Goal: Information Seeking & Learning: Compare options

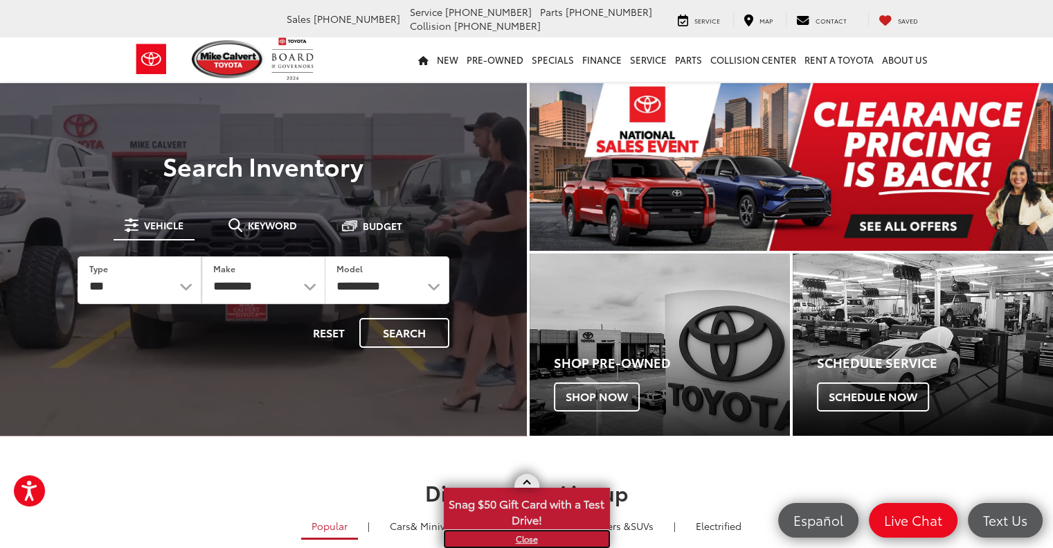
click at [538, 539] on link "X" at bounding box center [526, 538] width 163 height 15
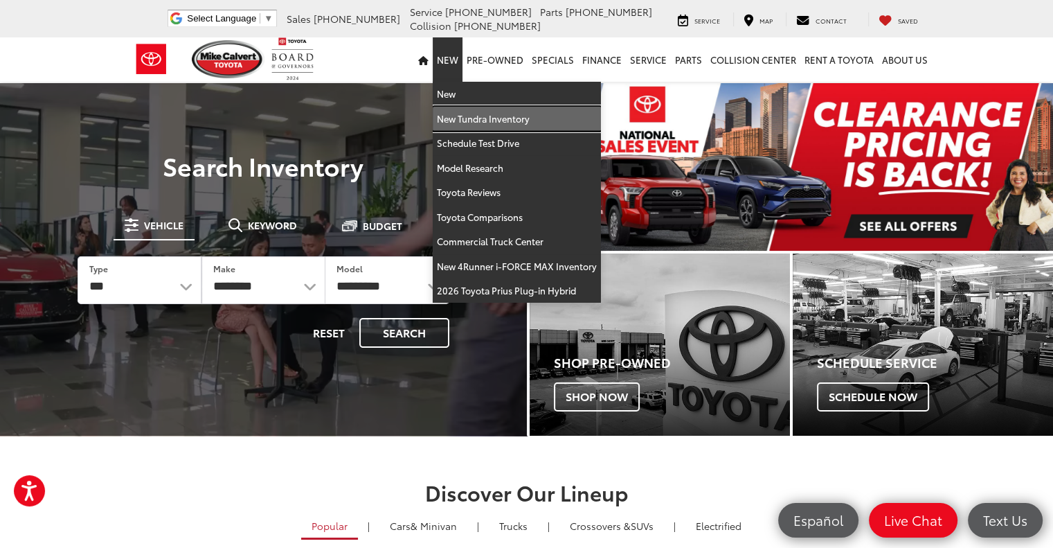
click at [485, 116] on link "New Tundra Inventory" at bounding box center [517, 119] width 168 height 25
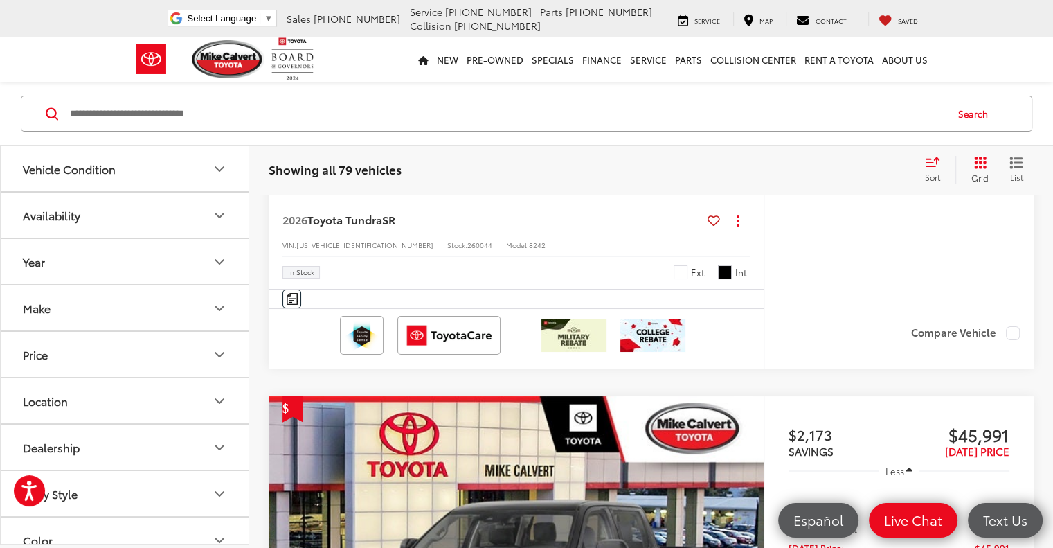
scroll to position [5124, 0]
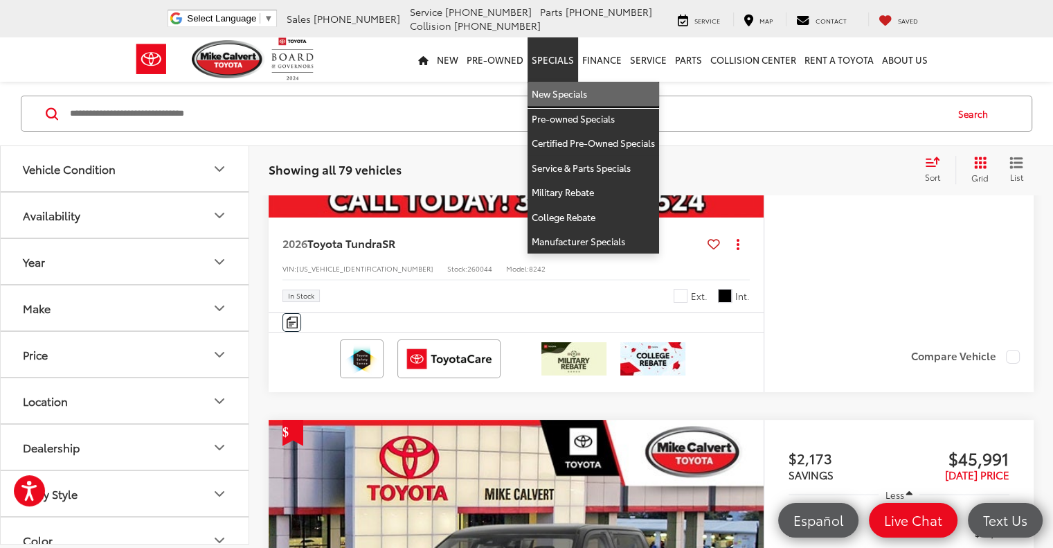
click at [565, 95] on link "New Specials" at bounding box center [594, 94] width 132 height 25
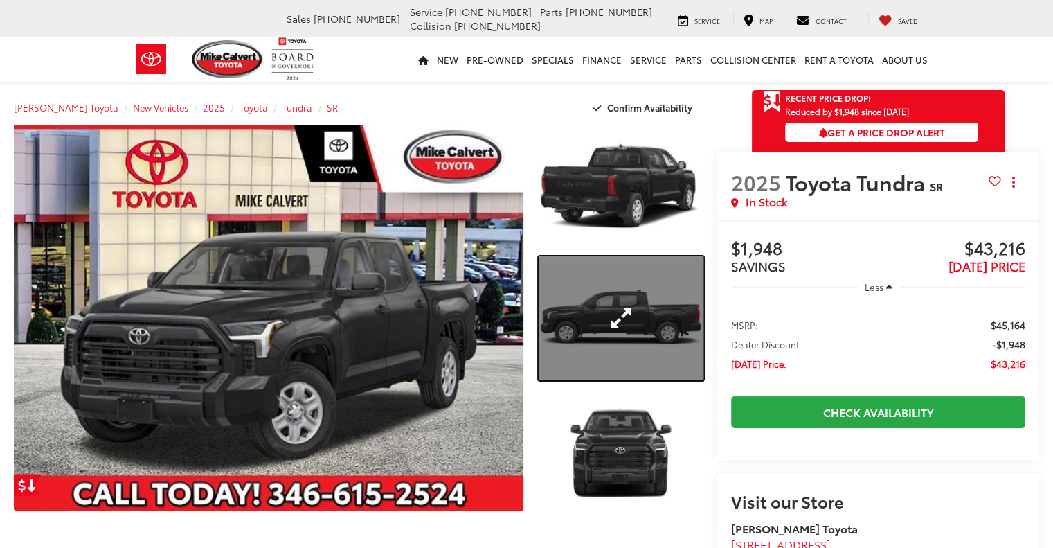
click at [606, 332] on link "Expand Photo 2" at bounding box center [621, 318] width 165 height 124
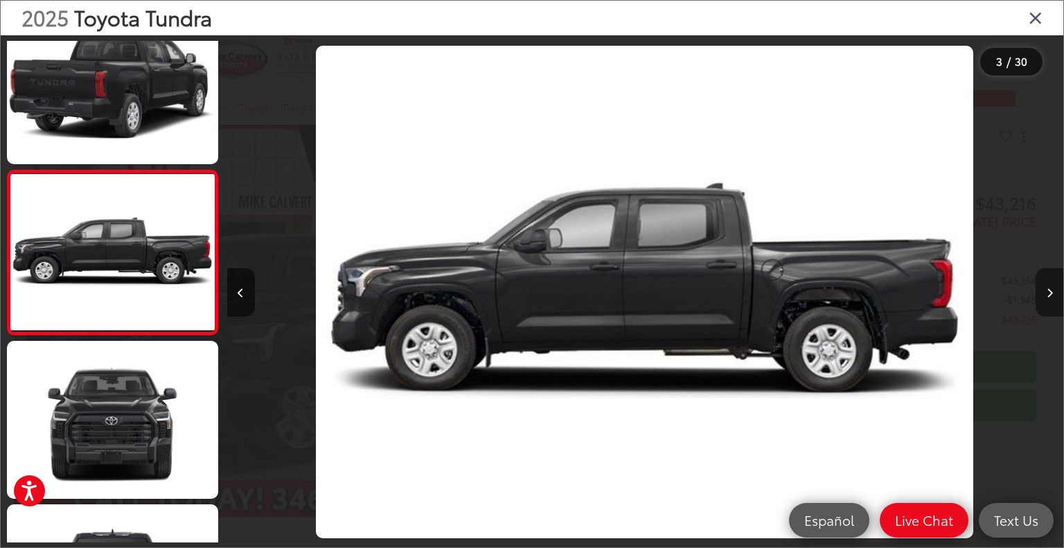
click at [1053, 285] on button "Next image" at bounding box center [1049, 292] width 28 height 48
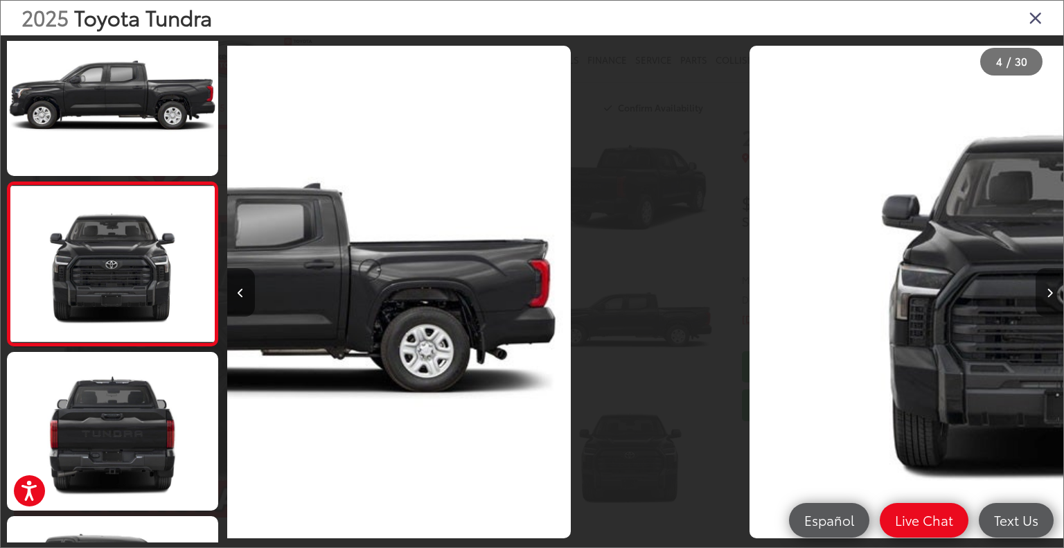
scroll to position [364, 0]
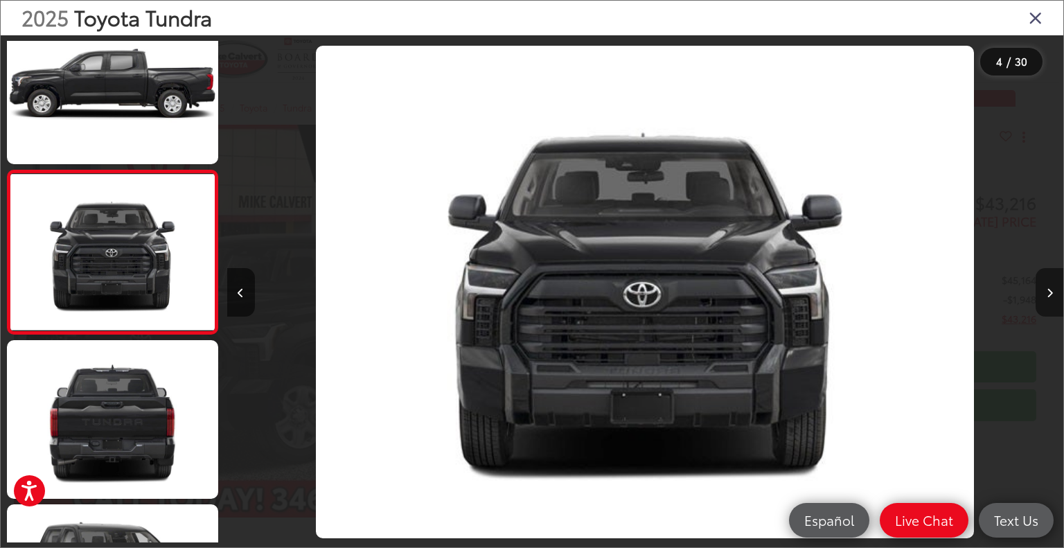
click at [1051, 290] on icon "Next image" at bounding box center [1049, 293] width 6 height 10
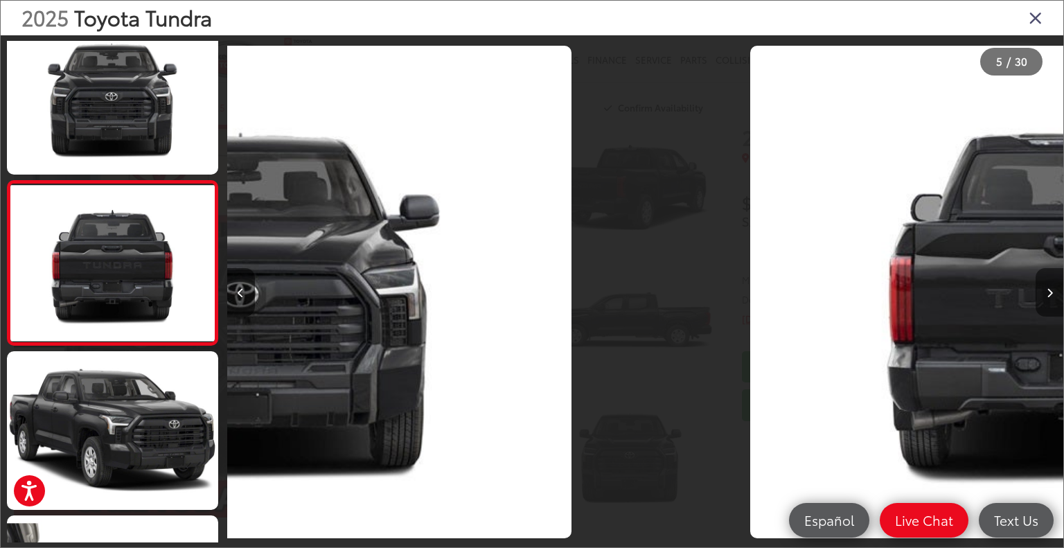
scroll to position [528, 0]
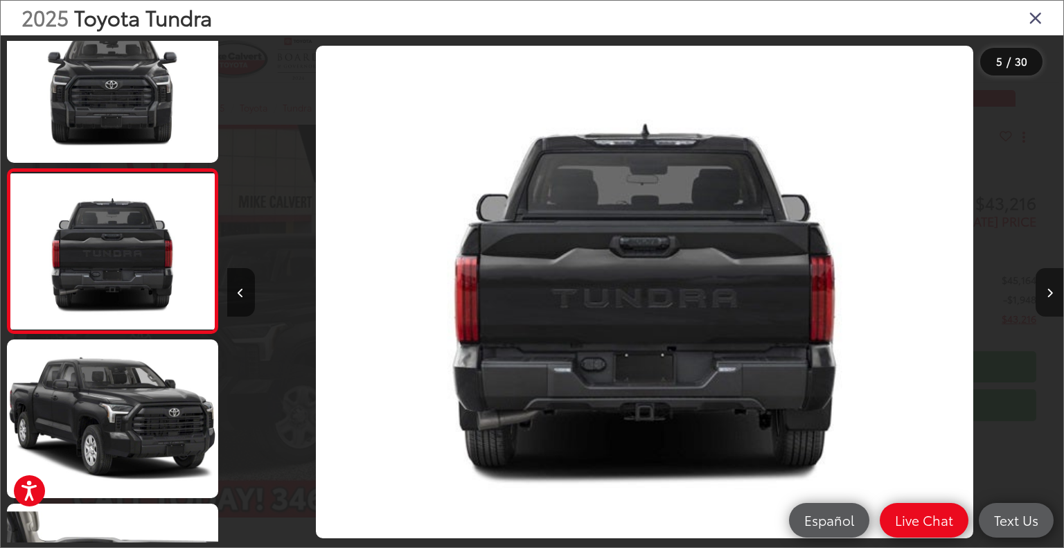
click at [1051, 289] on icon "Next image" at bounding box center [1049, 293] width 6 height 10
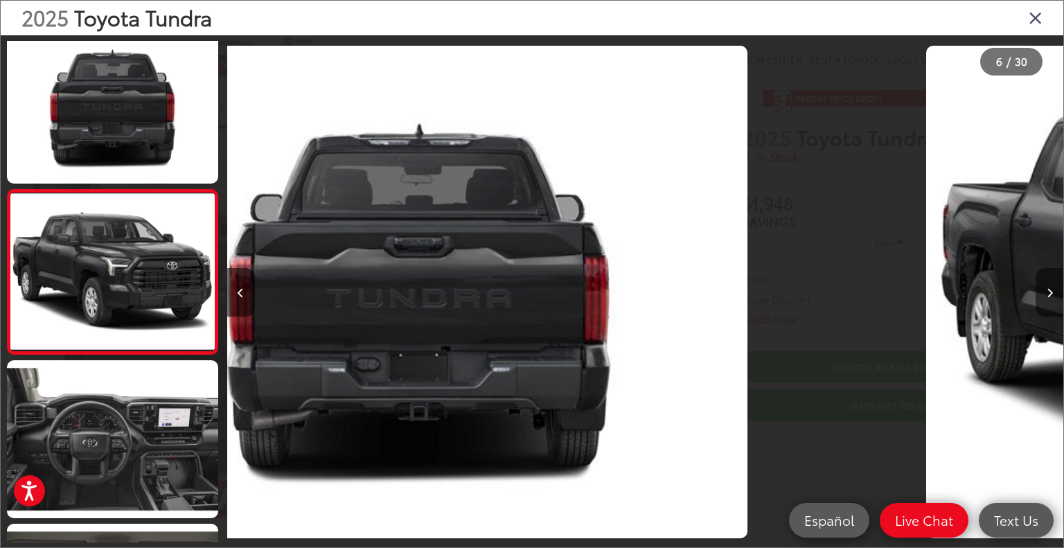
scroll to position [692, 0]
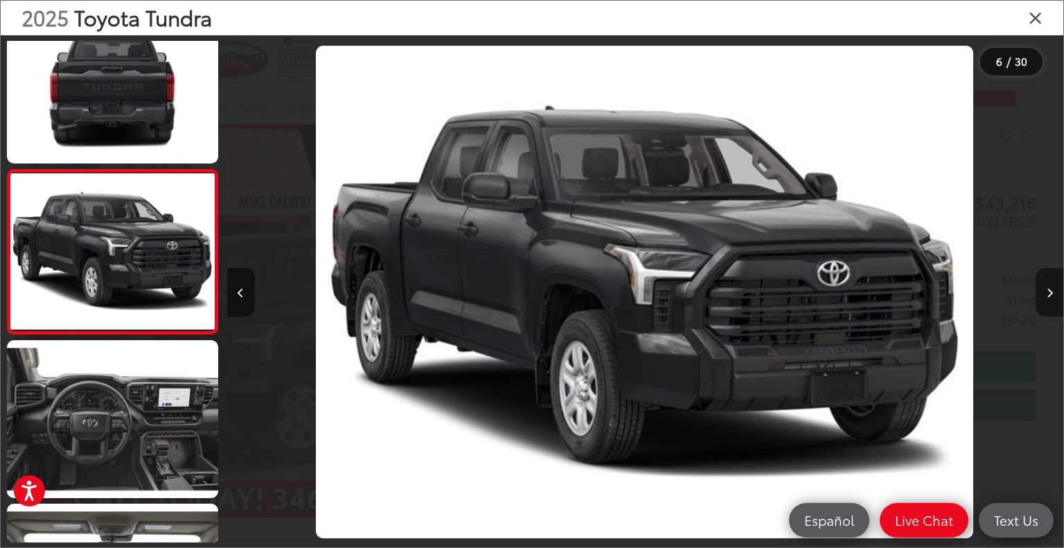
click at [1051, 289] on icon "Next image" at bounding box center [1049, 293] width 6 height 10
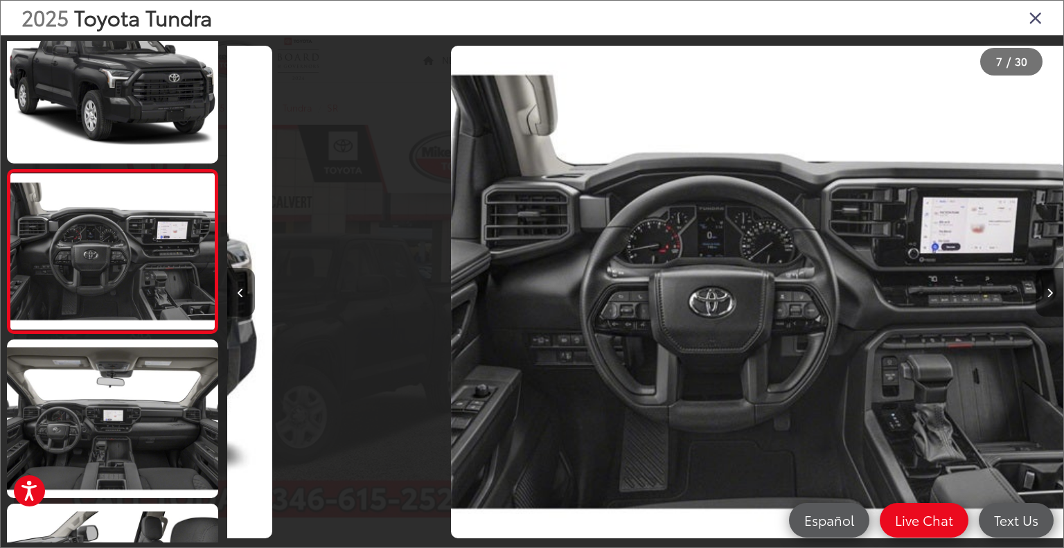
scroll to position [0, 5016]
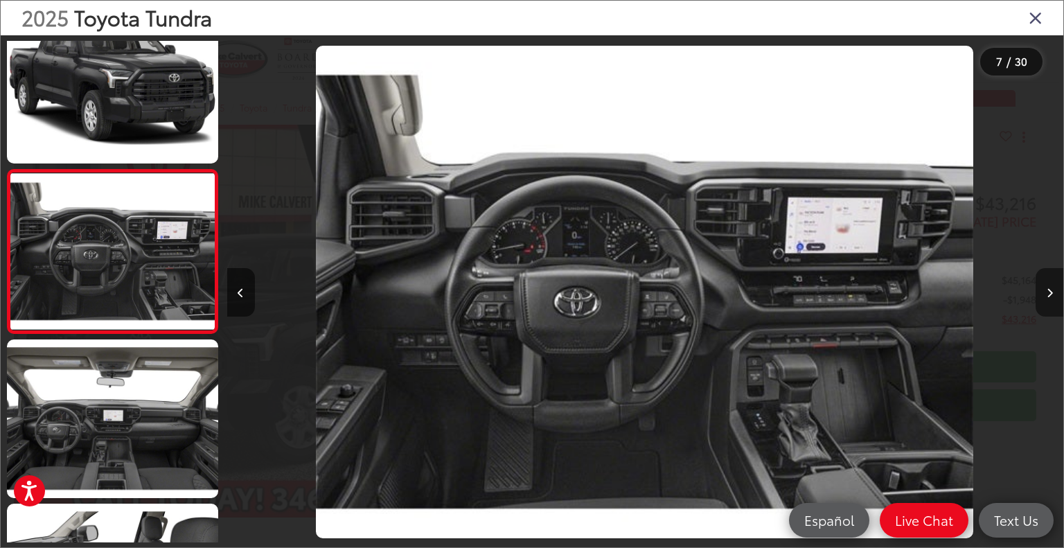
click at [1051, 289] on icon "Next image" at bounding box center [1049, 293] width 6 height 10
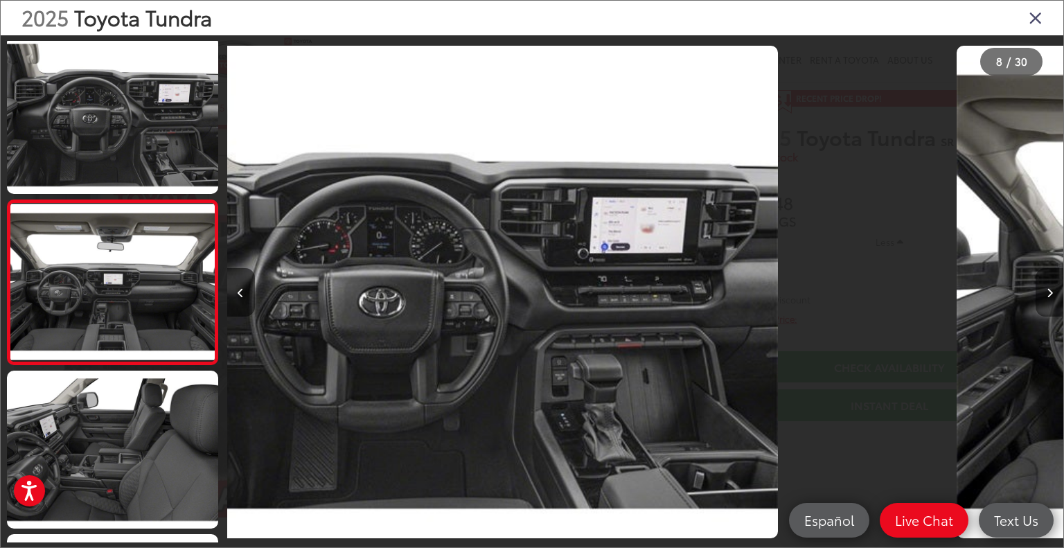
scroll to position [1019, 0]
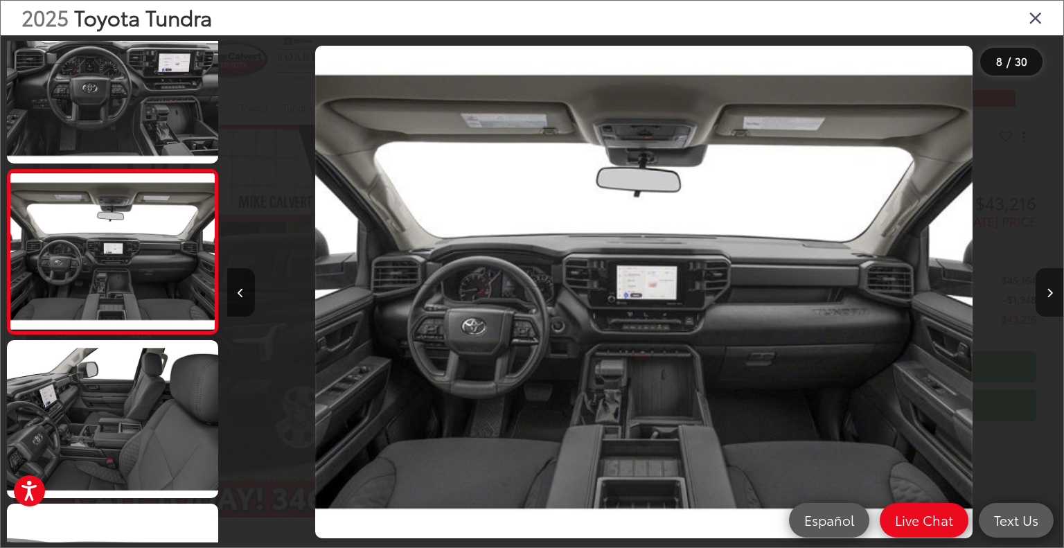
click at [1051, 289] on icon "Next image" at bounding box center [1049, 293] width 6 height 10
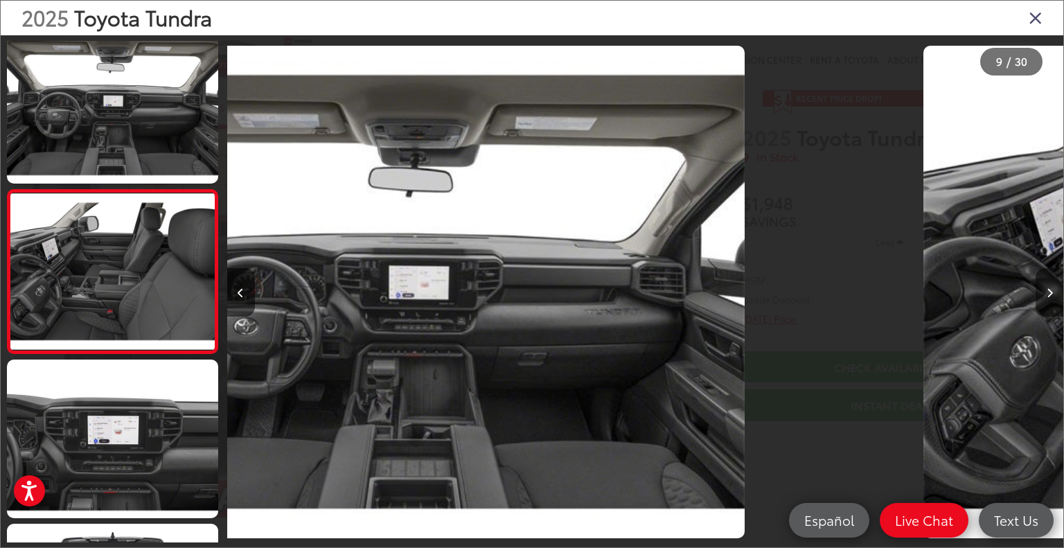
scroll to position [1183, 0]
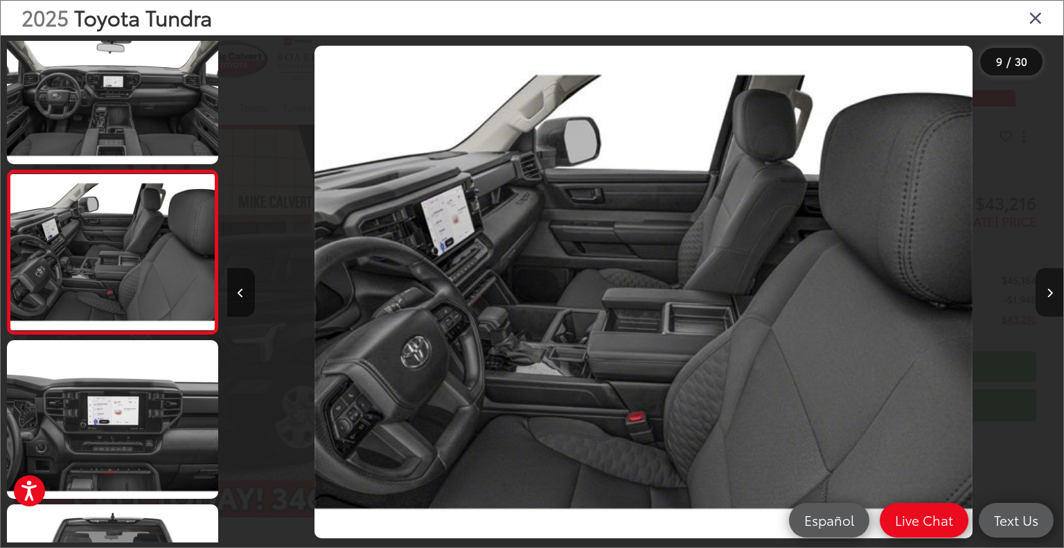
click at [1051, 289] on icon "Next image" at bounding box center [1049, 293] width 6 height 10
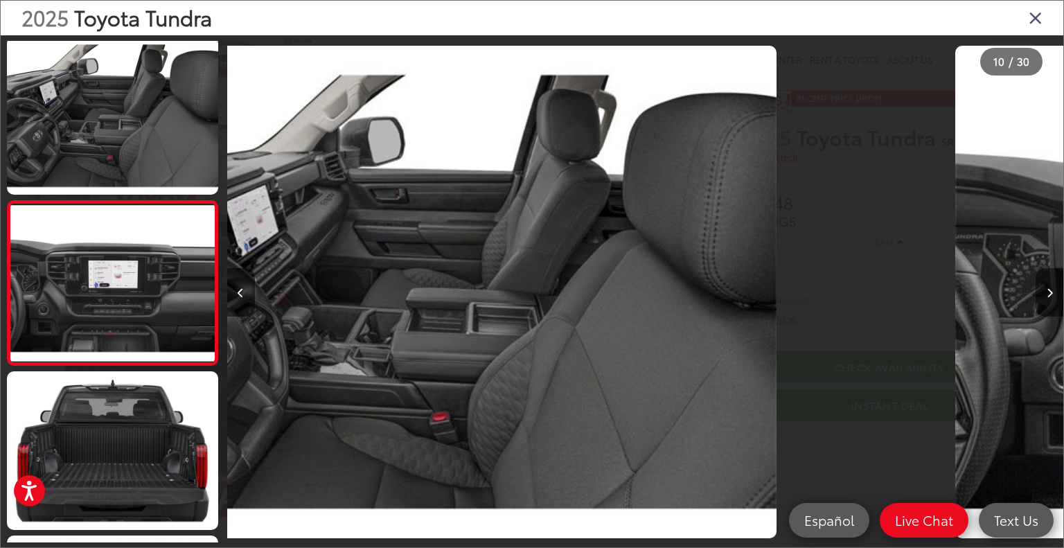
scroll to position [1347, 0]
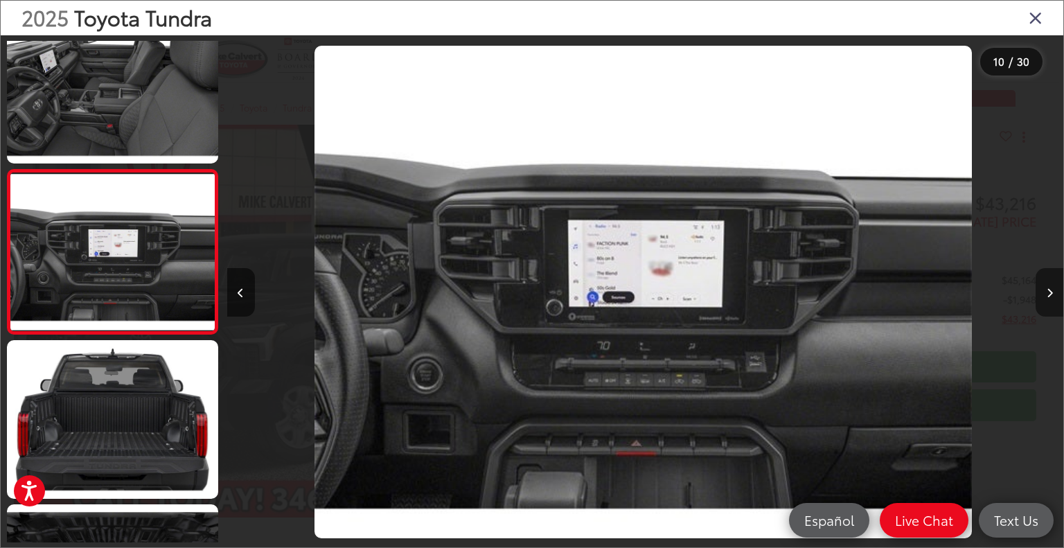
click at [1051, 289] on icon "Next image" at bounding box center [1049, 293] width 6 height 10
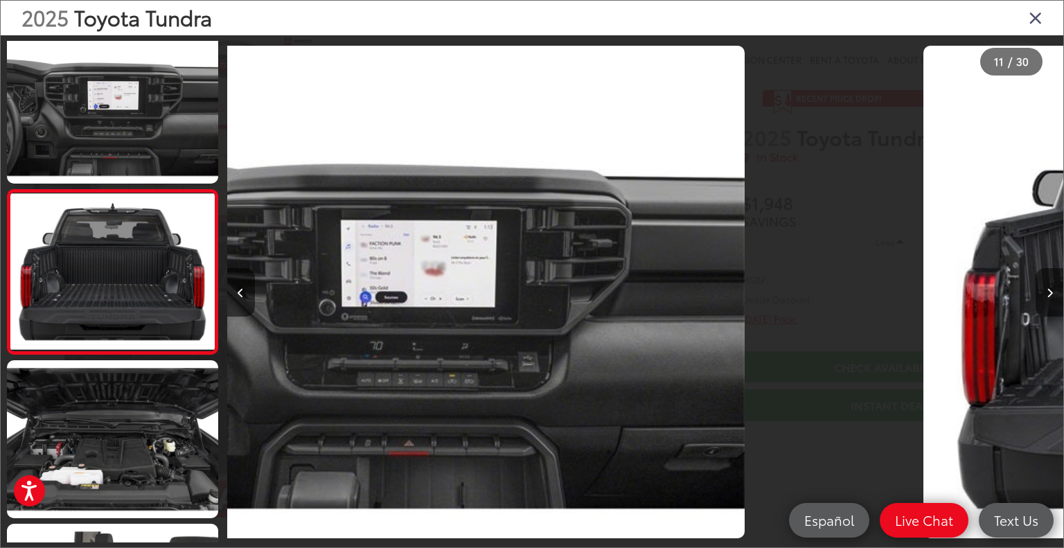
scroll to position [1512, 0]
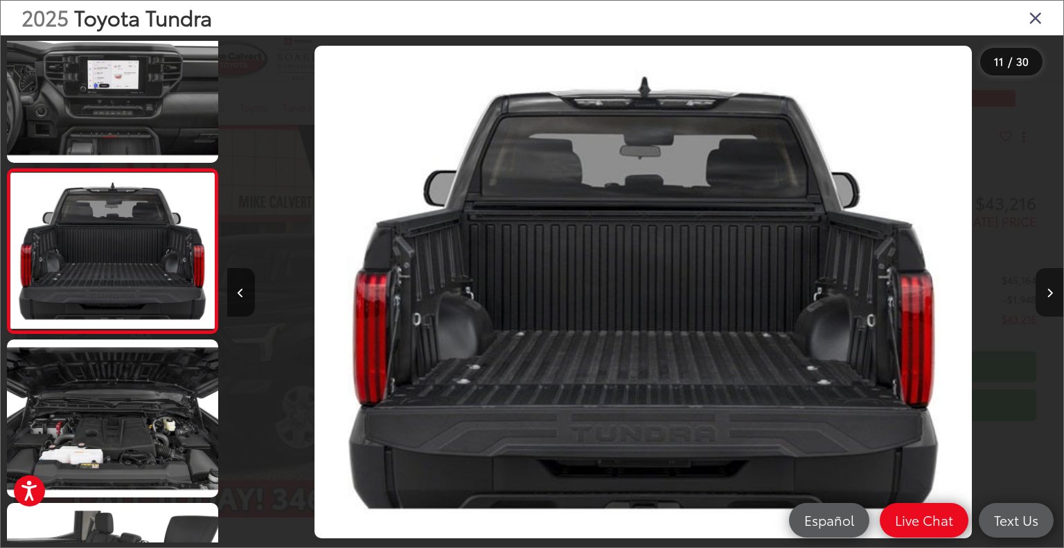
click at [1051, 289] on icon "Next image" at bounding box center [1049, 293] width 6 height 10
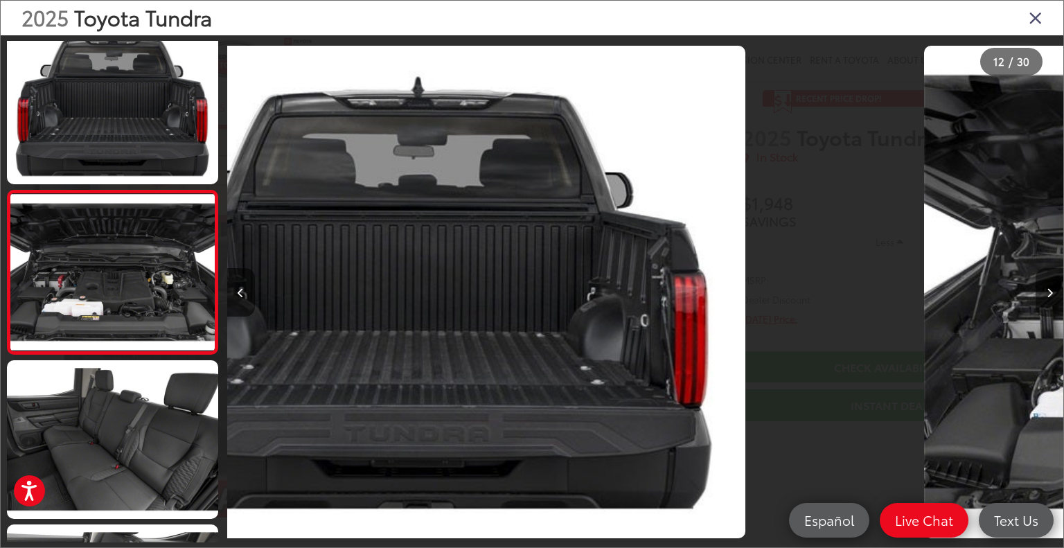
scroll to position [0, 0]
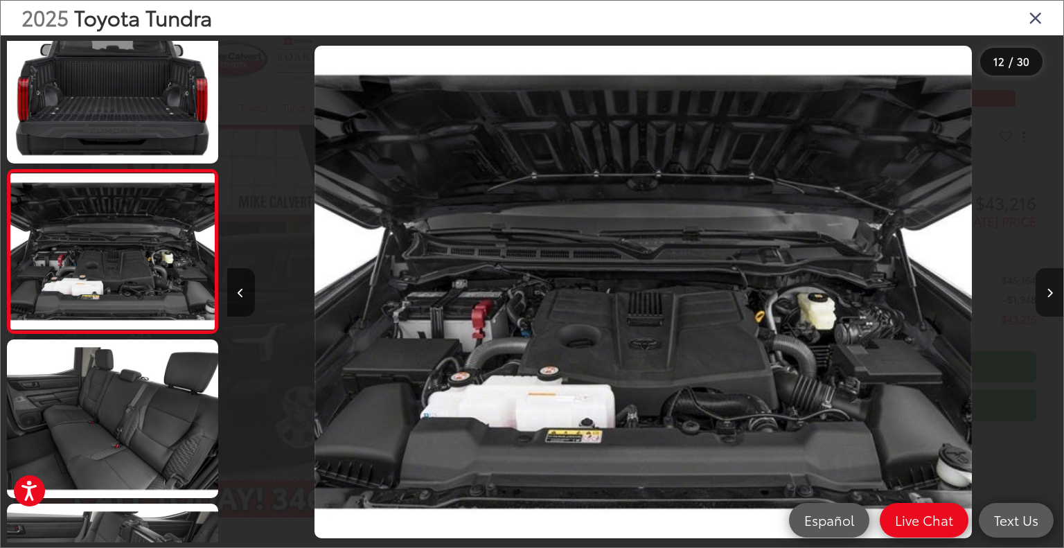
click at [1051, 289] on icon "Next image" at bounding box center [1049, 293] width 6 height 10
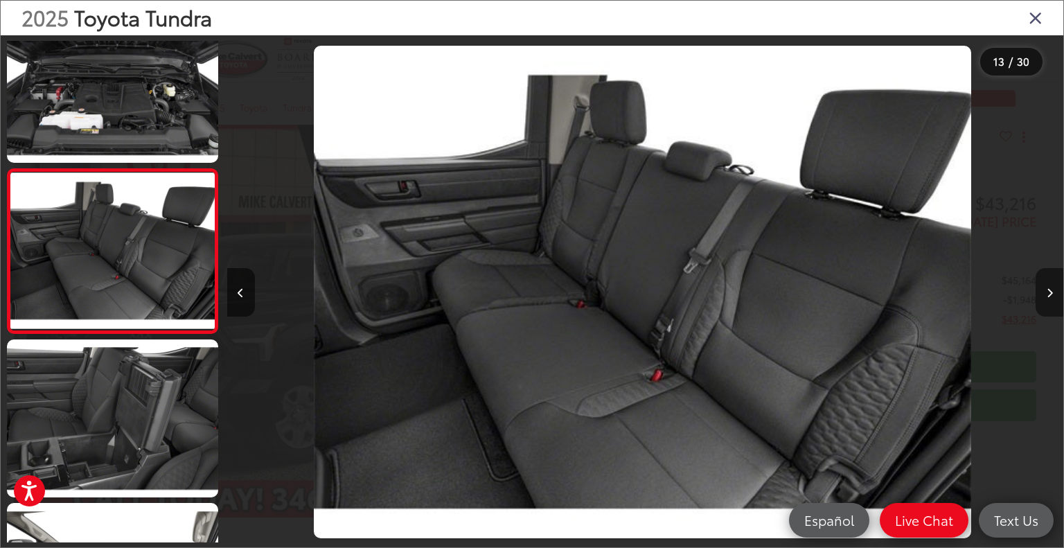
click at [1051, 289] on icon "Next image" at bounding box center [1049, 293] width 6 height 10
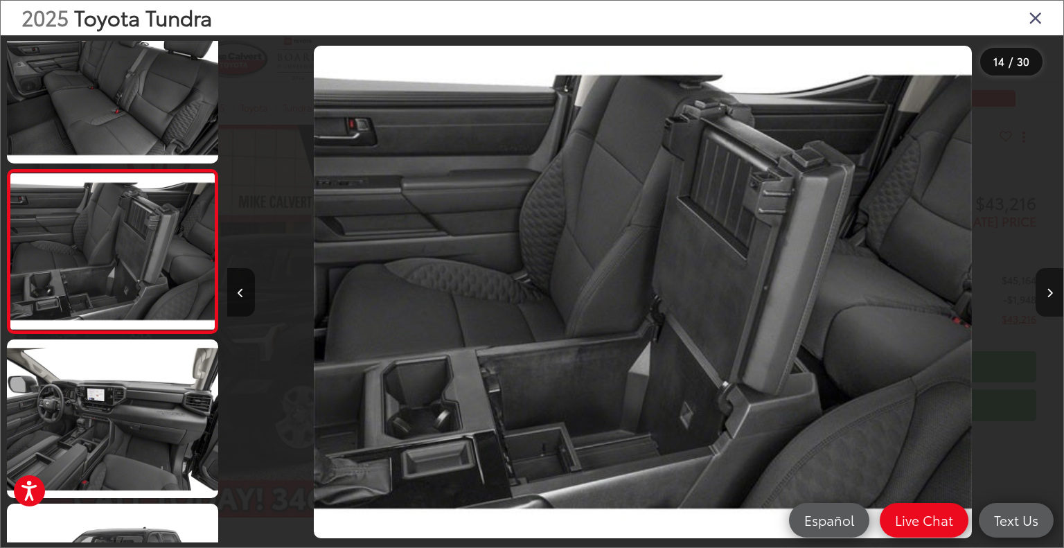
click at [1051, 289] on icon "Next image" at bounding box center [1049, 293] width 6 height 10
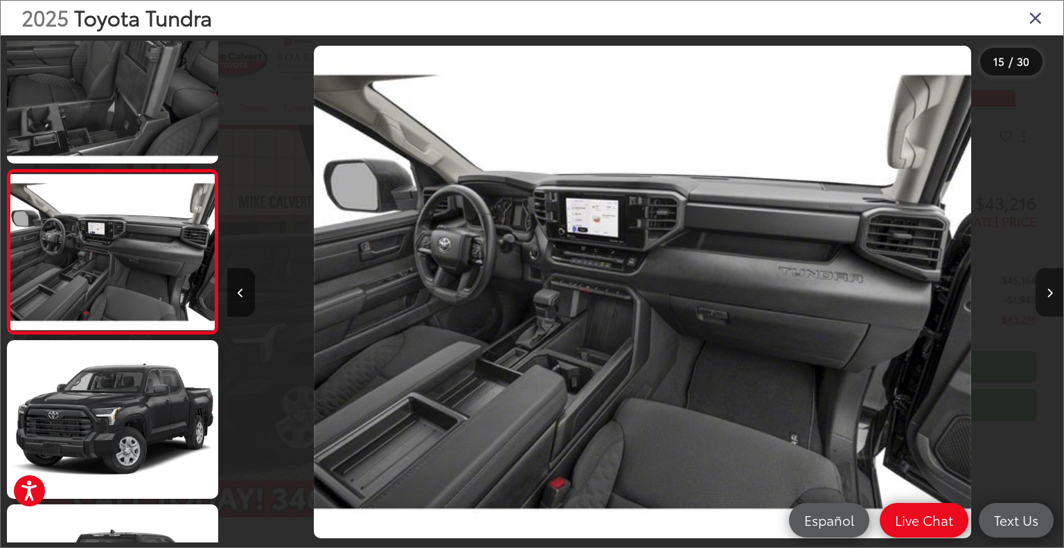
click at [1051, 289] on icon "Next image" at bounding box center [1049, 293] width 6 height 10
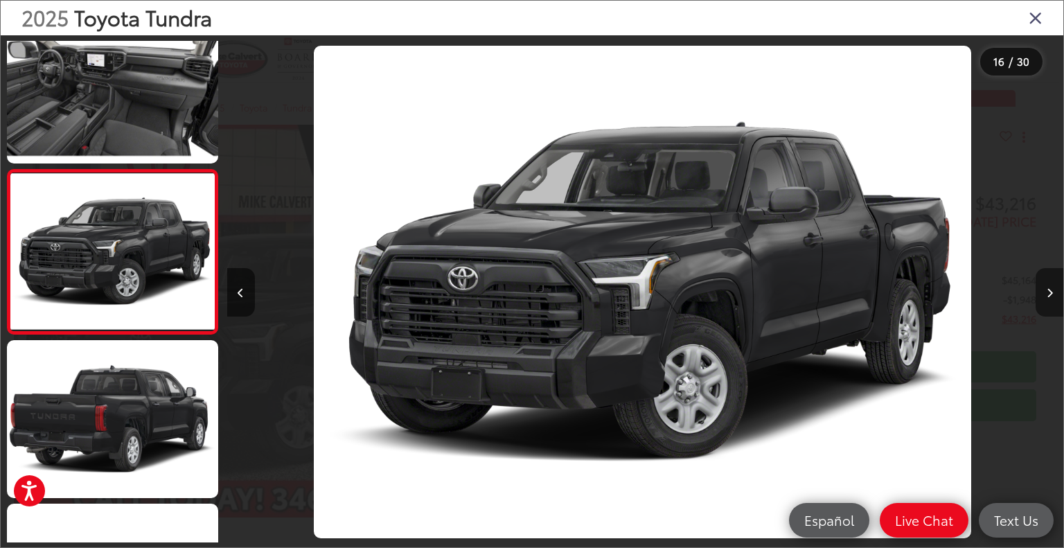
click at [1051, 289] on icon "Next image" at bounding box center [1049, 293] width 6 height 10
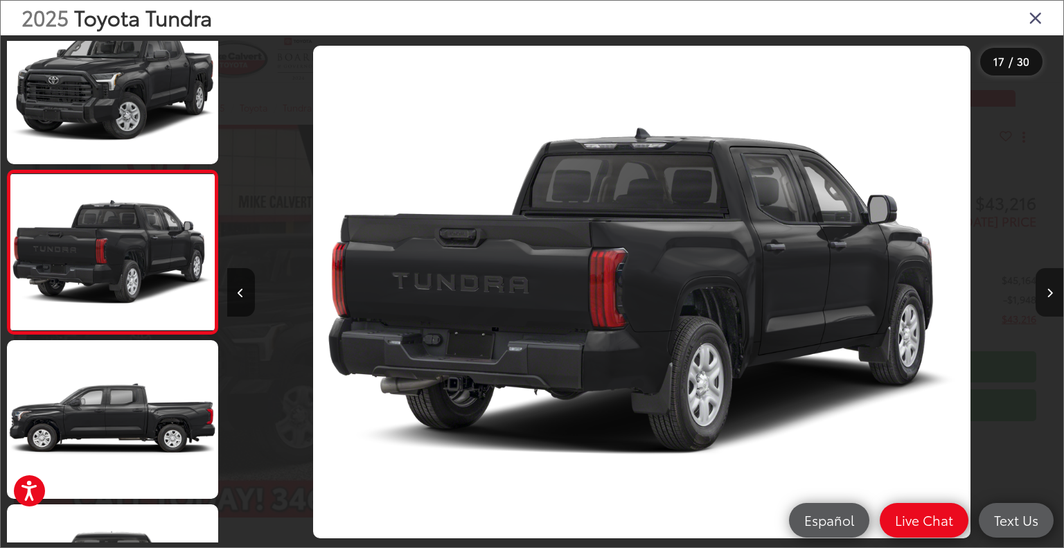
click at [1051, 289] on icon "Next image" at bounding box center [1049, 293] width 6 height 10
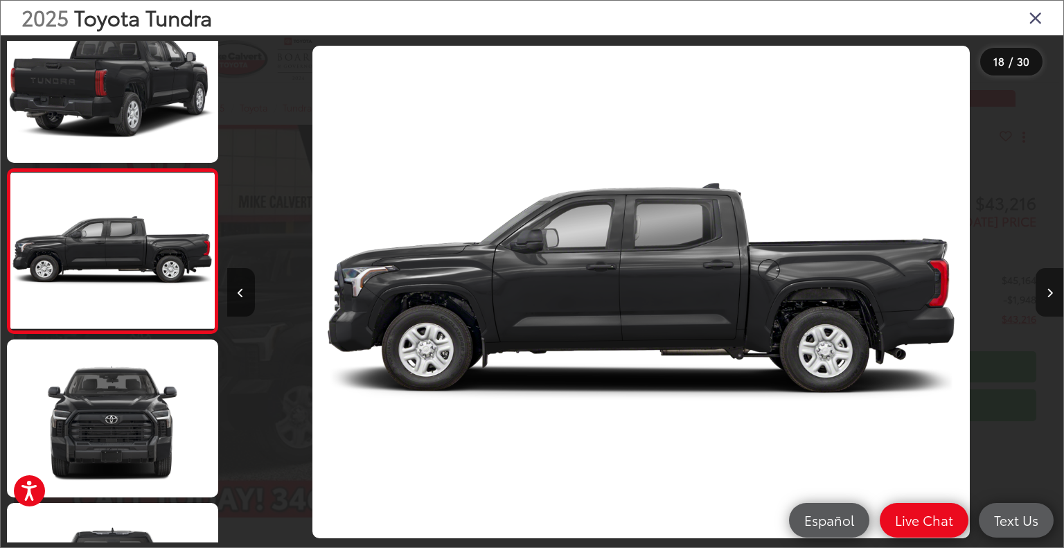
click at [1051, 289] on icon "Next image" at bounding box center [1049, 293] width 6 height 10
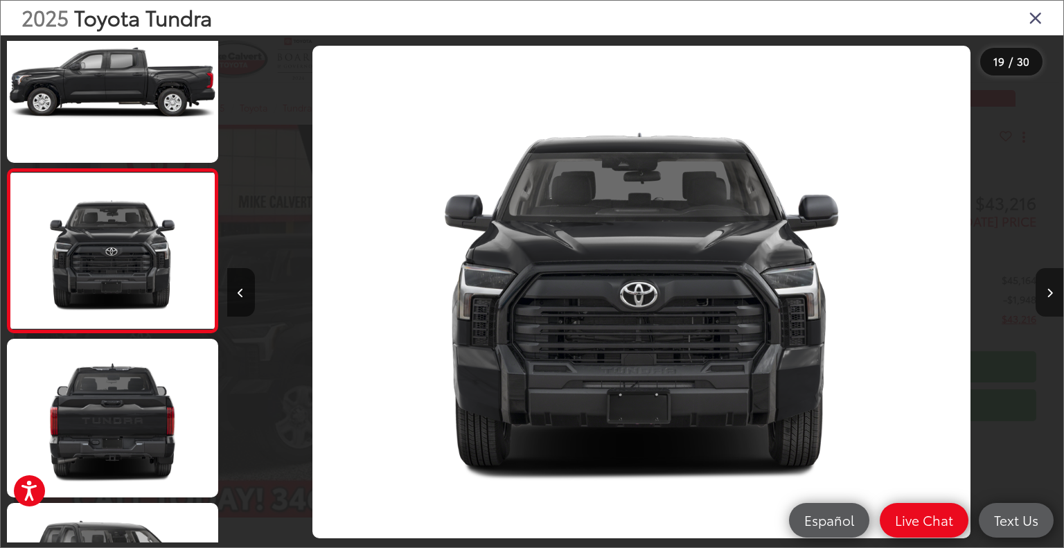
click at [1051, 289] on icon "Next image" at bounding box center [1049, 293] width 6 height 10
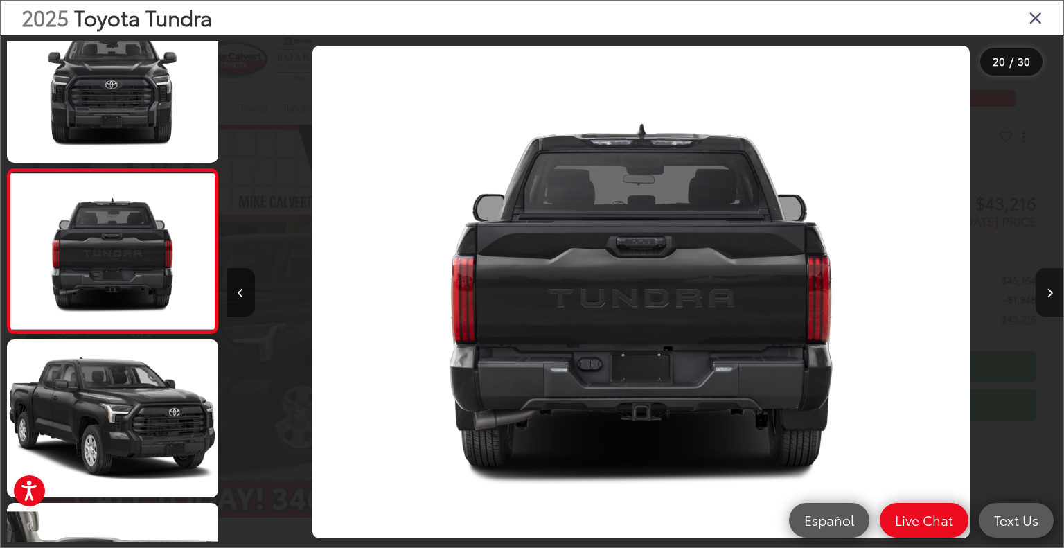
click at [1051, 289] on icon "Next image" at bounding box center [1049, 293] width 6 height 10
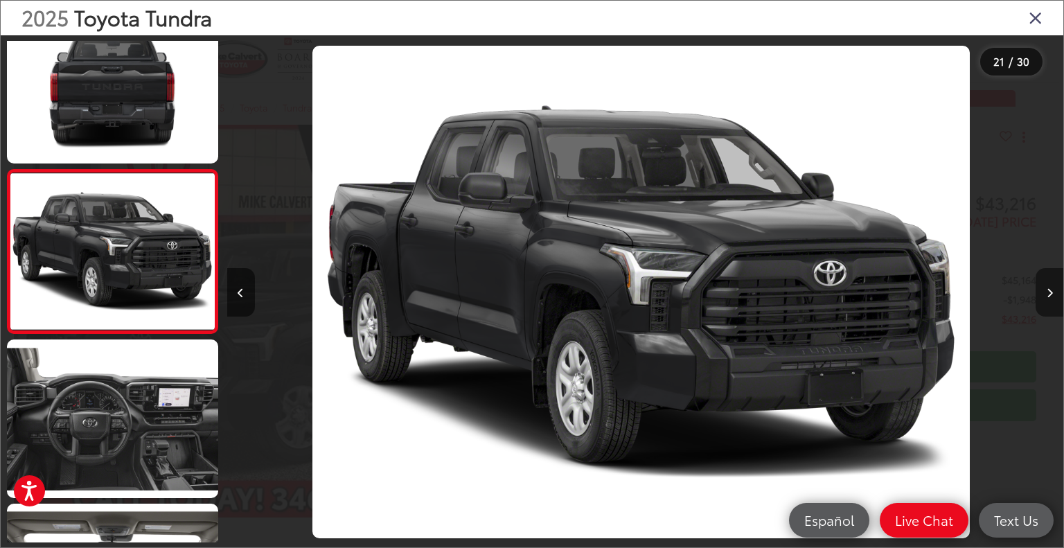
click at [1051, 289] on icon "Next image" at bounding box center [1049, 293] width 6 height 10
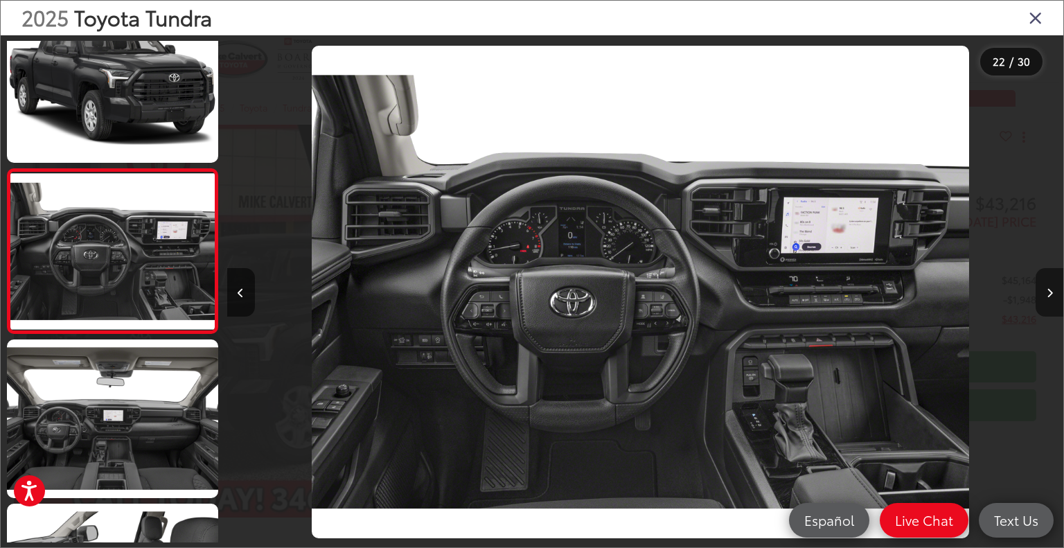
click at [1051, 289] on icon "Next image" at bounding box center [1049, 293] width 6 height 10
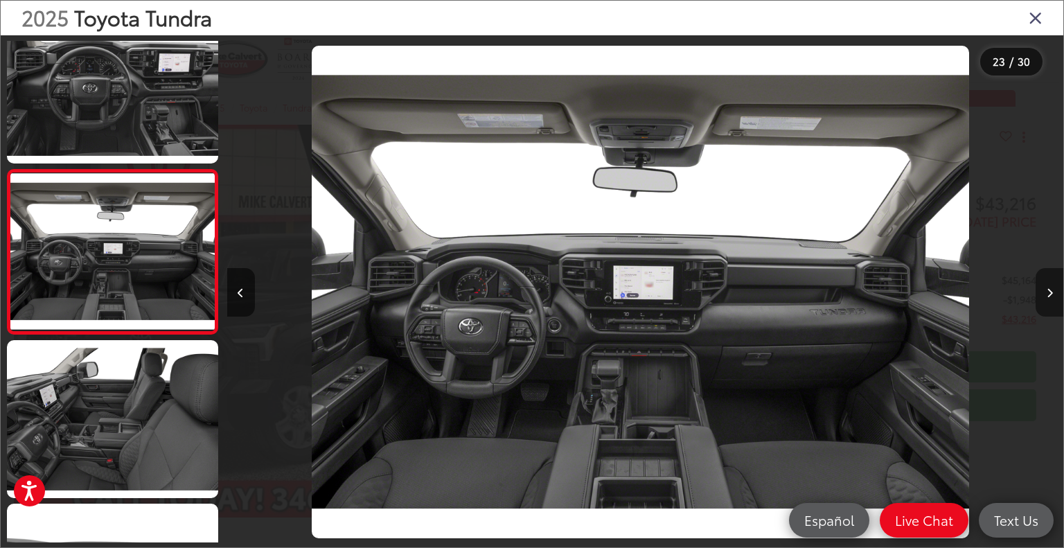
click at [1051, 289] on icon "Next image" at bounding box center [1049, 293] width 6 height 10
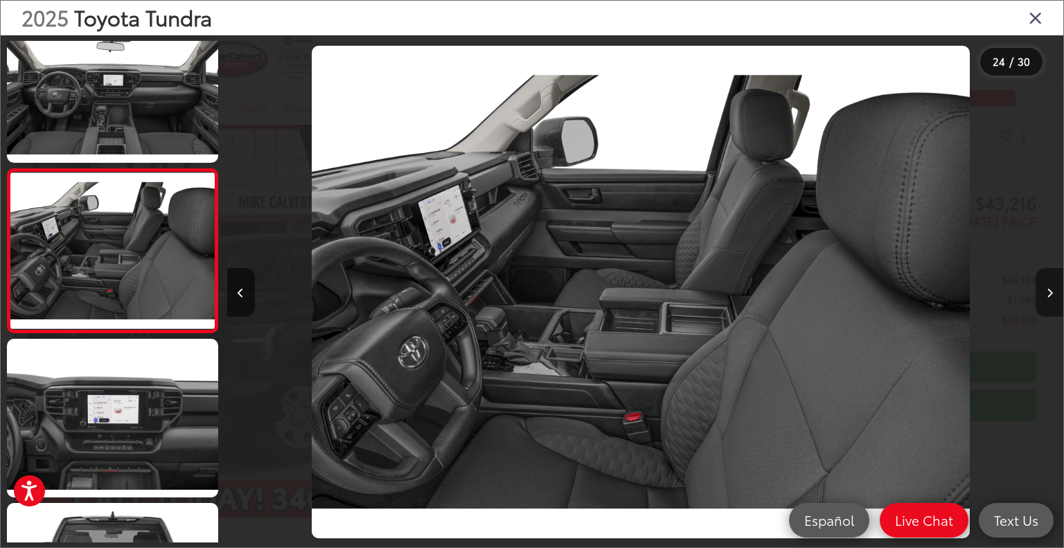
click at [1047, 296] on icon "Next image" at bounding box center [1049, 293] width 6 height 10
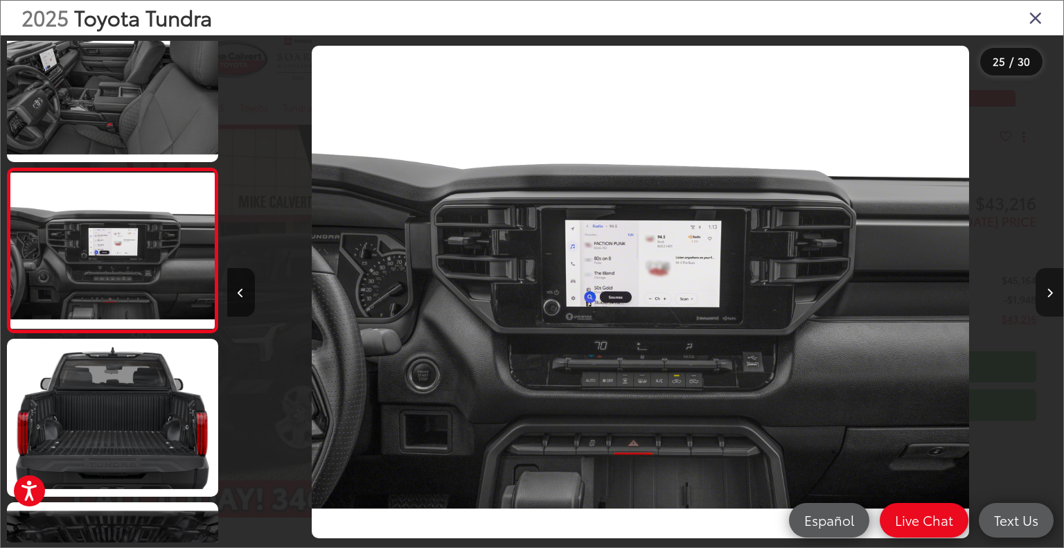
click at [1052, 298] on button "Next image" at bounding box center [1049, 292] width 28 height 48
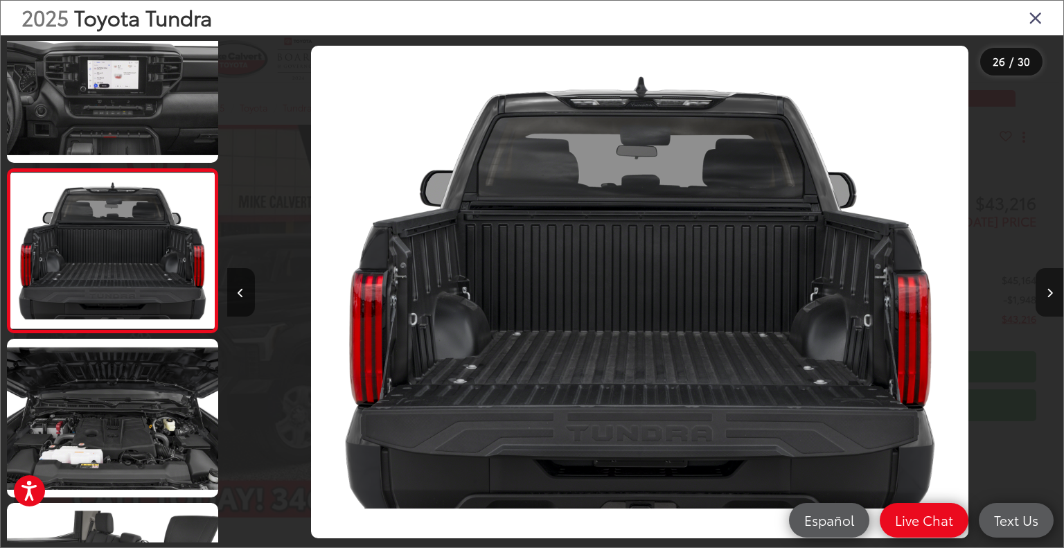
click at [1053, 302] on button "Next image" at bounding box center [1049, 292] width 28 height 48
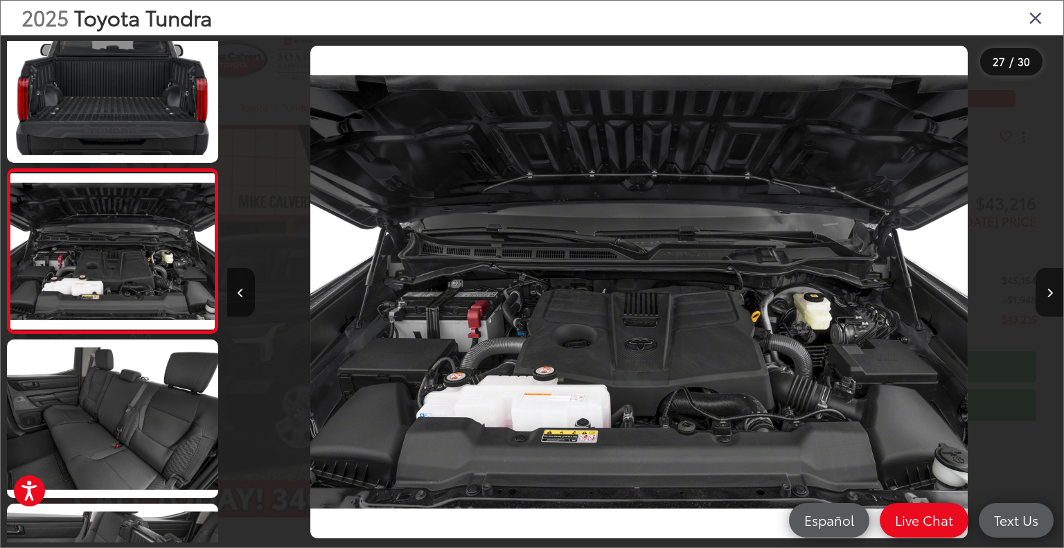
click at [1038, 18] on icon "Close gallery" at bounding box center [1035, 17] width 14 height 18
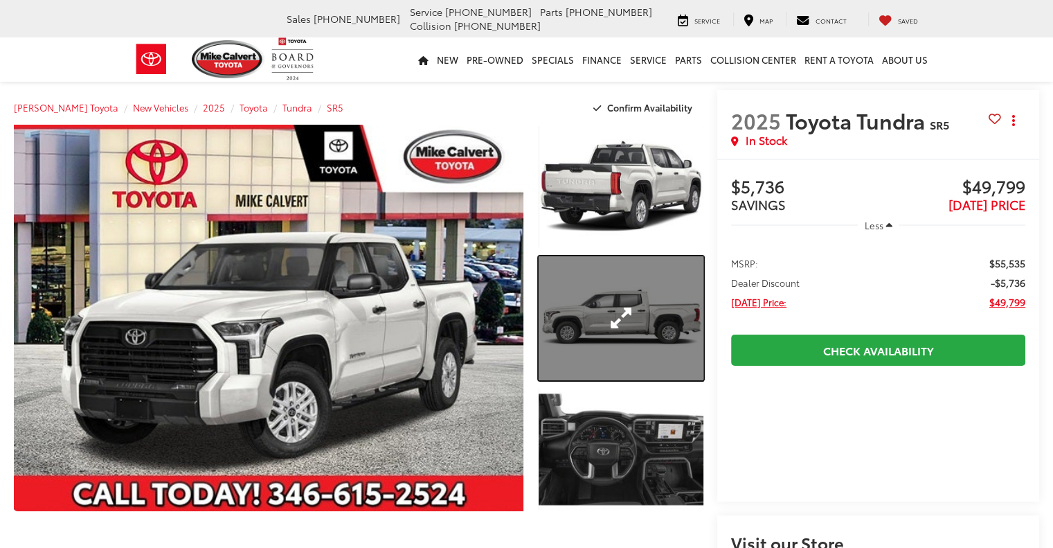
click at [648, 325] on link "Expand Photo 2" at bounding box center [621, 318] width 165 height 124
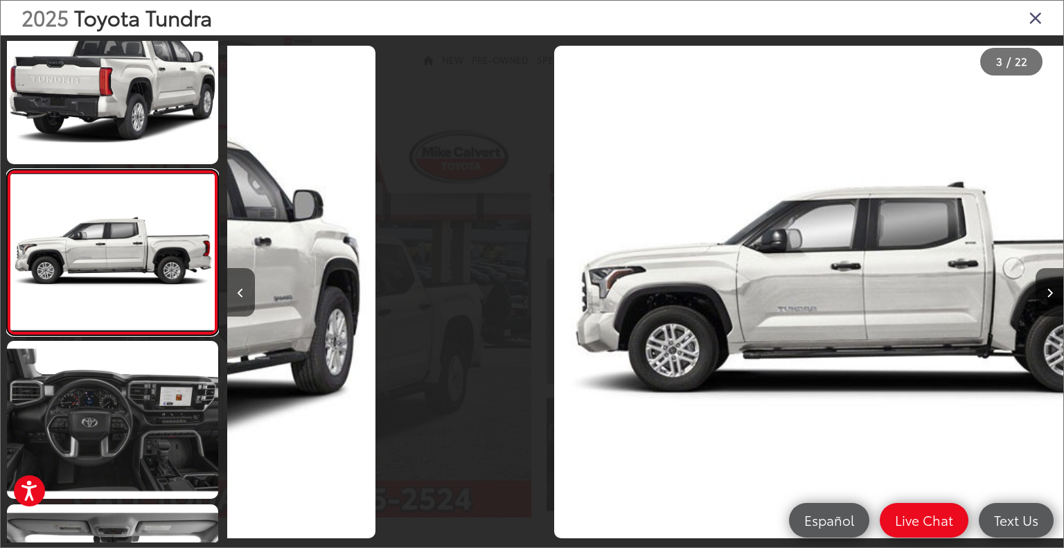
scroll to position [0, 1672]
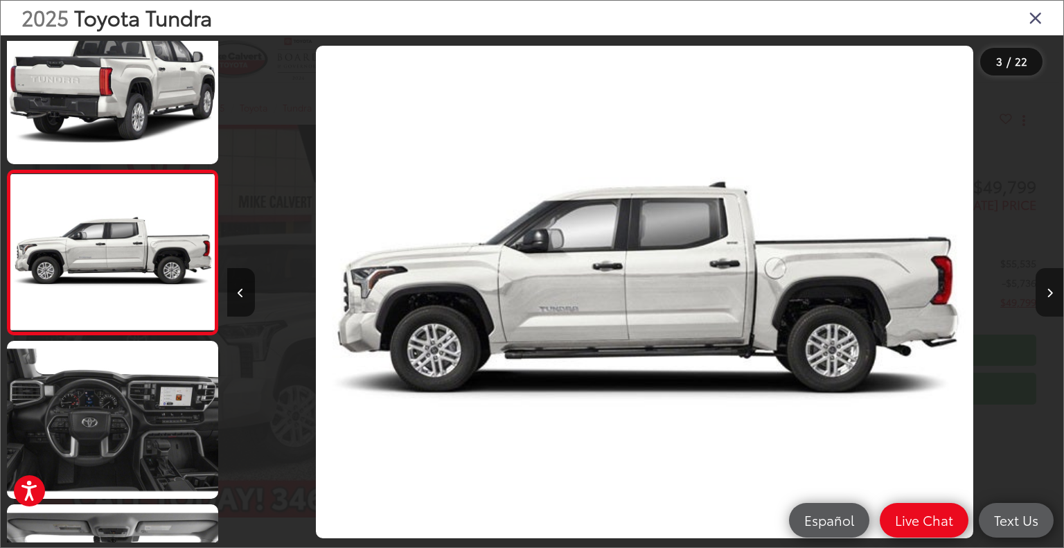
click at [1045, 299] on button "Next image" at bounding box center [1049, 292] width 28 height 48
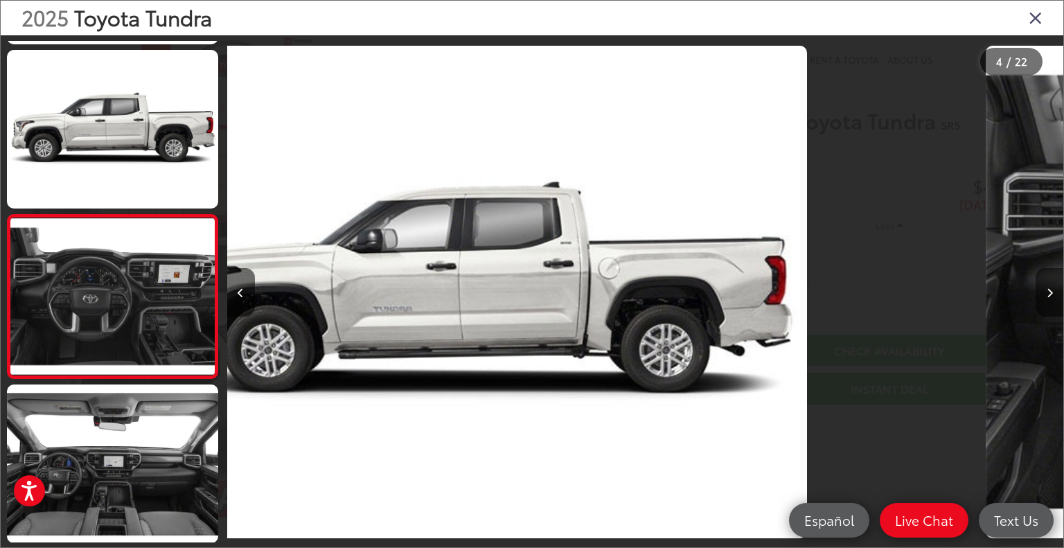
scroll to position [364, 0]
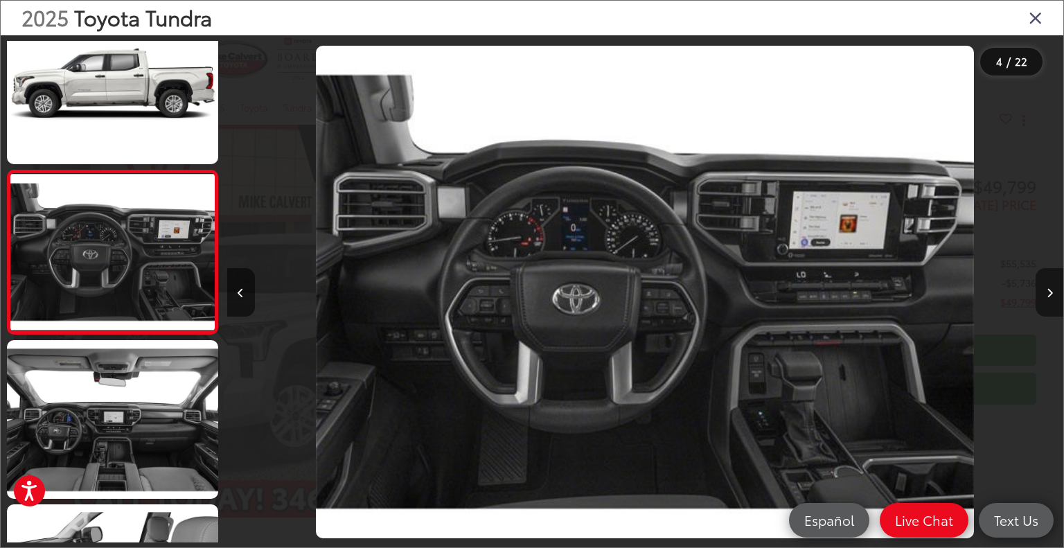
click at [1045, 299] on button "Next image" at bounding box center [1049, 292] width 28 height 48
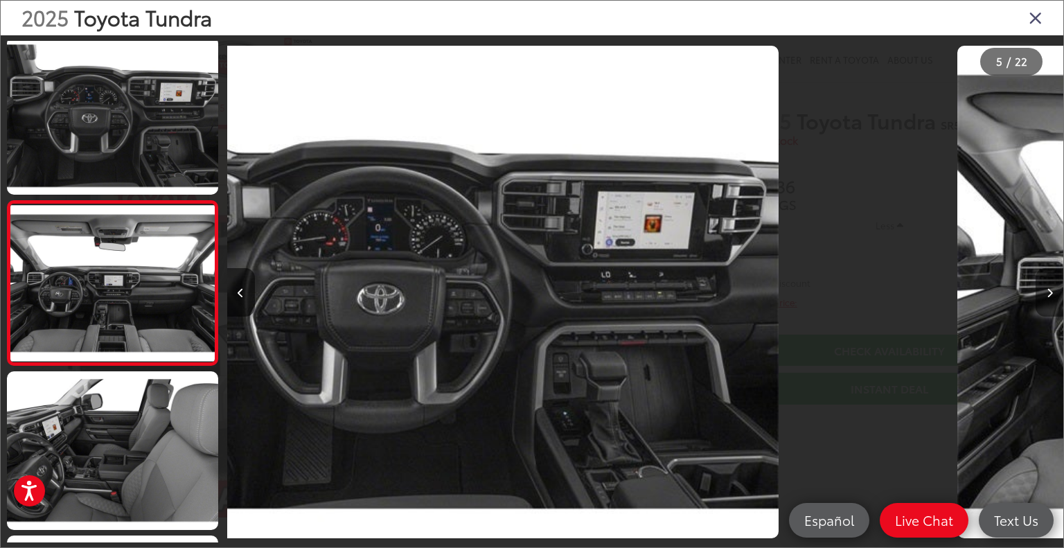
scroll to position [528, 0]
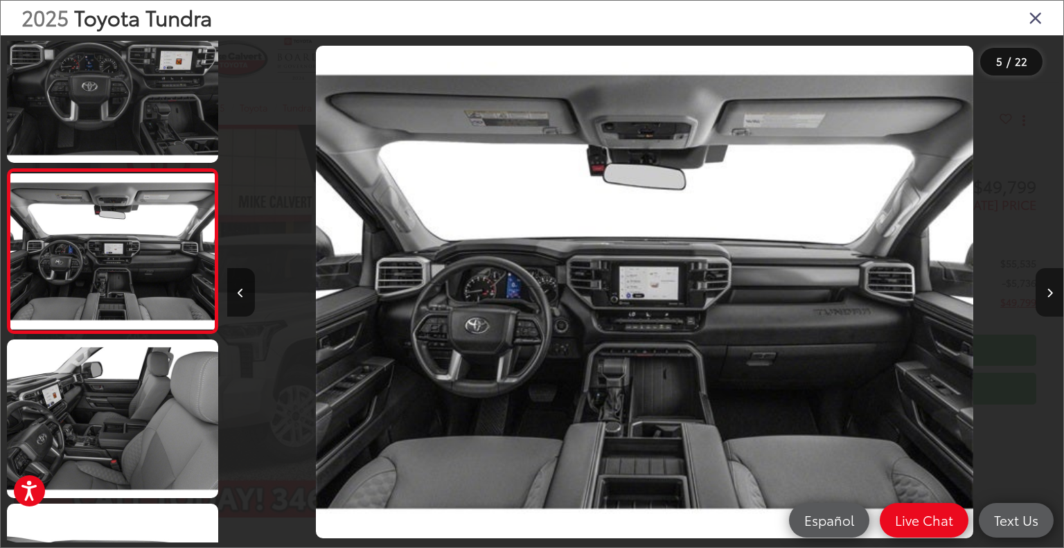
click at [1045, 299] on button "Next image" at bounding box center [1049, 292] width 28 height 48
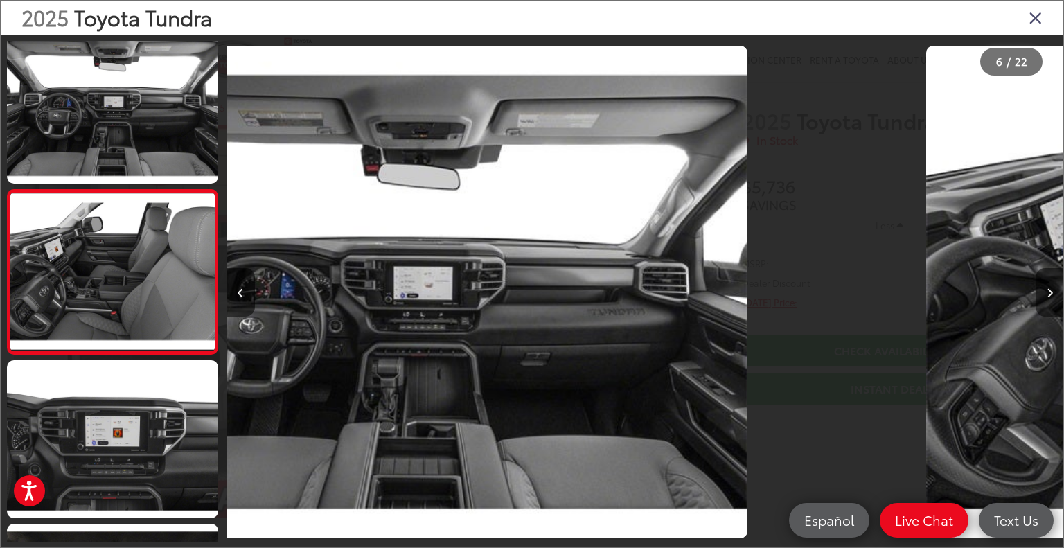
scroll to position [692, 0]
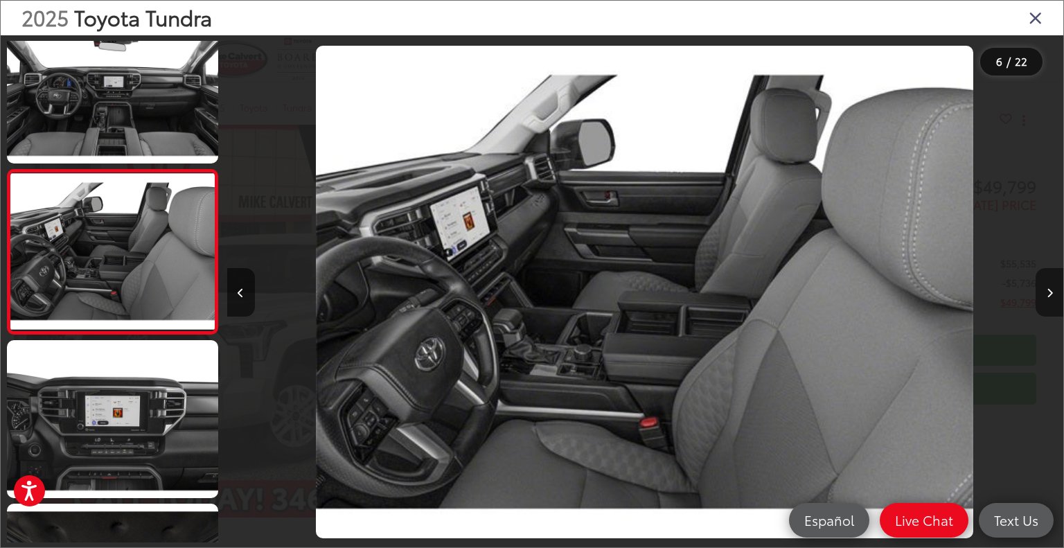
click at [1045, 299] on button "Next image" at bounding box center [1049, 292] width 28 height 48
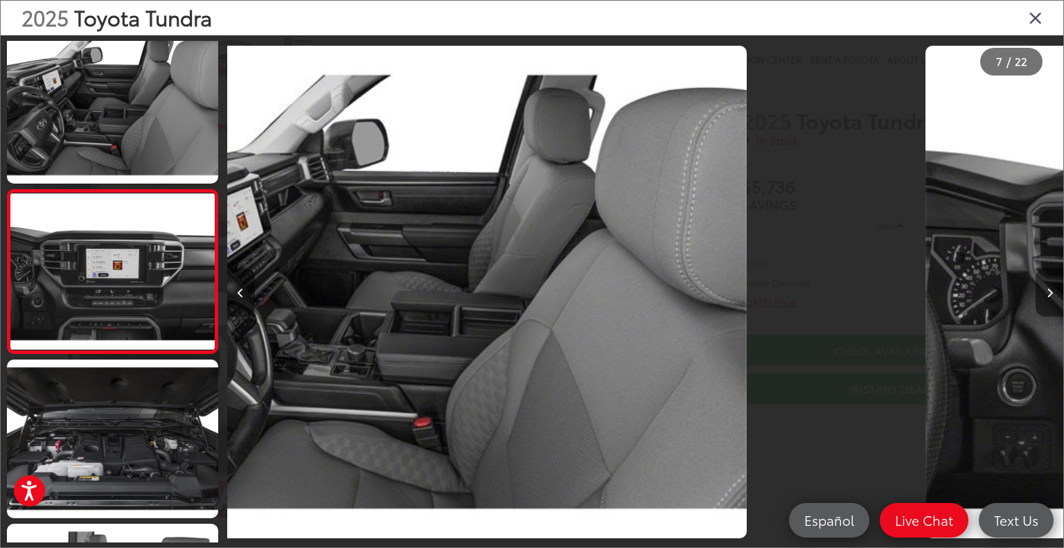
scroll to position [856, 0]
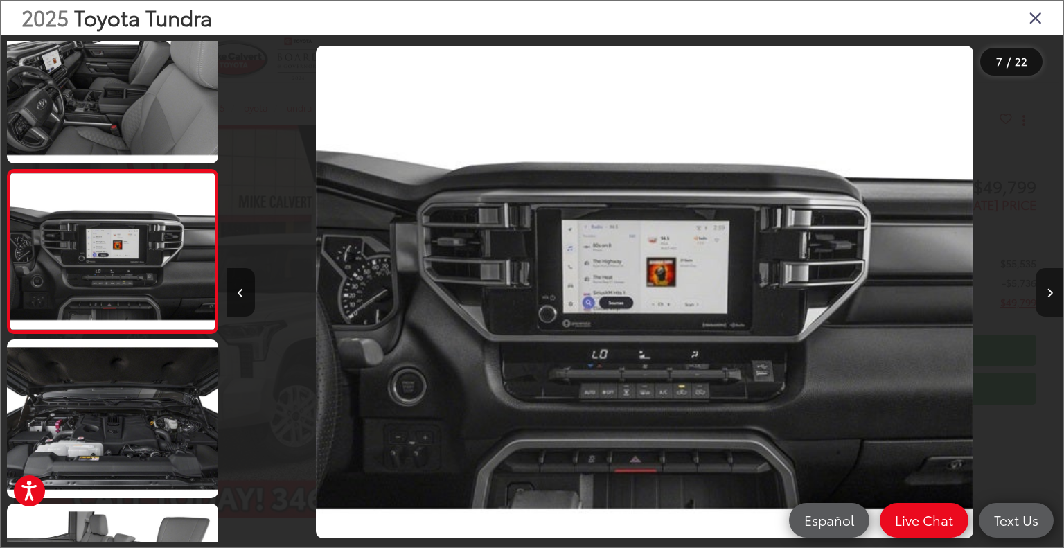
click at [1045, 299] on button "Next image" at bounding box center [1049, 292] width 28 height 48
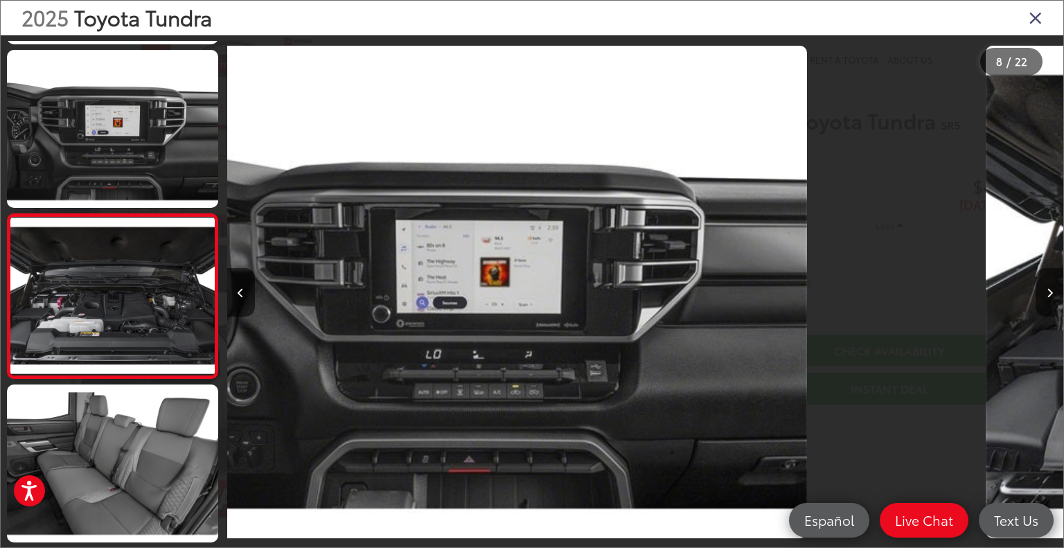
scroll to position [1019, 0]
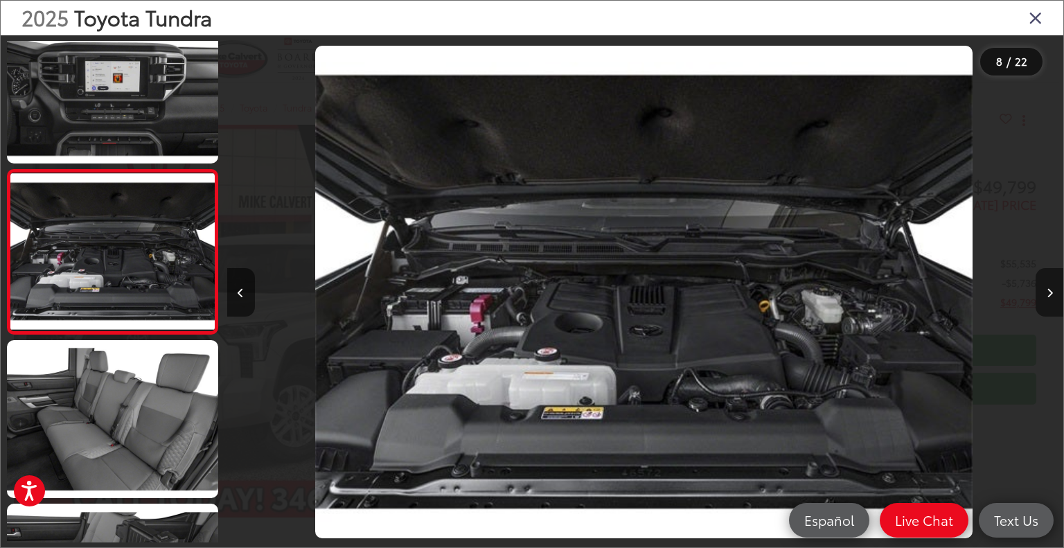
click at [1045, 299] on button "Next image" at bounding box center [1049, 292] width 28 height 48
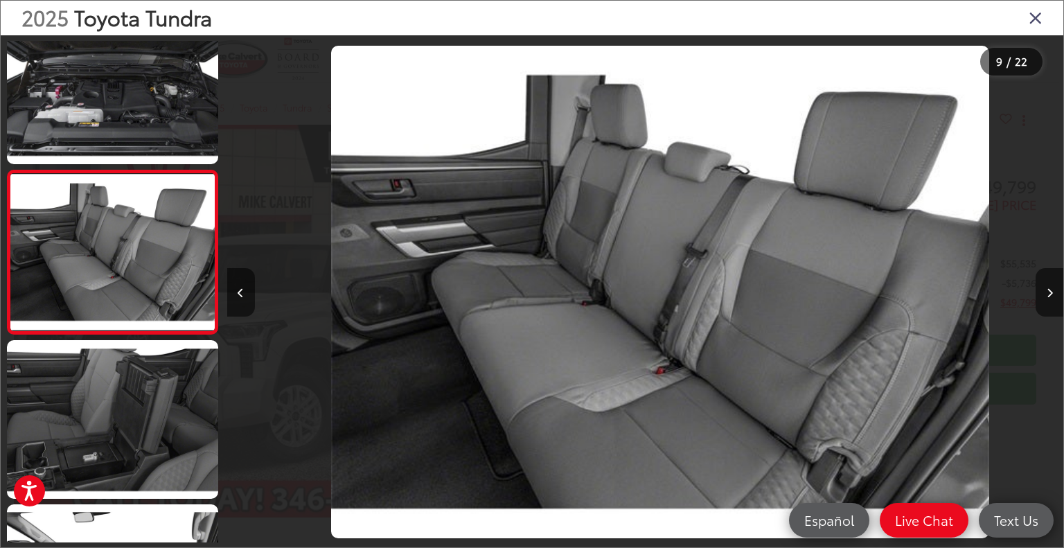
scroll to position [0, 6689]
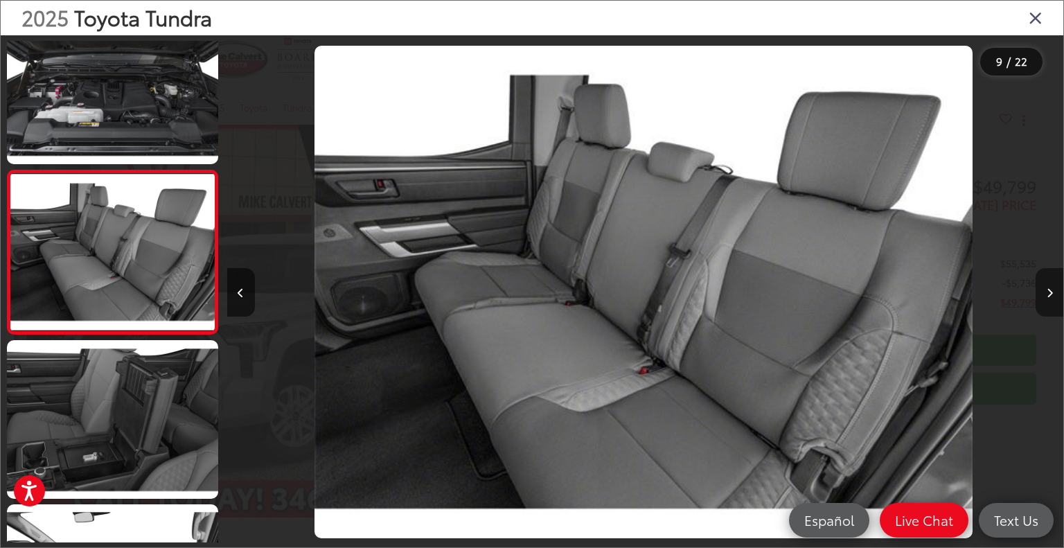
click at [1035, 281] on button "Next image" at bounding box center [1049, 292] width 28 height 48
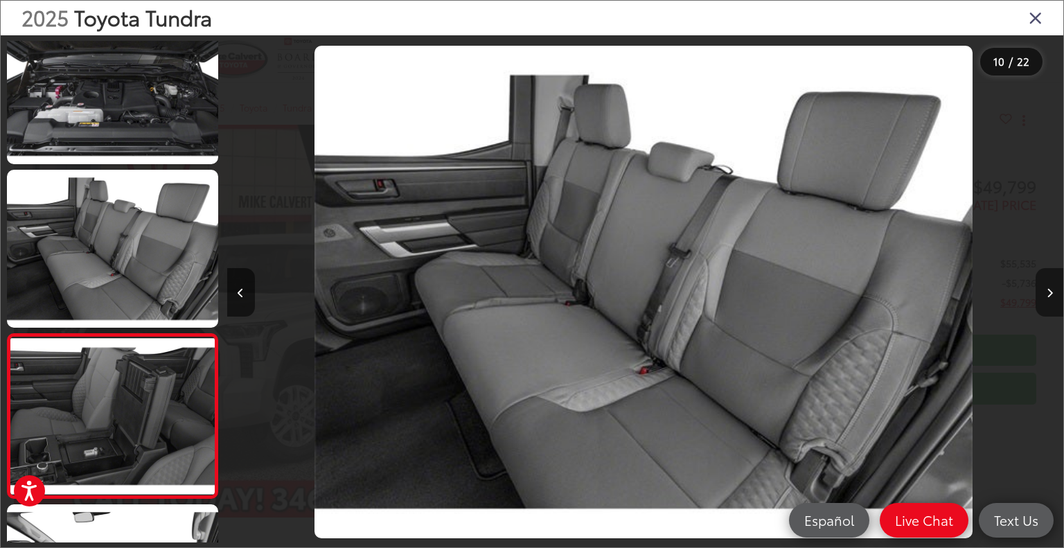
scroll to position [0, 0]
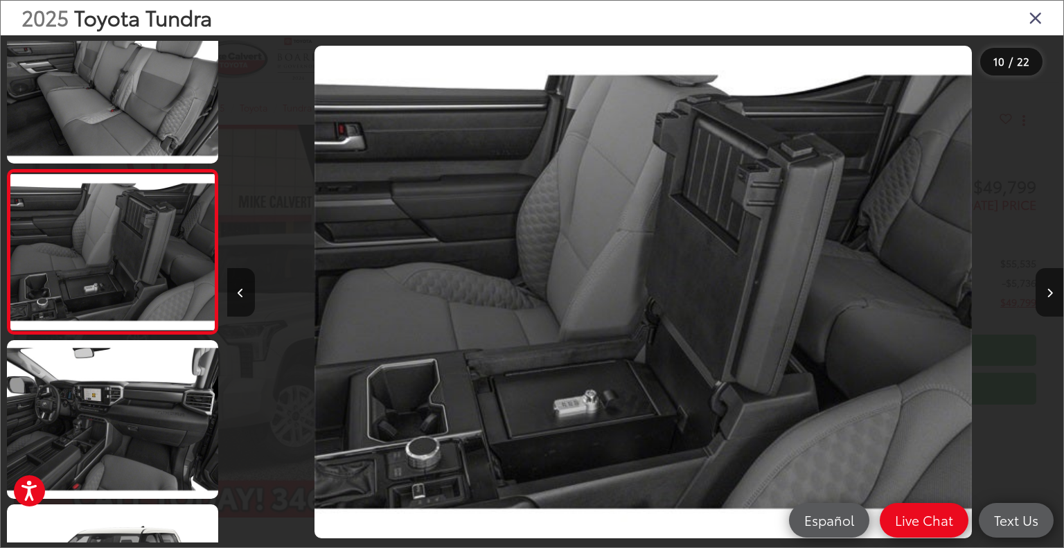
click at [1042, 15] on div "2025 Toyota Tundra" at bounding box center [532, 18] width 1062 height 35
click at [1039, 16] on icon "Close gallery" at bounding box center [1035, 17] width 14 height 18
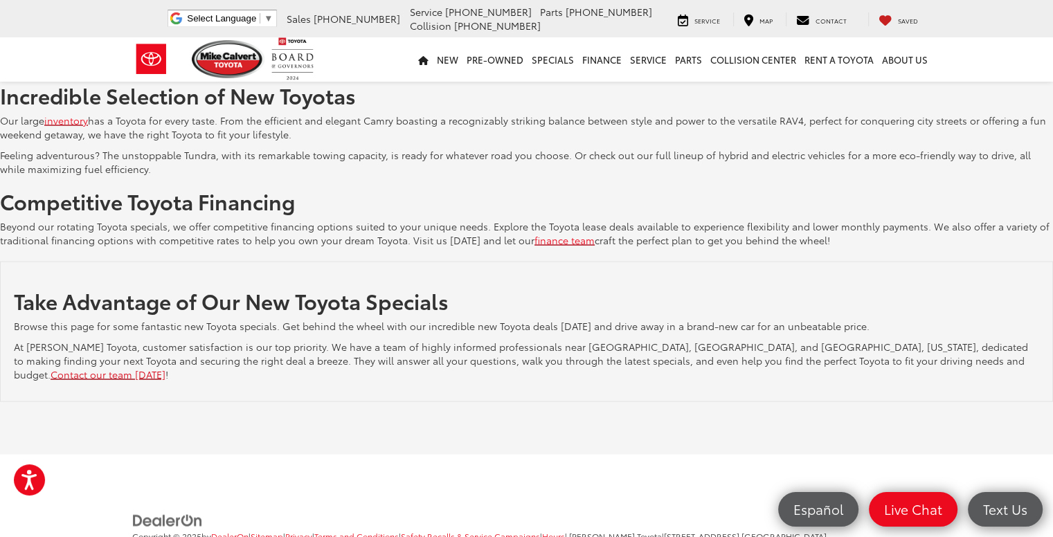
scroll to position [2613, 0]
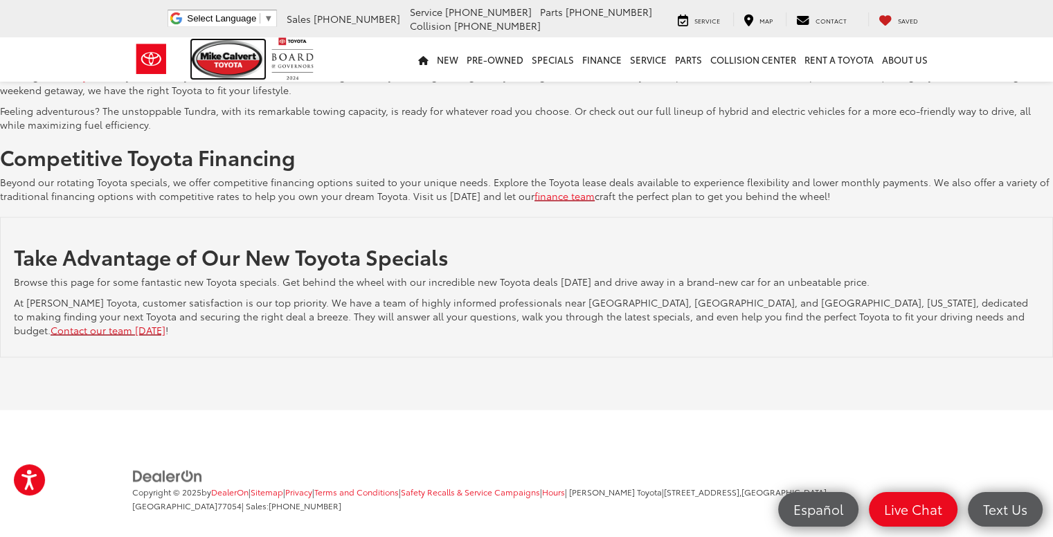
click at [219, 57] on img at bounding box center [228, 59] width 73 height 38
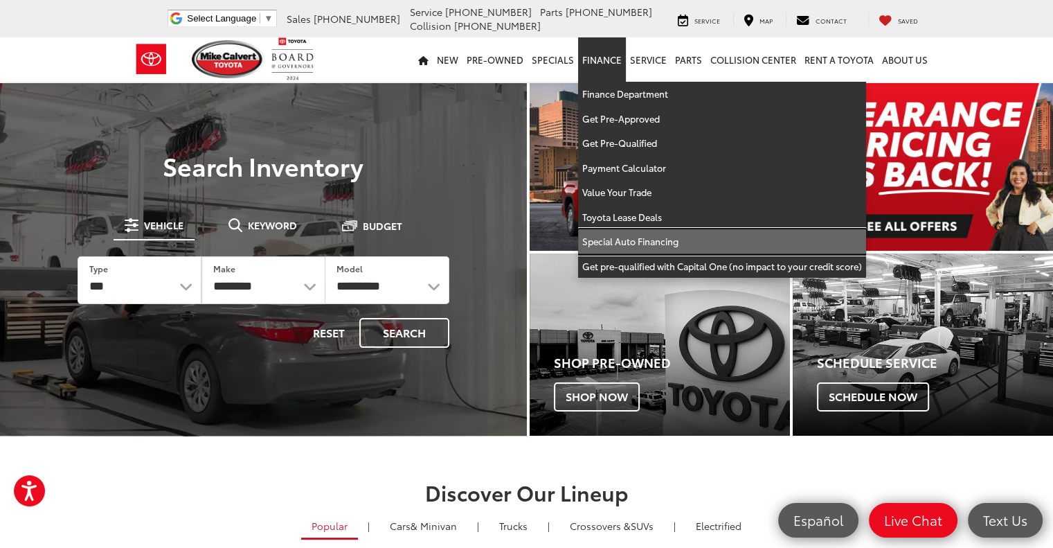
click at [670, 238] on link "Special Auto Financing" at bounding box center [722, 241] width 288 height 25
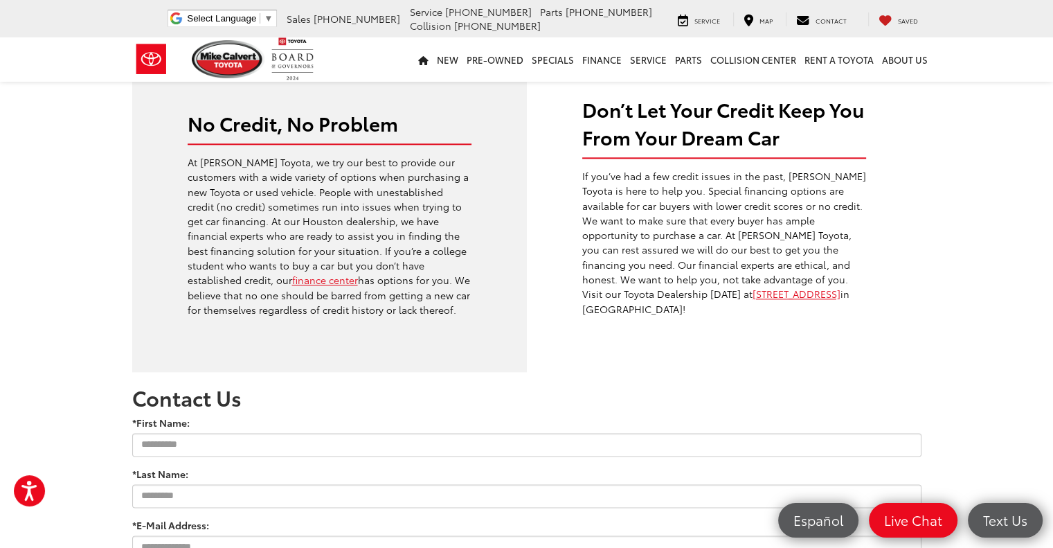
scroll to position [1518, 0]
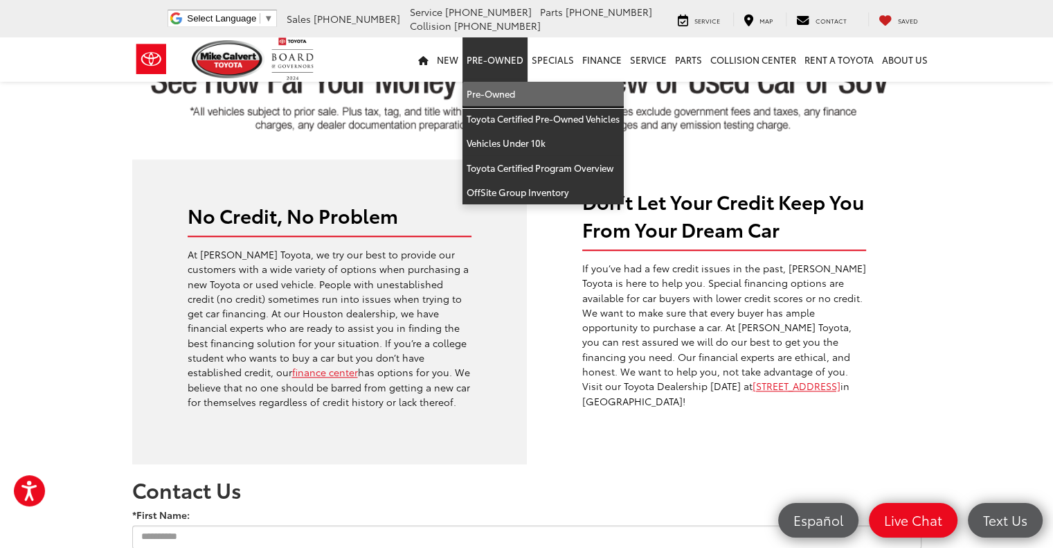
click at [499, 89] on link "Pre-Owned" at bounding box center [543, 94] width 161 height 25
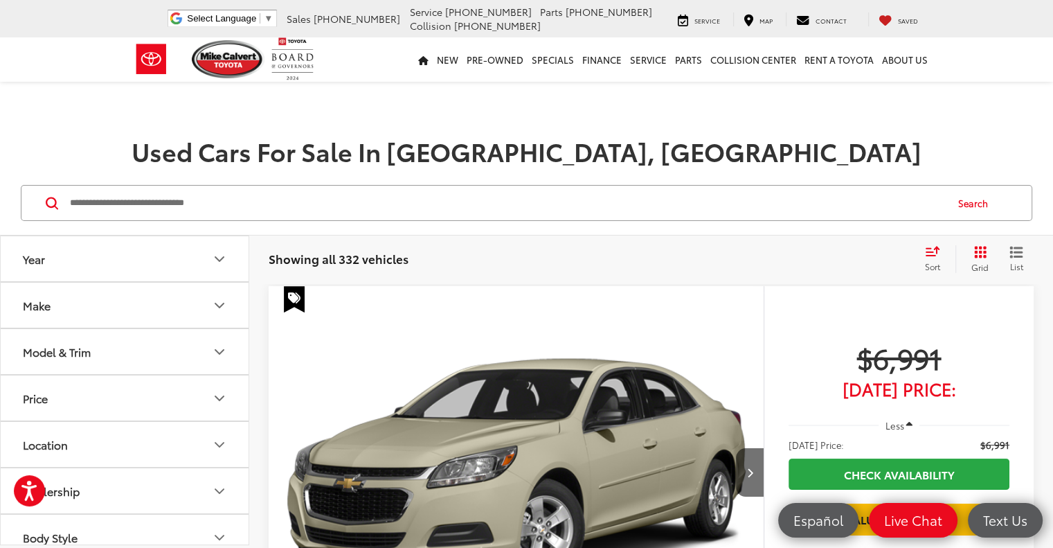
click at [230, 343] on button "Model & Trim" at bounding box center [125, 351] width 249 height 45
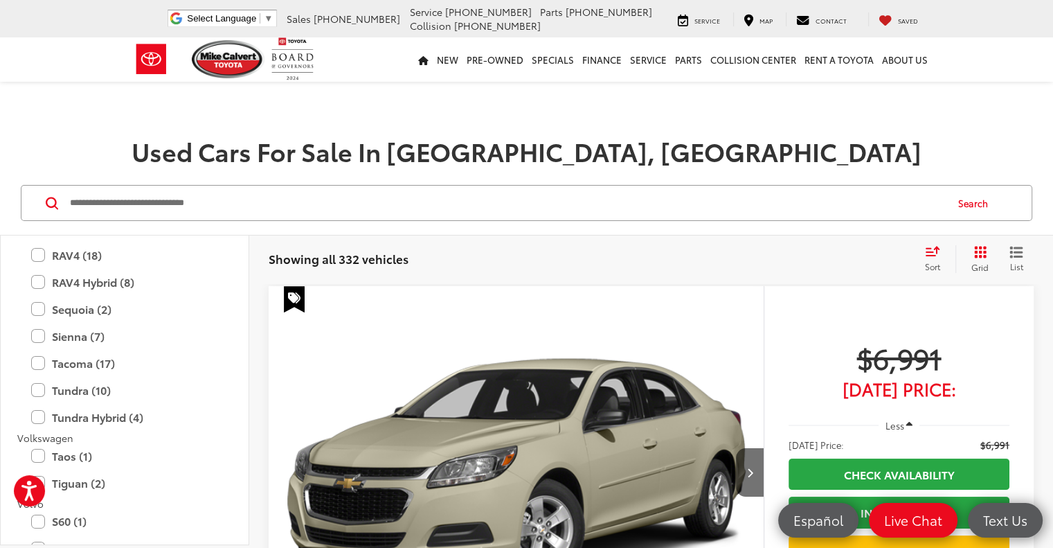
scroll to position [3254, 0]
click at [39, 384] on label "Tundra (10)" at bounding box center [124, 389] width 187 height 24
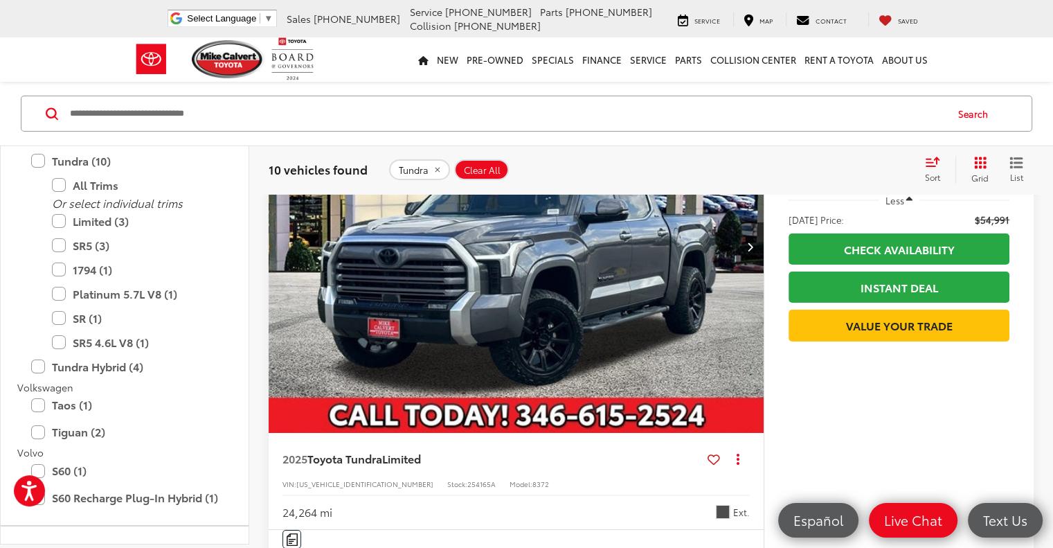
scroll to position [4954, 0]
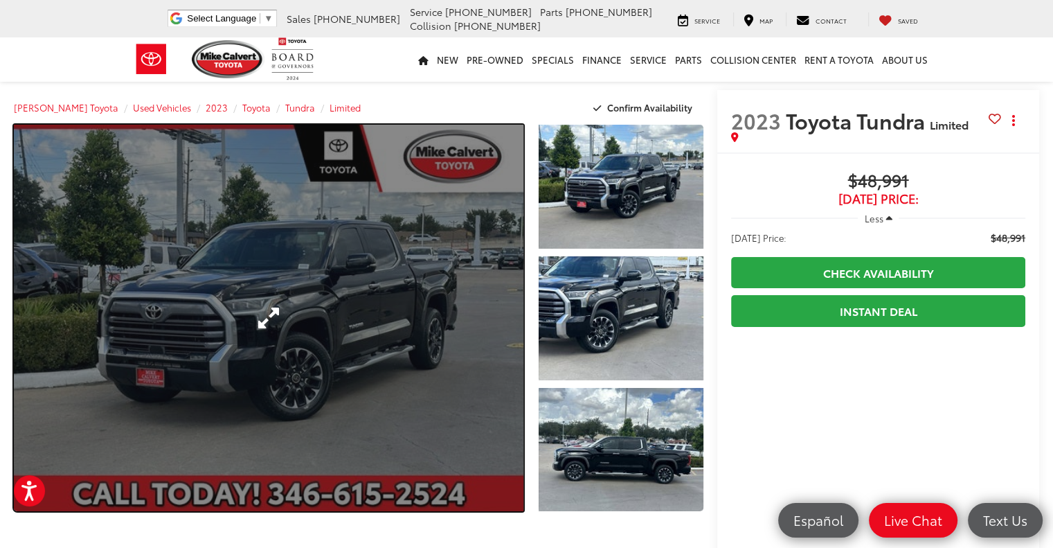
click at [439, 358] on link "Expand Photo 0" at bounding box center [269, 318] width 510 height 386
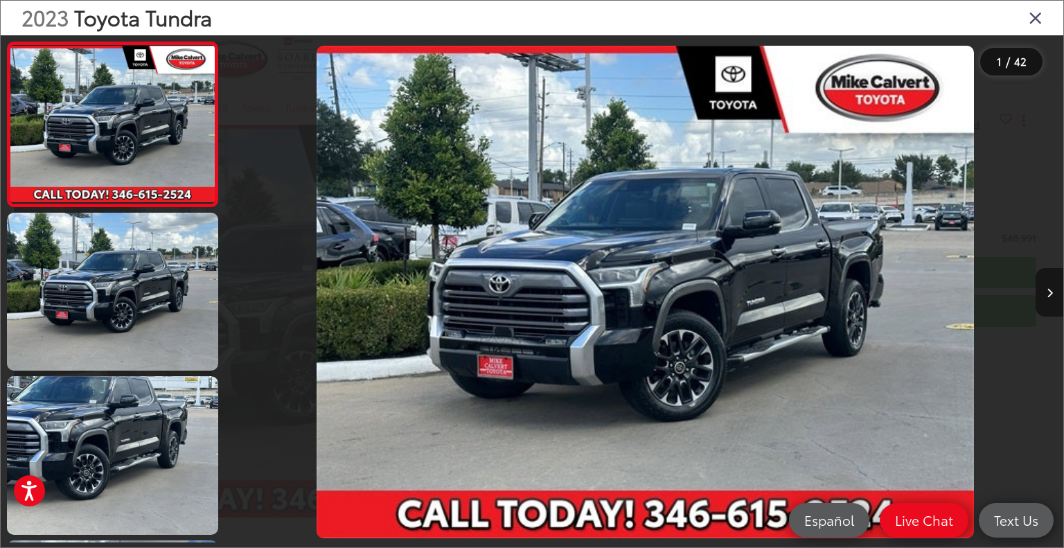
click at [1053, 298] on button "Next image" at bounding box center [1049, 292] width 28 height 48
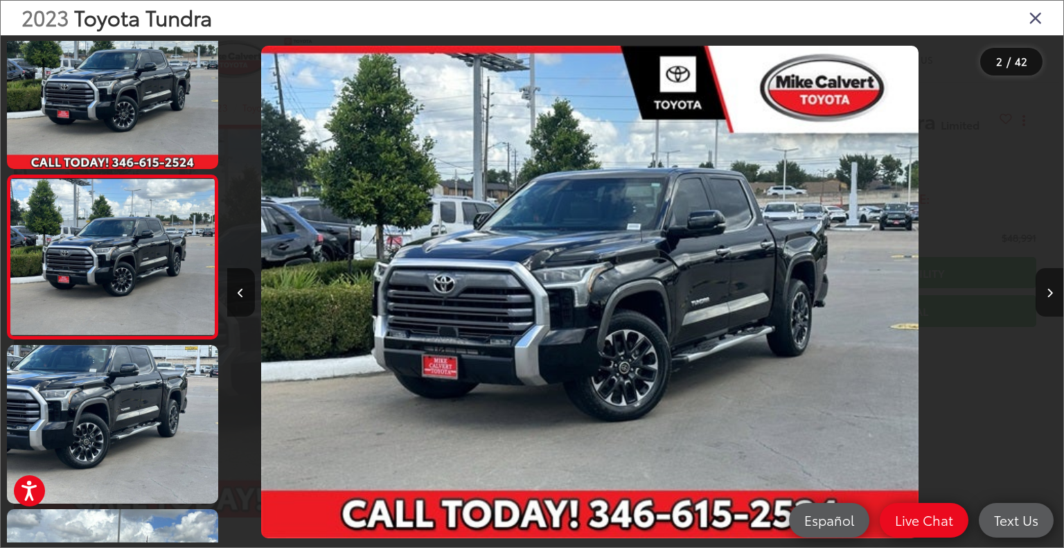
scroll to position [36, 0]
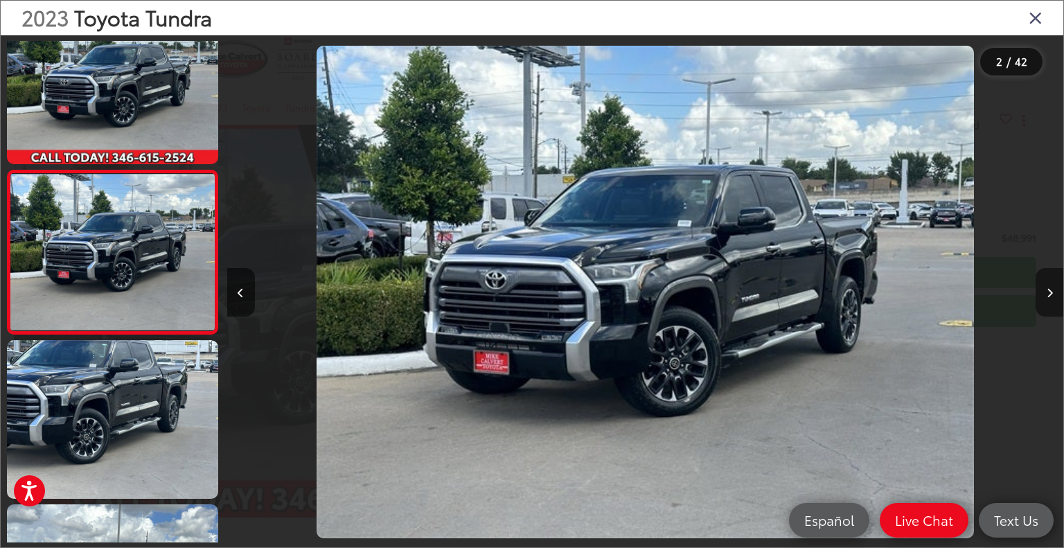
click at [1053, 298] on button "Next image" at bounding box center [1049, 292] width 28 height 48
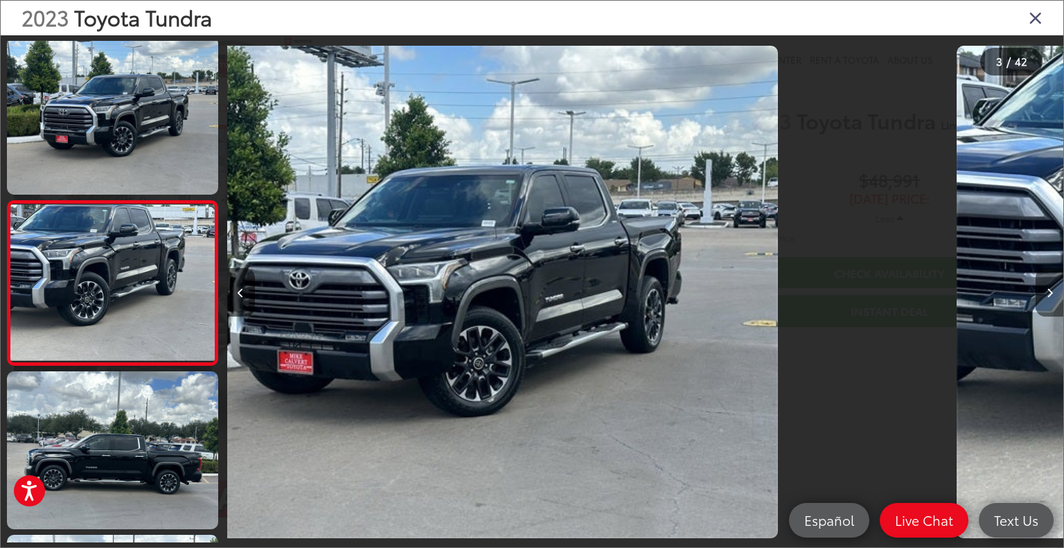
scroll to position [199, 0]
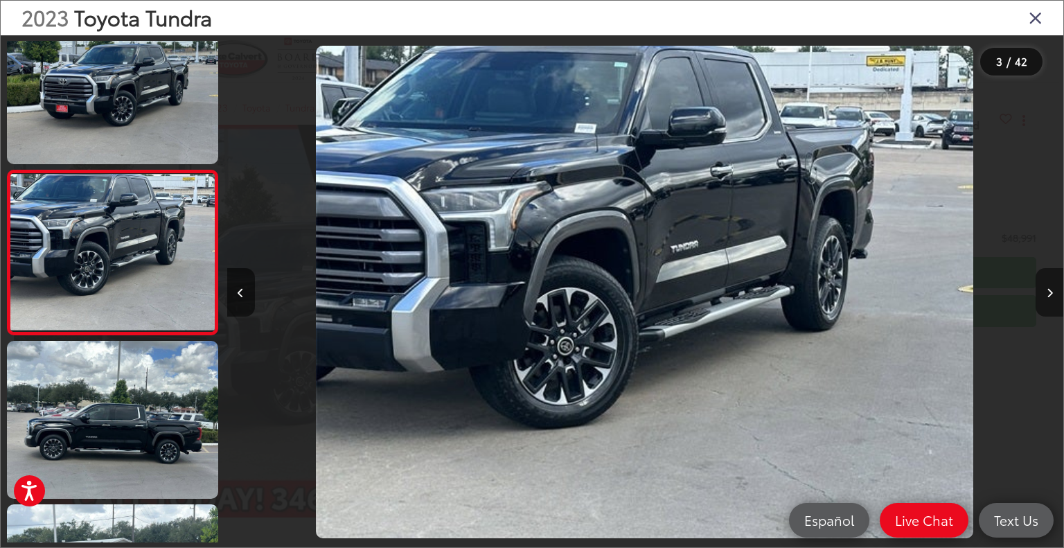
click at [1053, 298] on button "Next image" at bounding box center [1049, 292] width 28 height 48
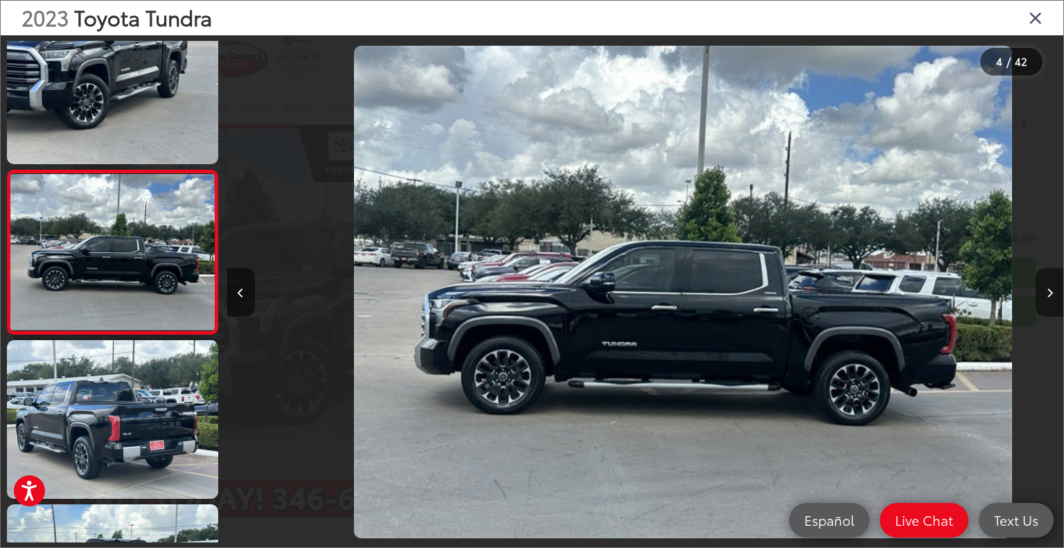
scroll to position [0, 2508]
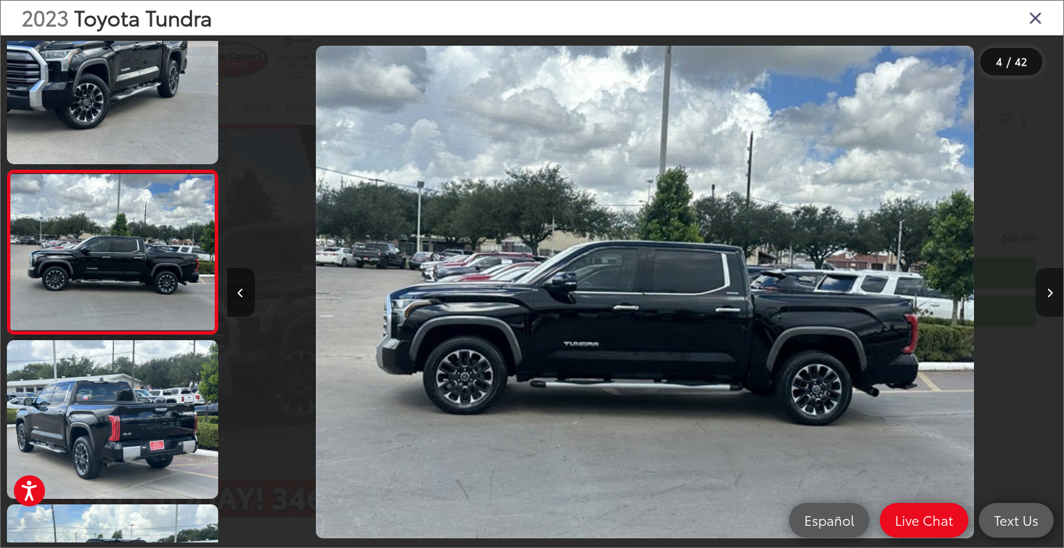
click at [1053, 298] on button "Next image" at bounding box center [1049, 292] width 28 height 48
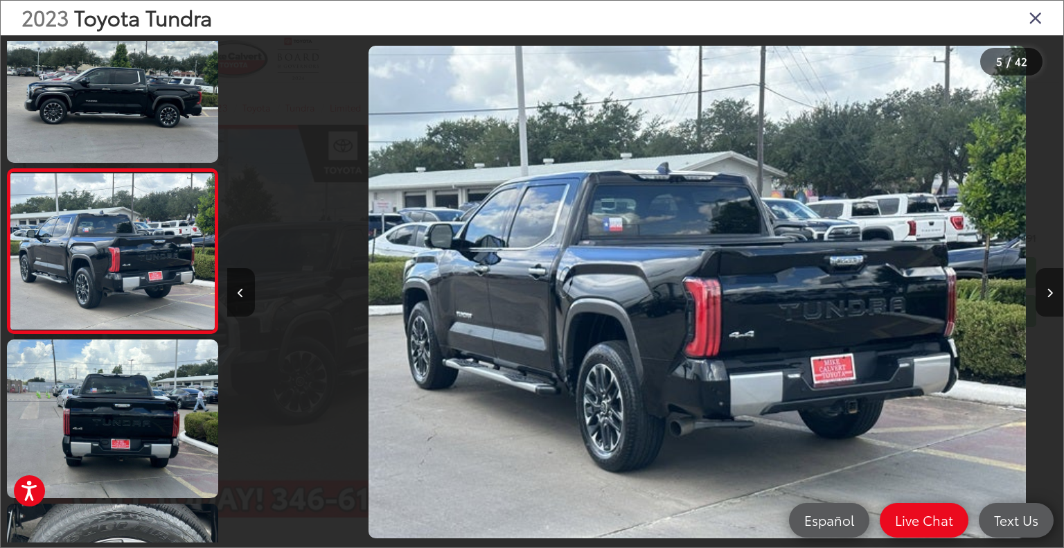
scroll to position [0, 3344]
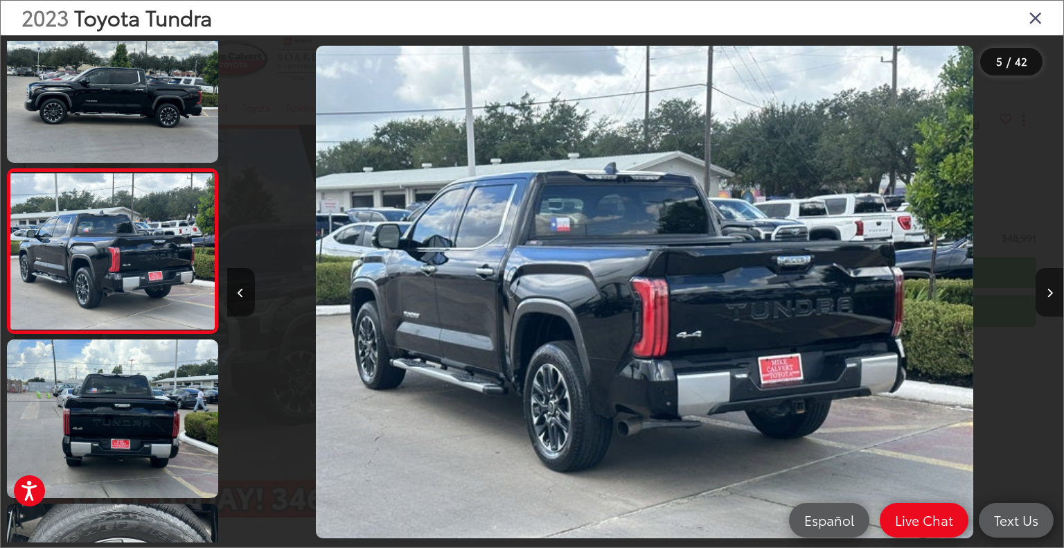
click at [1053, 298] on button "Next image" at bounding box center [1049, 292] width 28 height 48
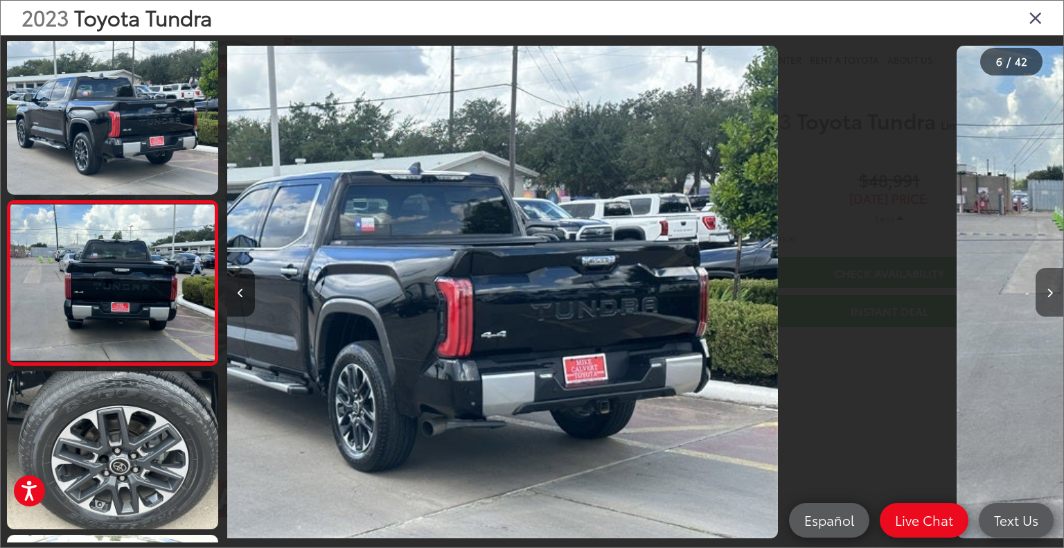
scroll to position [692, 0]
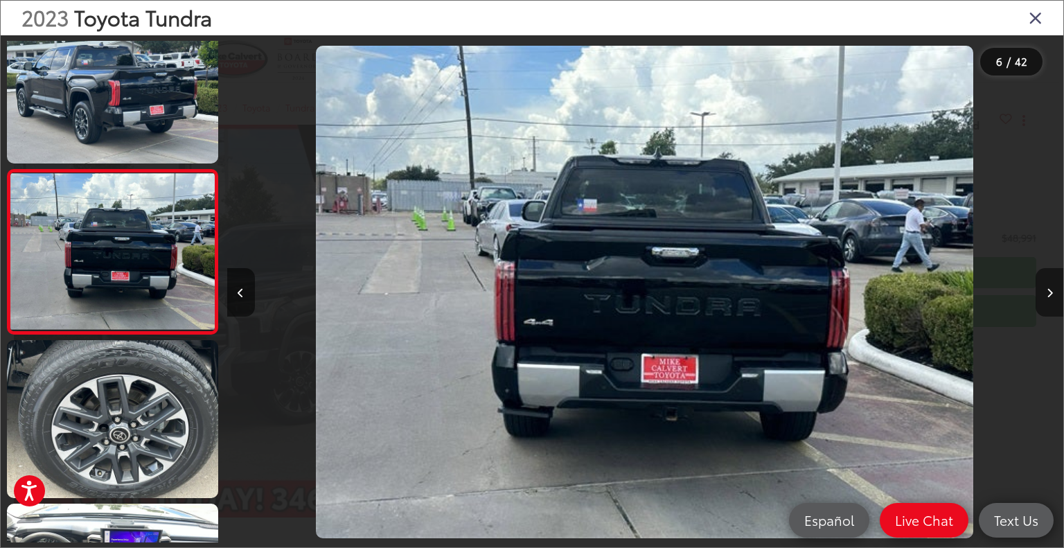
click at [1053, 298] on button "Next image" at bounding box center [1049, 292] width 28 height 48
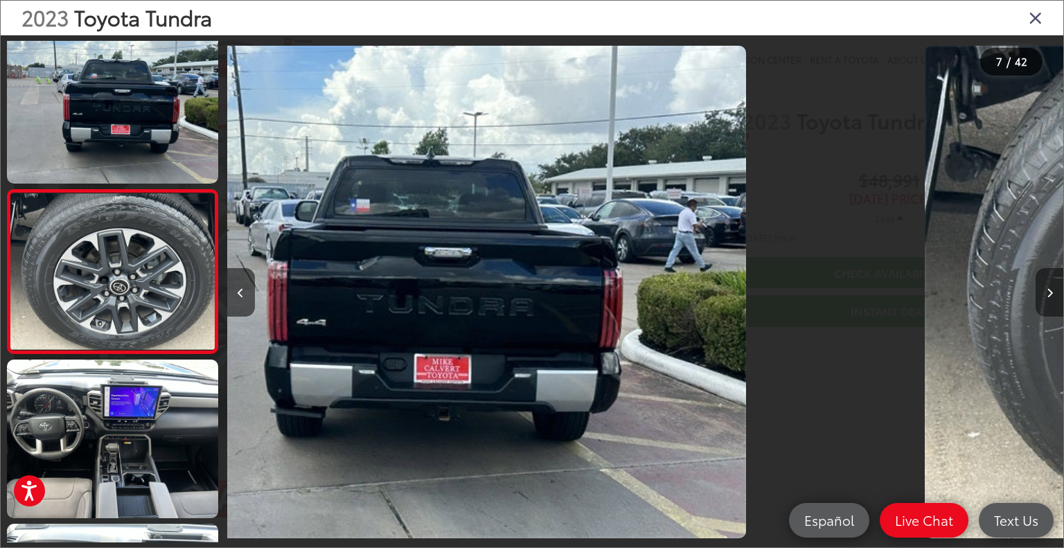
scroll to position [856, 0]
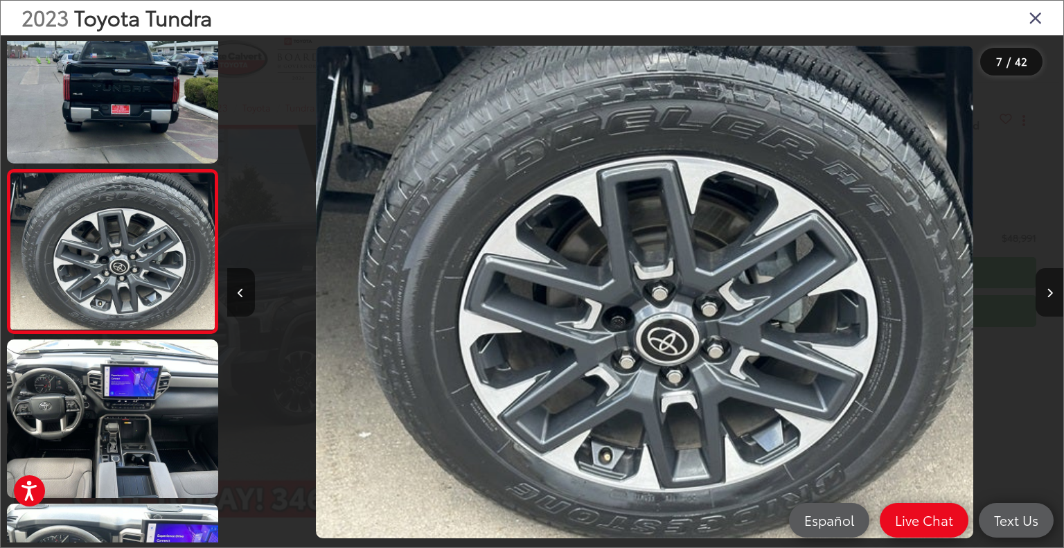
click at [1053, 298] on button "Next image" at bounding box center [1049, 292] width 28 height 48
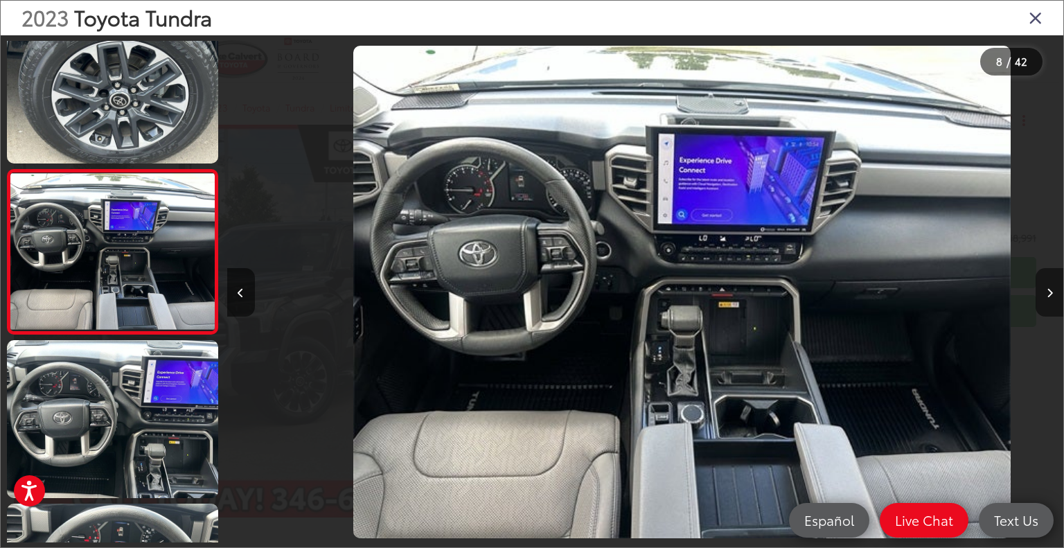
scroll to position [0, 5853]
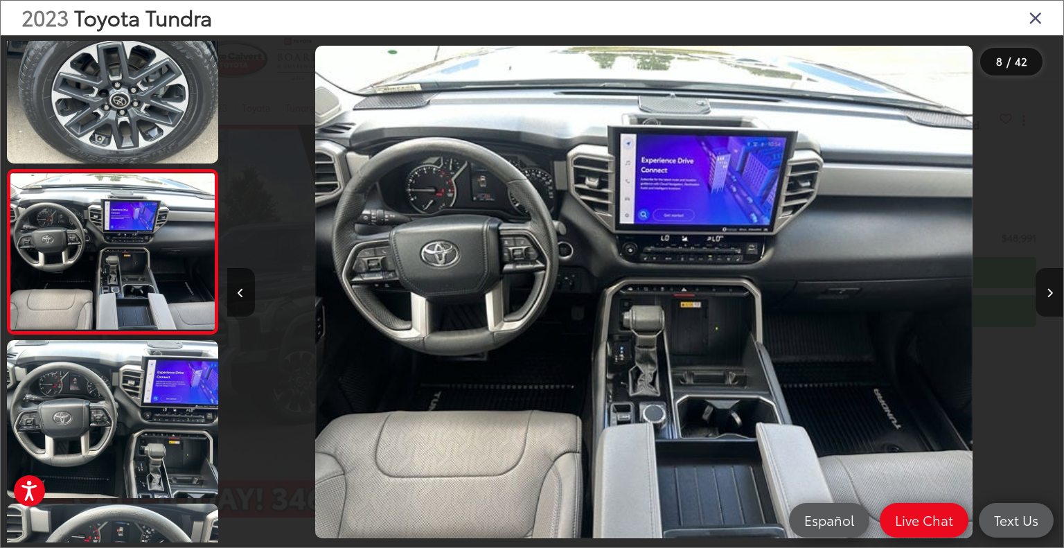
click at [1043, 296] on button "Next image" at bounding box center [1049, 292] width 28 height 48
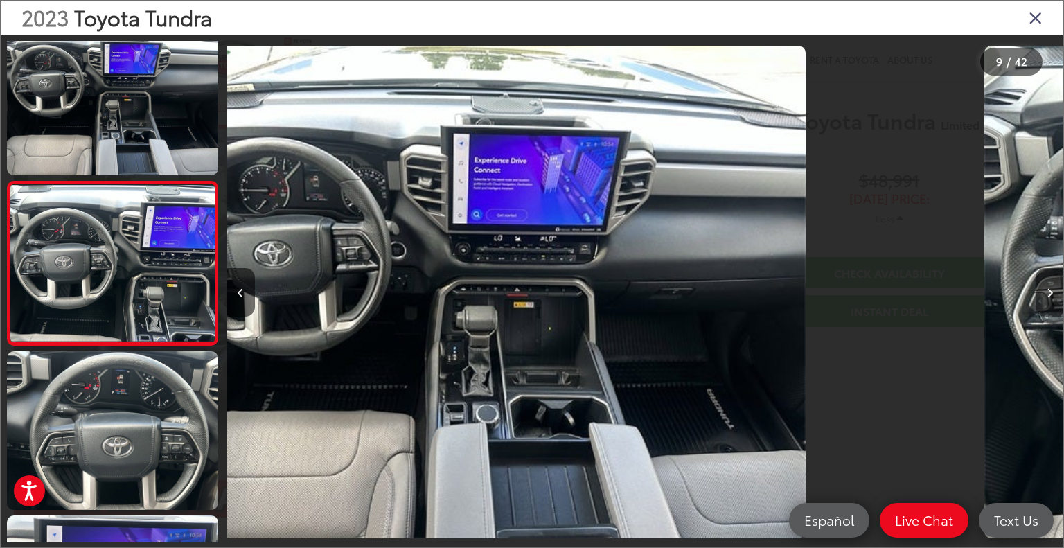
scroll to position [0, 0]
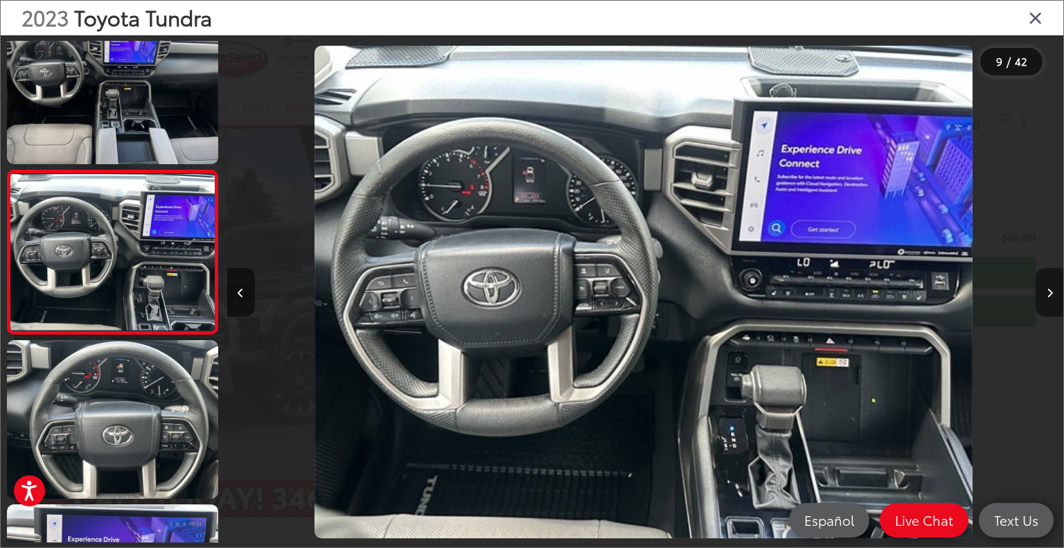
click at [1045, 294] on button "Next image" at bounding box center [1049, 292] width 28 height 48
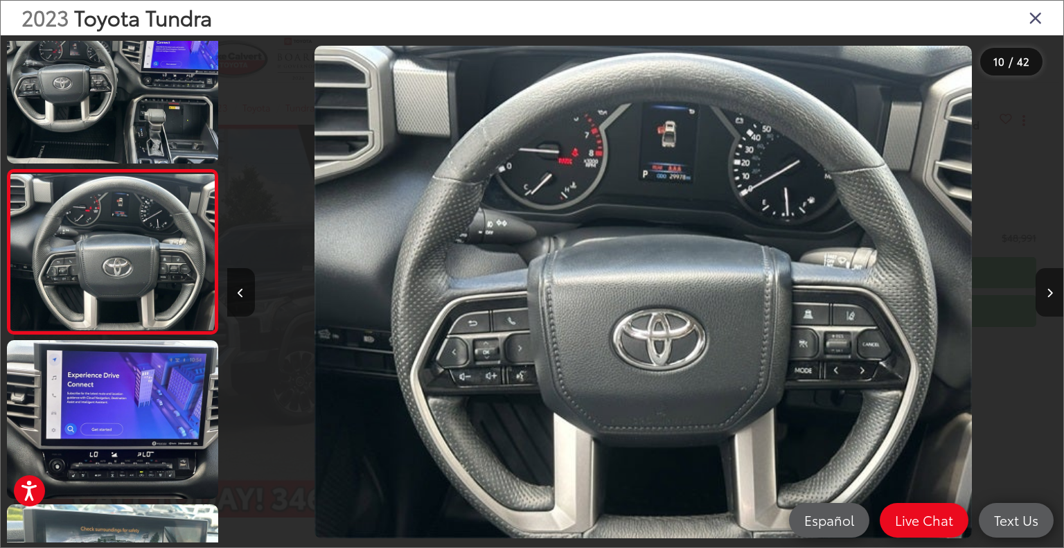
click at [1045, 294] on button "Next image" at bounding box center [1049, 292] width 28 height 48
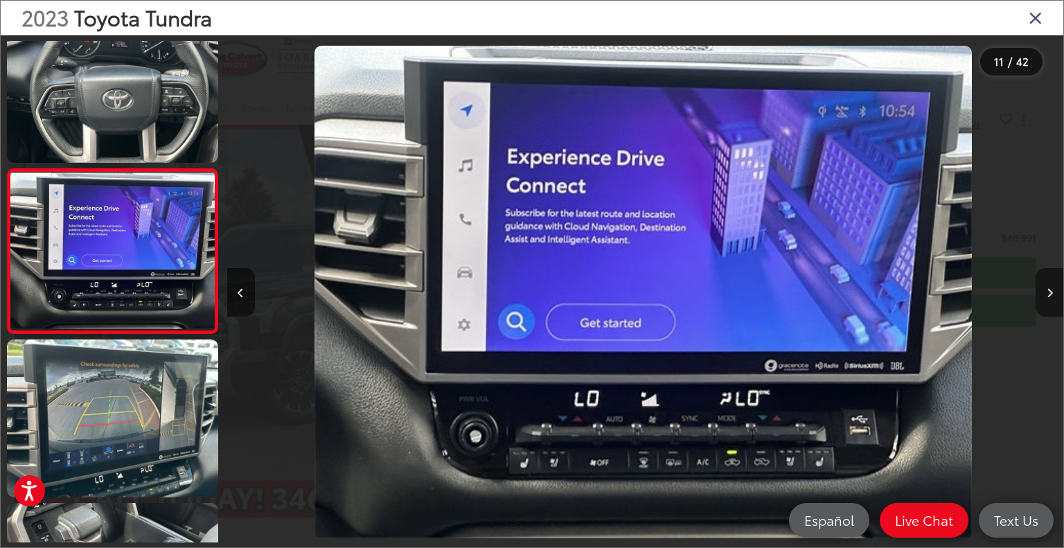
click at [1045, 294] on button "Next image" at bounding box center [1049, 292] width 28 height 48
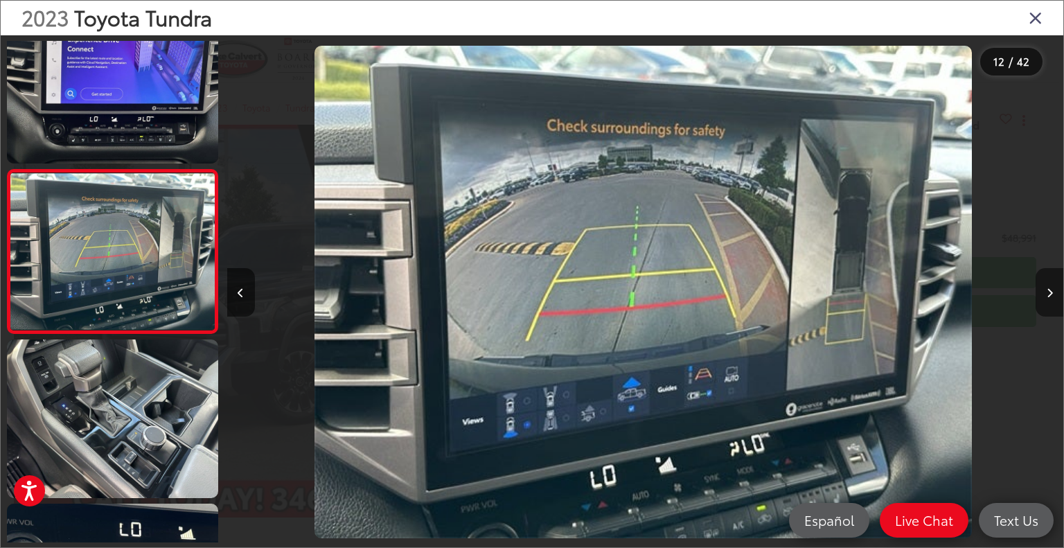
click at [1045, 294] on button "Next image" at bounding box center [1049, 292] width 28 height 48
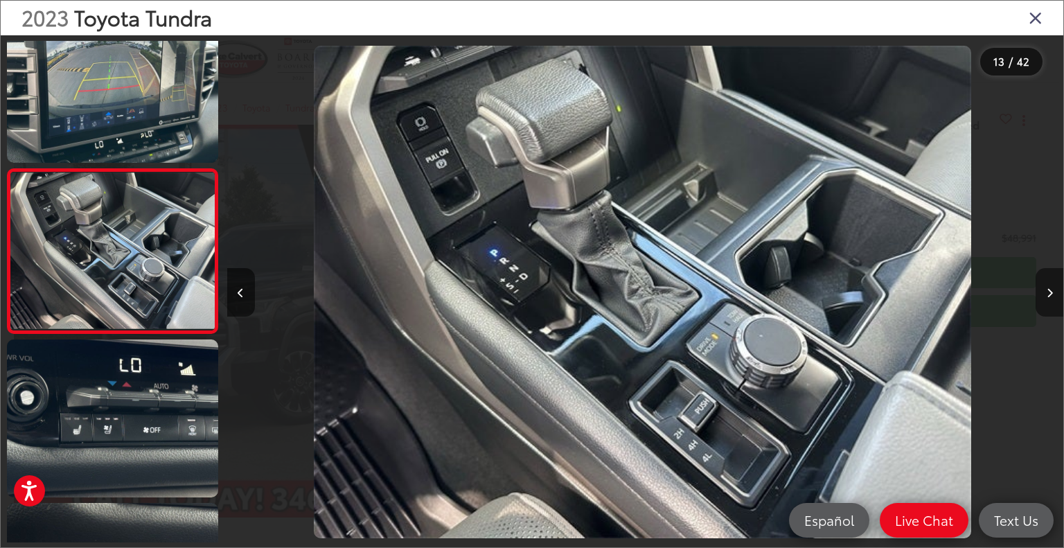
click at [1045, 294] on button "Next image" at bounding box center [1049, 292] width 28 height 48
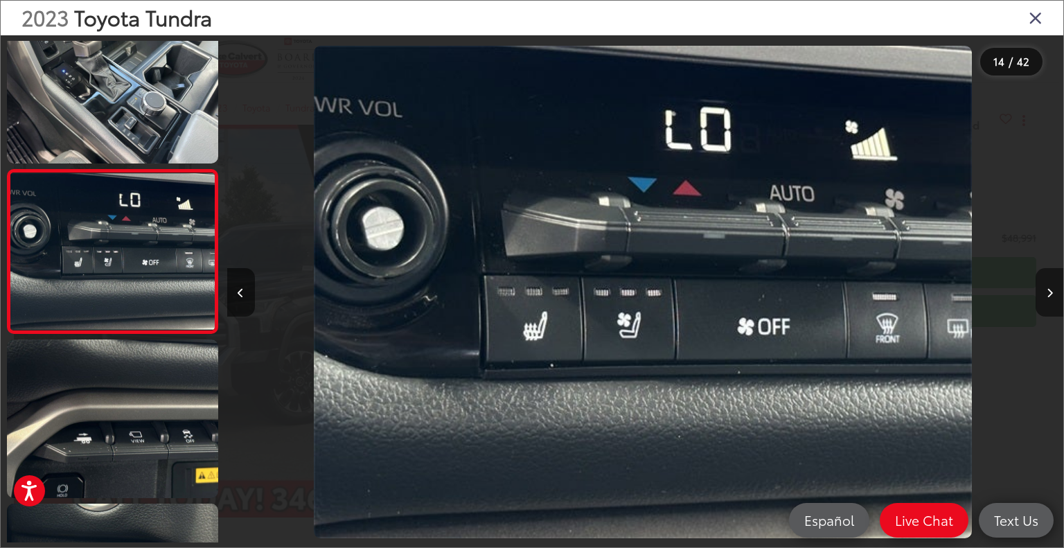
click at [1045, 294] on button "Next image" at bounding box center [1049, 292] width 28 height 48
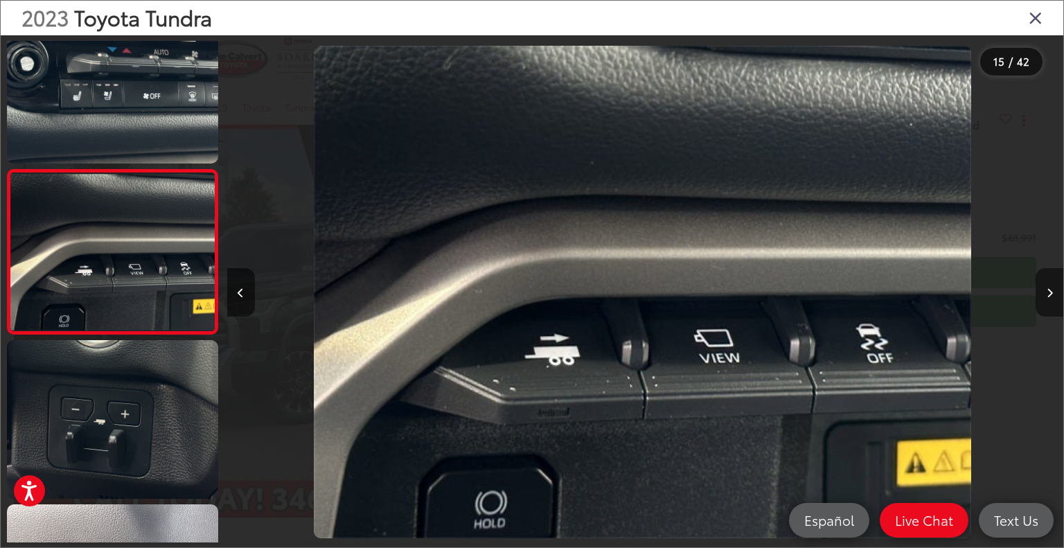
click at [1045, 294] on button "Next image" at bounding box center [1049, 292] width 28 height 48
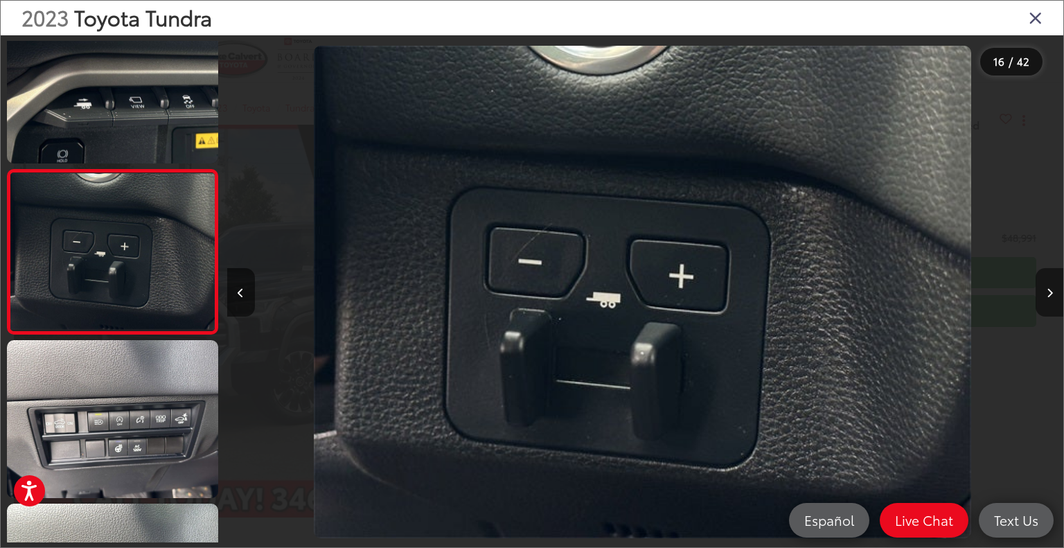
click at [1045, 294] on button "Next image" at bounding box center [1049, 292] width 28 height 48
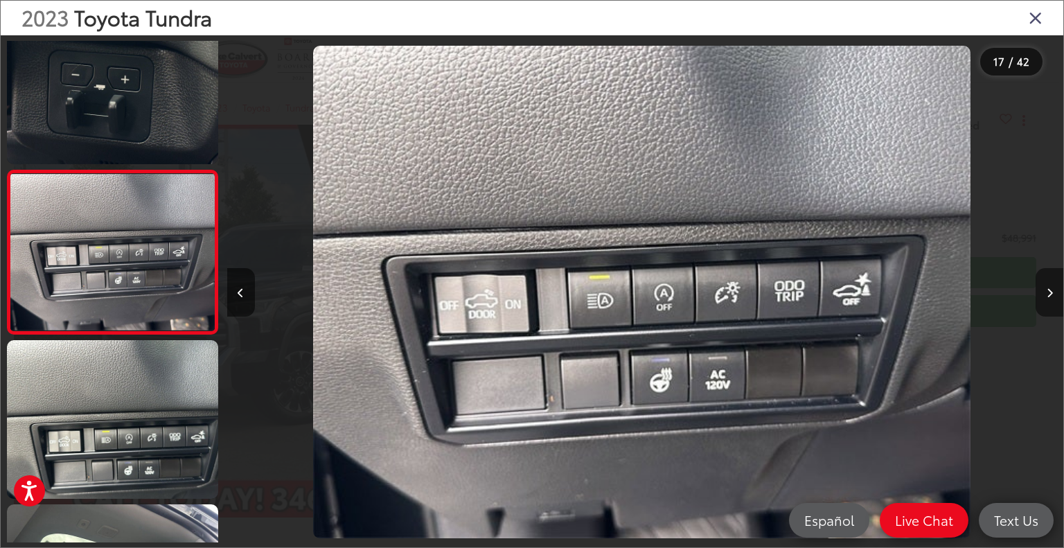
click at [1045, 294] on button "Next image" at bounding box center [1049, 292] width 28 height 48
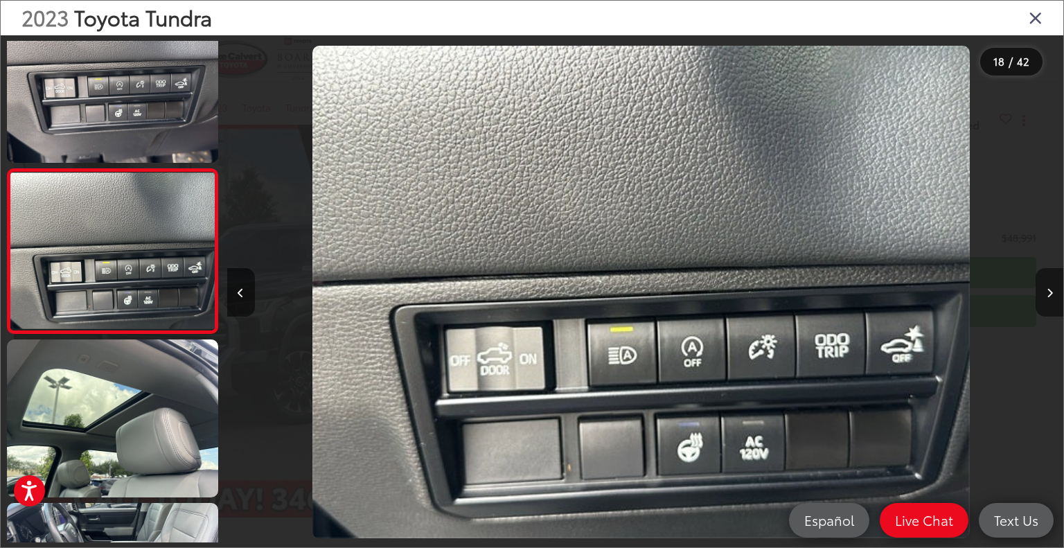
click at [1045, 294] on button "Next image" at bounding box center [1049, 292] width 28 height 48
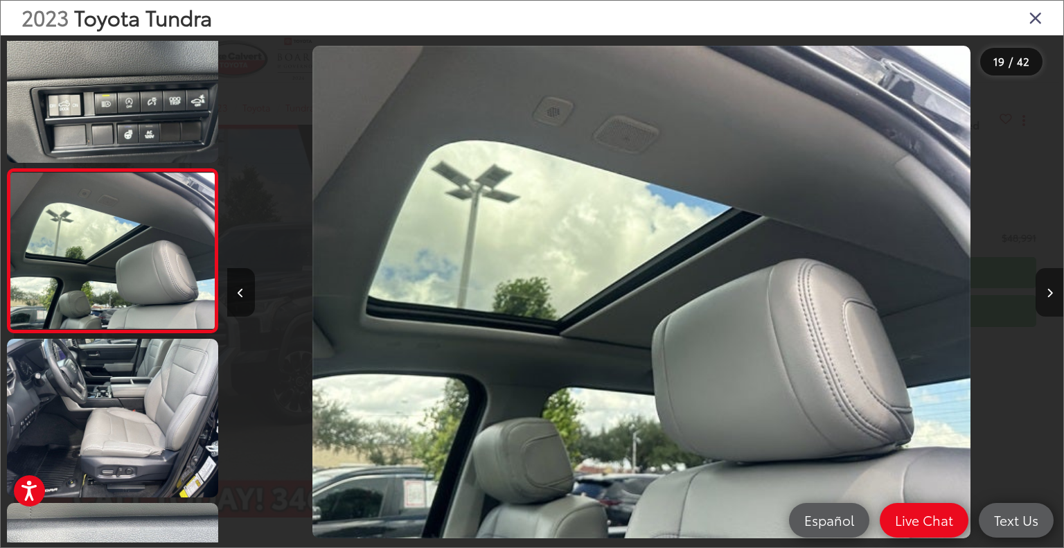
click at [1045, 294] on button "Next image" at bounding box center [1049, 292] width 28 height 48
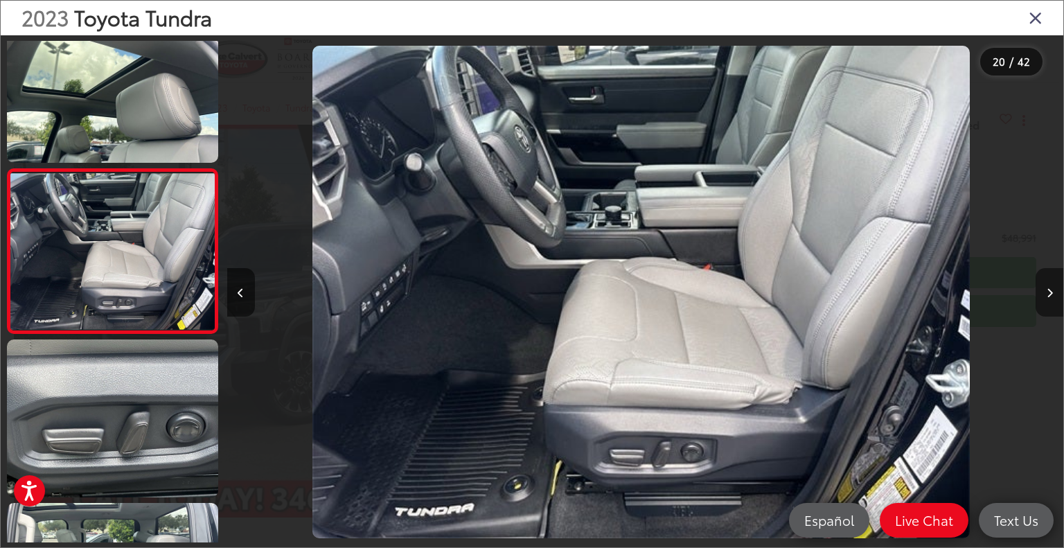
click at [1045, 294] on button "Next image" at bounding box center [1049, 292] width 28 height 48
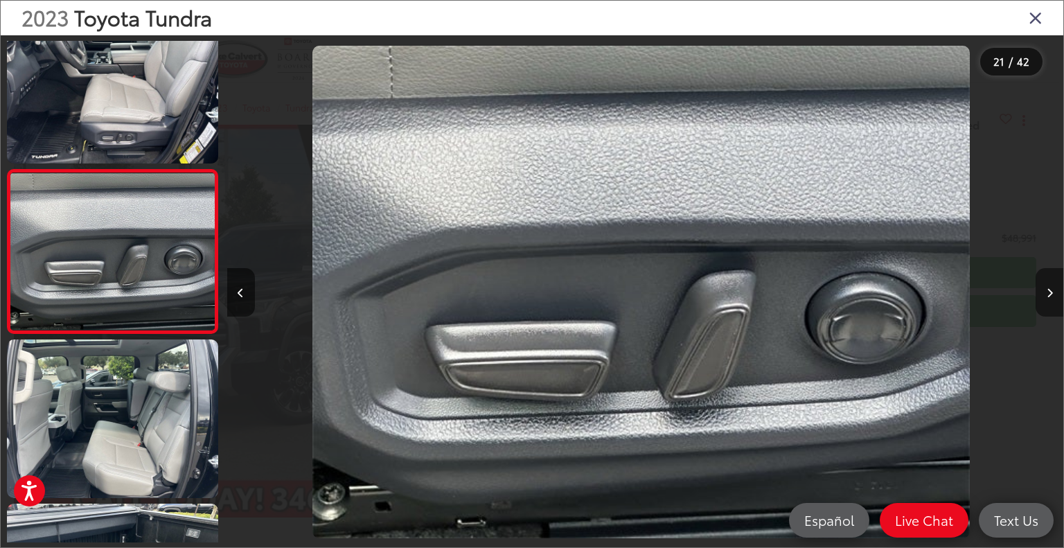
click at [1045, 294] on button "Next image" at bounding box center [1049, 292] width 28 height 48
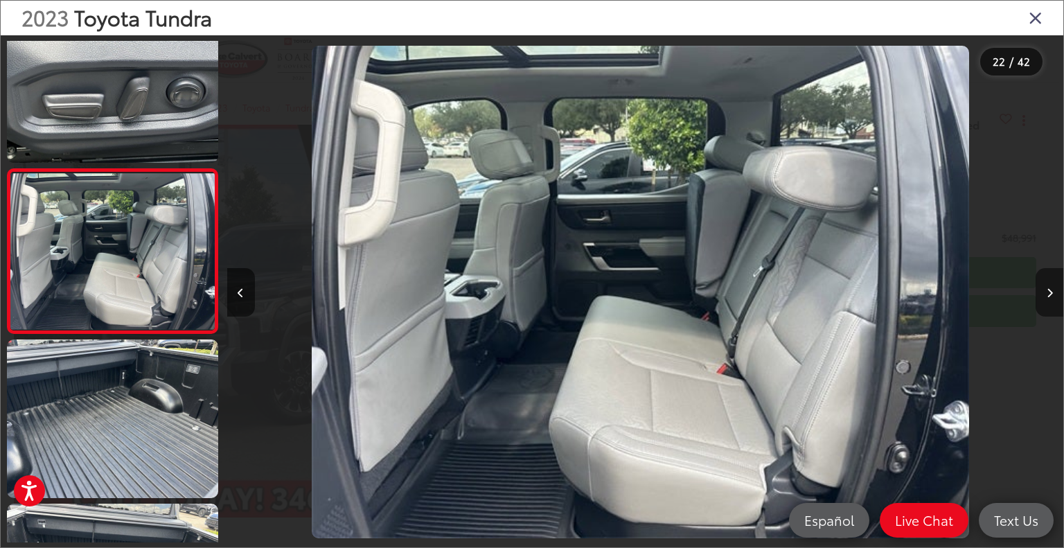
click at [1045, 294] on button "Next image" at bounding box center [1049, 292] width 28 height 48
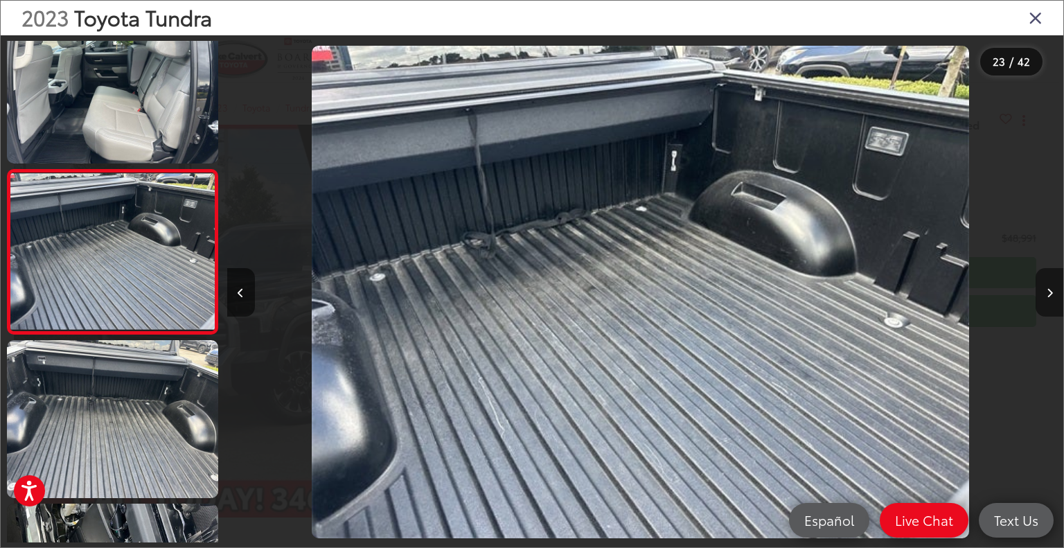
click at [1045, 294] on button "Next image" at bounding box center [1049, 292] width 28 height 48
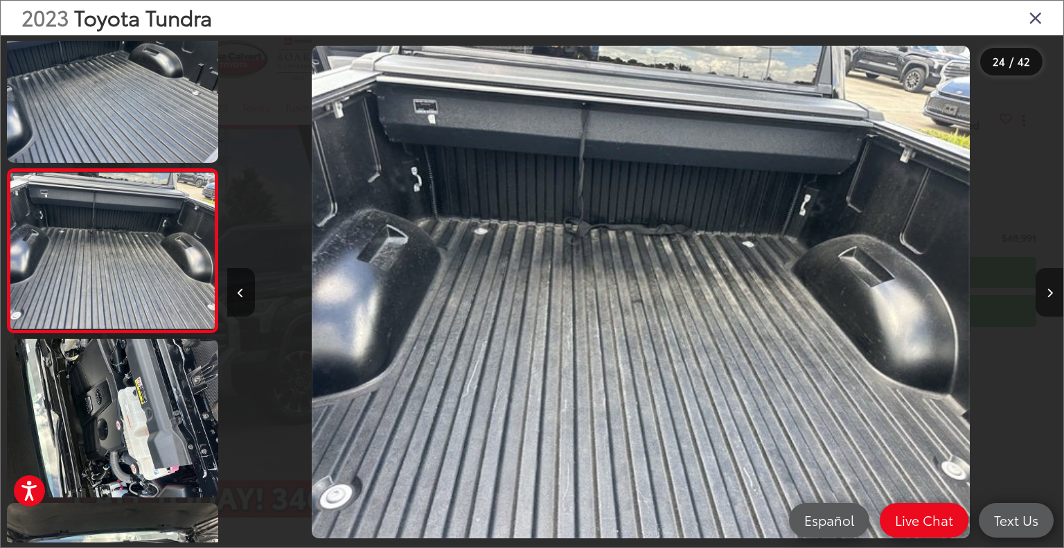
click at [1045, 294] on button "Next image" at bounding box center [1049, 292] width 28 height 48
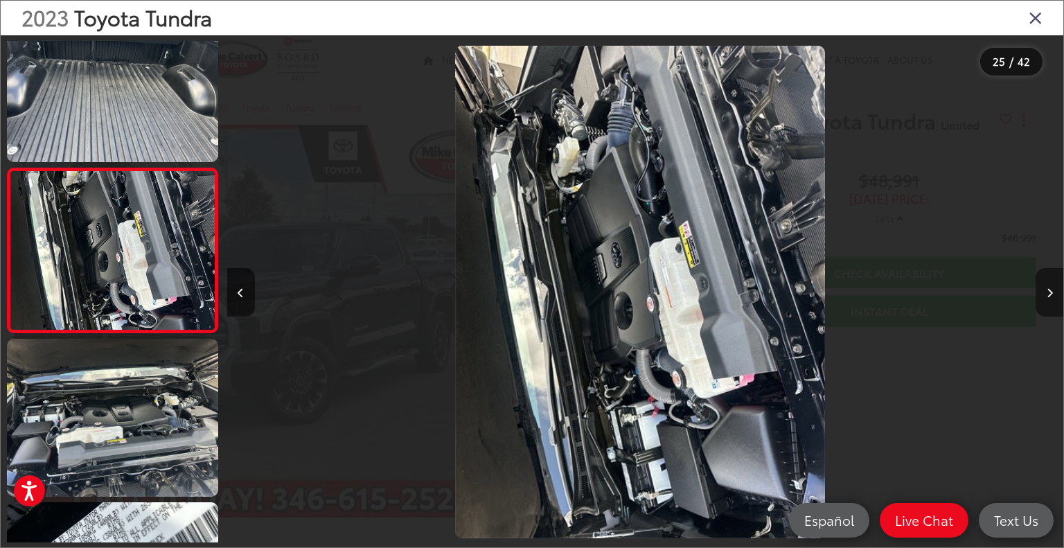
click at [1045, 294] on button "Next image" at bounding box center [1049, 292] width 28 height 48
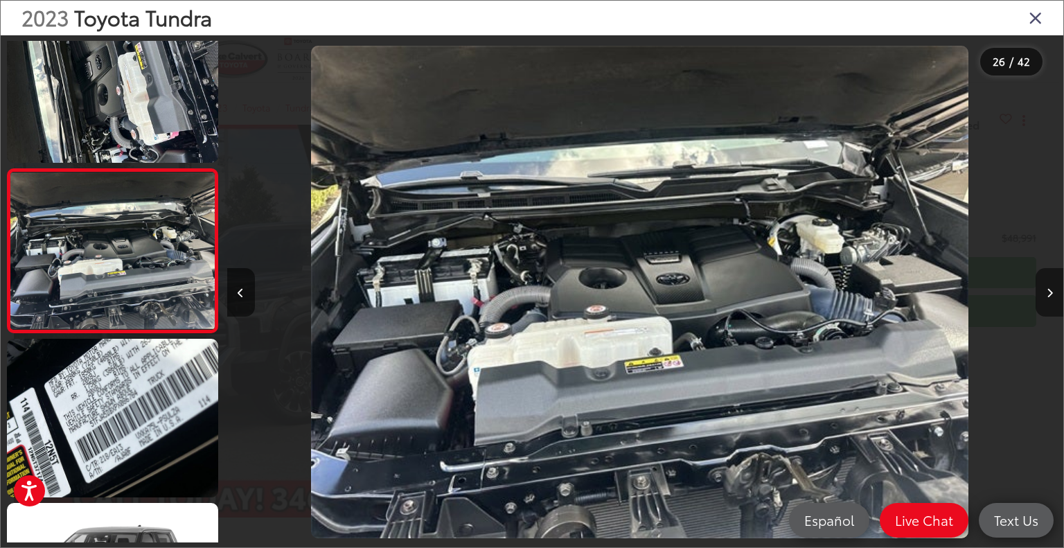
click at [1045, 294] on button "Next image" at bounding box center [1049, 292] width 28 height 48
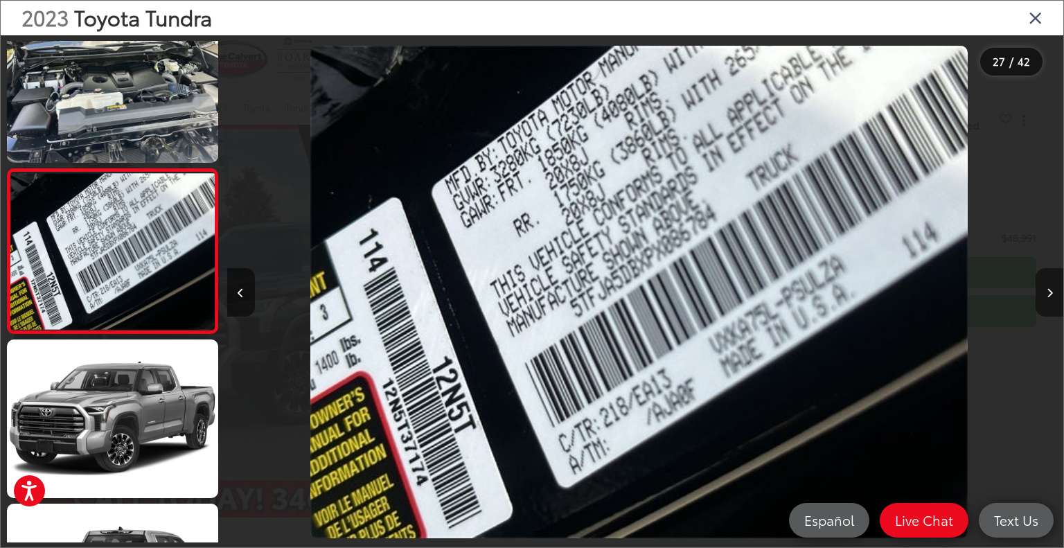
click at [1045, 294] on button "Next image" at bounding box center [1049, 292] width 28 height 48
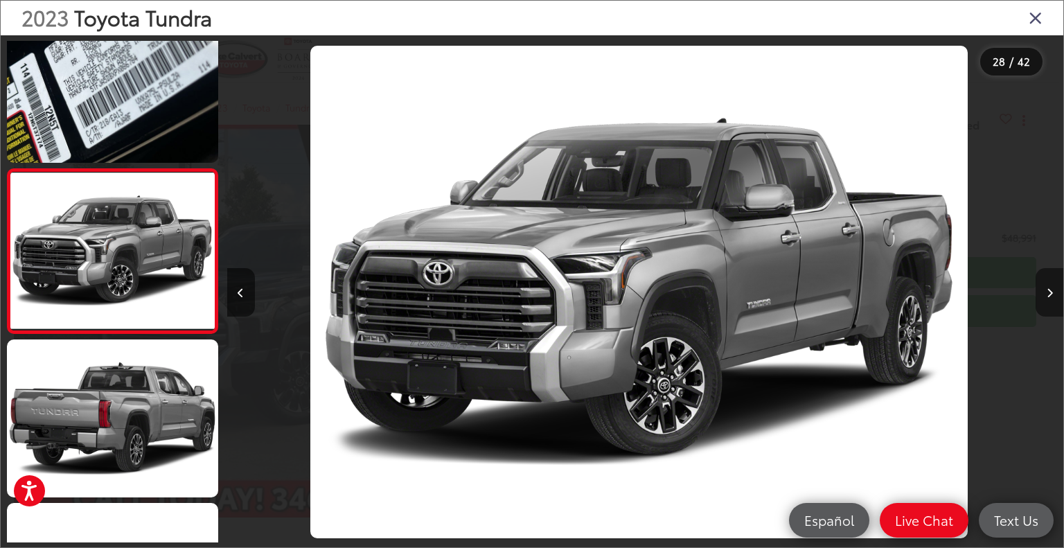
click at [1045, 294] on button "Next image" at bounding box center [1049, 292] width 28 height 48
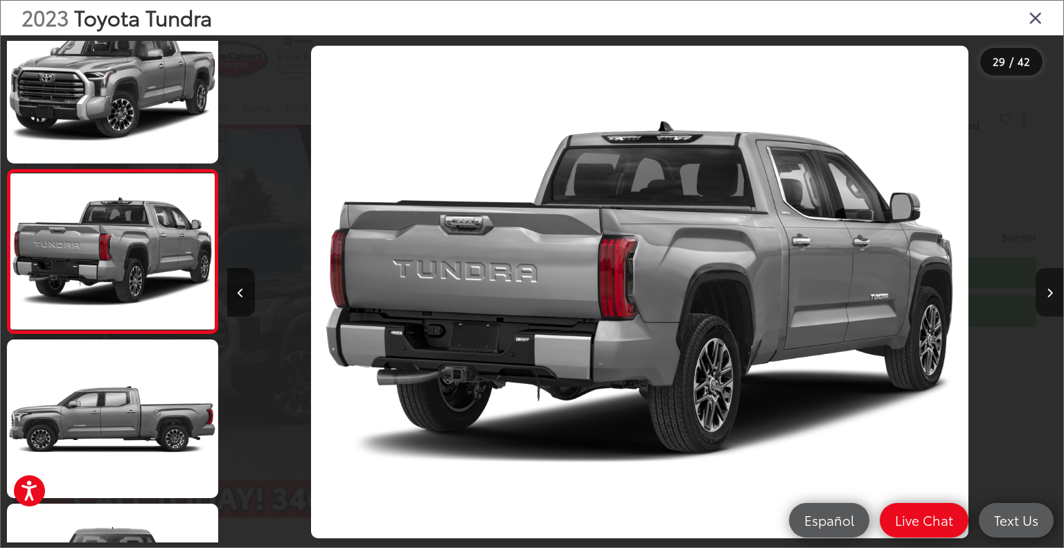
click at [1045, 294] on button "Next image" at bounding box center [1049, 292] width 28 height 48
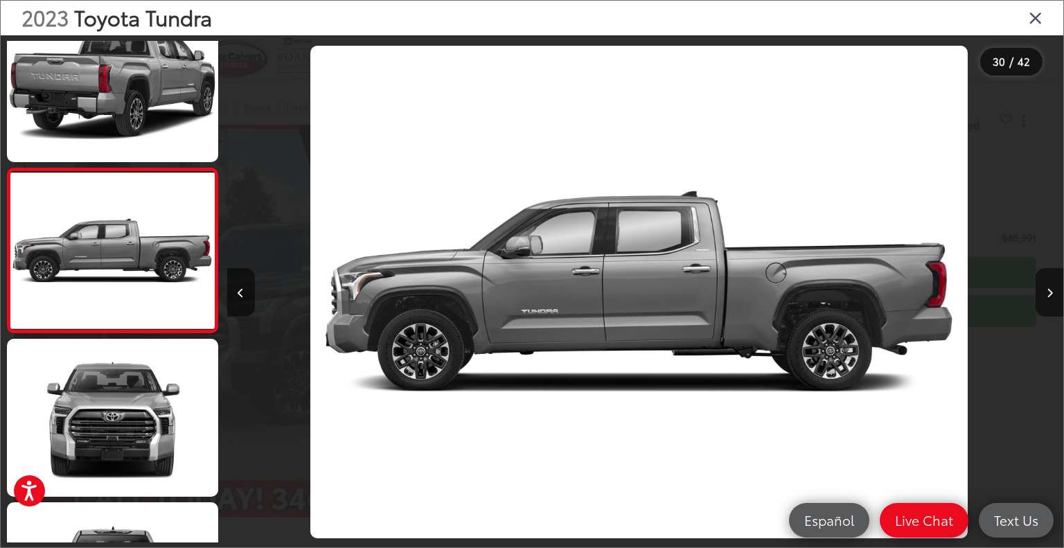
click at [1041, 17] on icon "Close gallery" at bounding box center [1035, 17] width 14 height 18
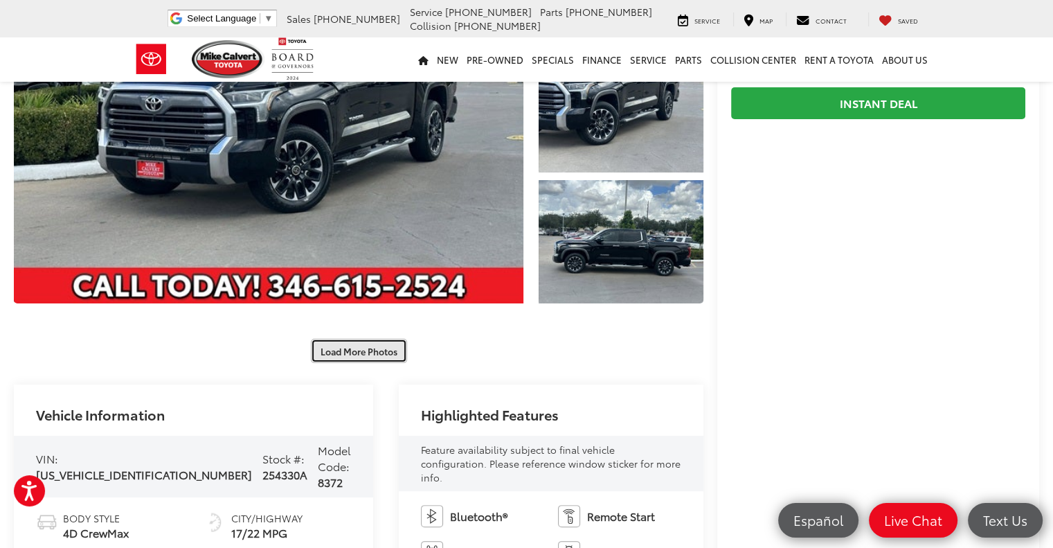
click at [377, 352] on button "Load More Photos" at bounding box center [359, 351] width 96 height 24
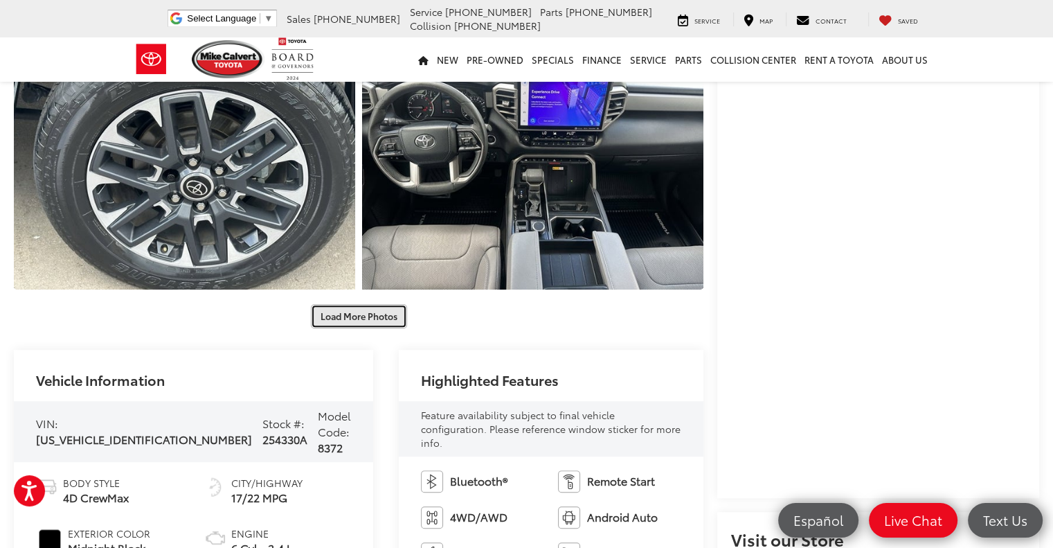
click at [373, 321] on button "Load More Photos" at bounding box center [359, 316] width 96 height 24
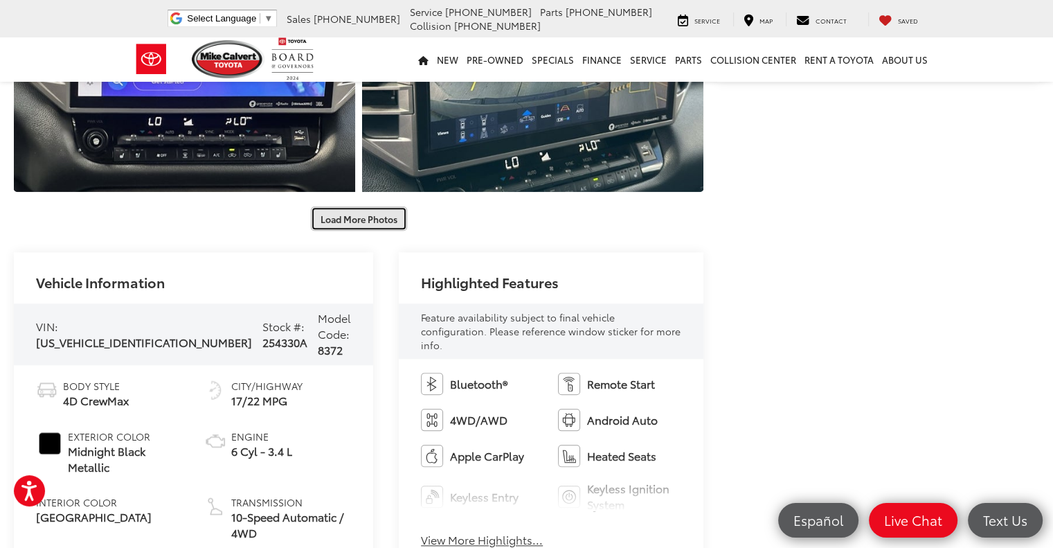
click at [377, 223] on button "Load More Photos" at bounding box center [359, 218] width 96 height 24
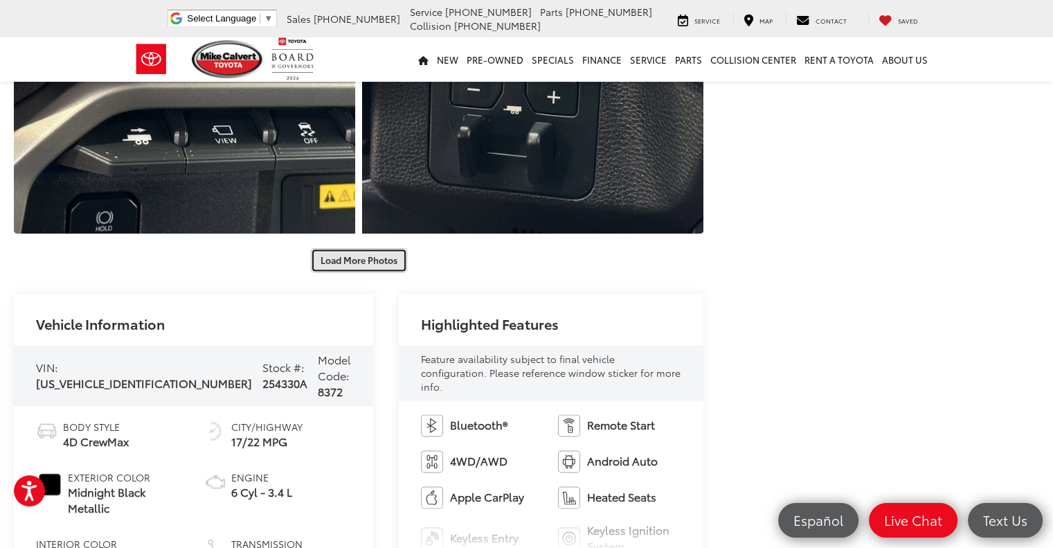
click at [373, 265] on button "Load More Photos" at bounding box center [359, 260] width 96 height 24
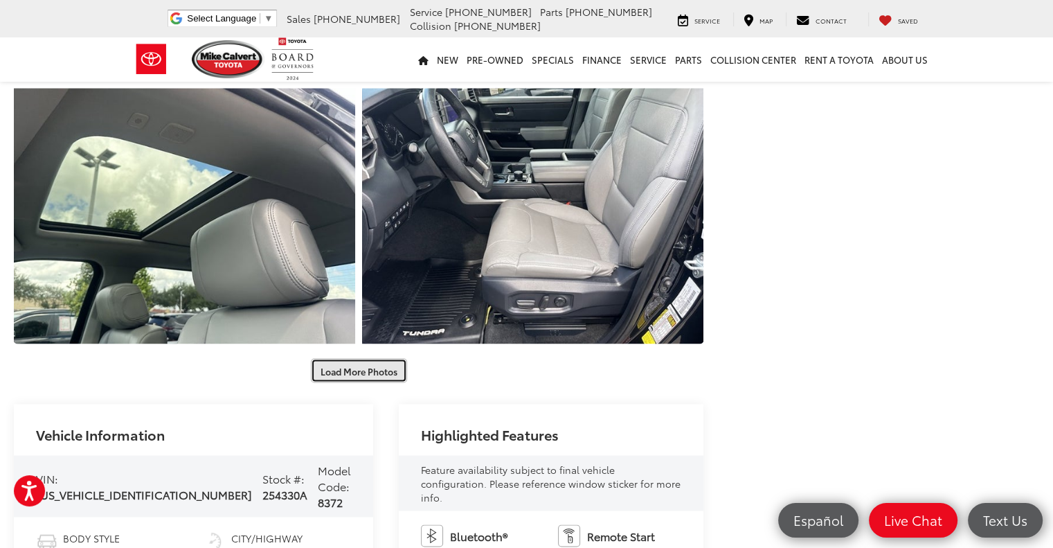
click at [384, 375] on button "Load More Photos" at bounding box center [359, 370] width 96 height 24
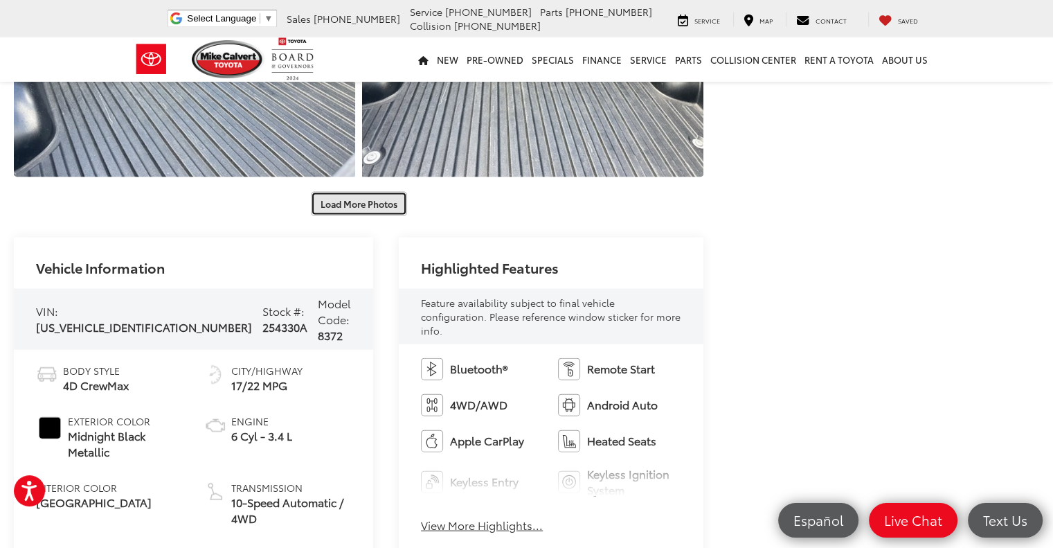
click at [394, 207] on button "Load More Photos" at bounding box center [359, 204] width 96 height 24
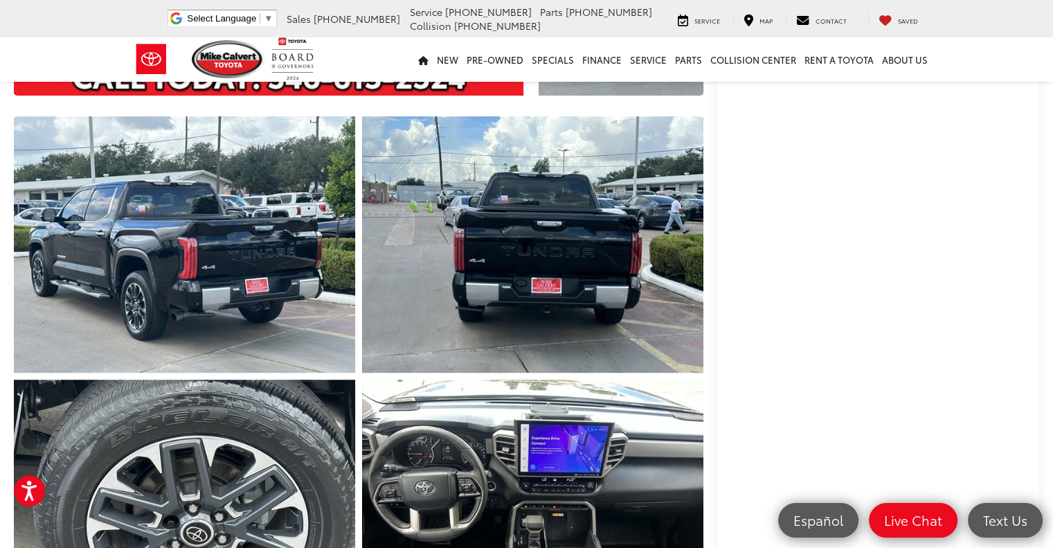
click at [1033, 376] on div "Buy $48,991 Today's Price: Less Today's Price: $48,991 Check Availability Insta…" at bounding box center [878, 290] width 322 height 1107
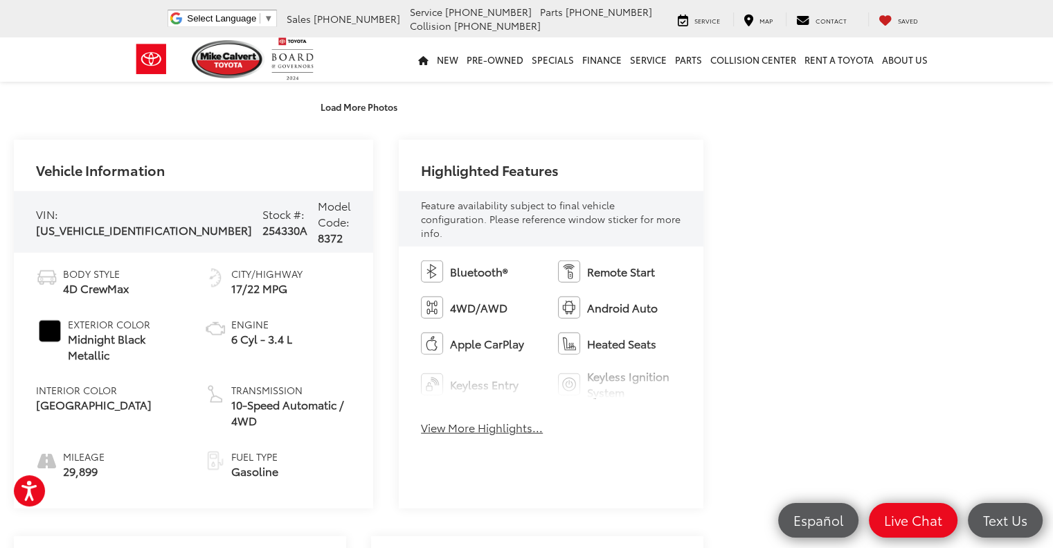
scroll to position [3739, 0]
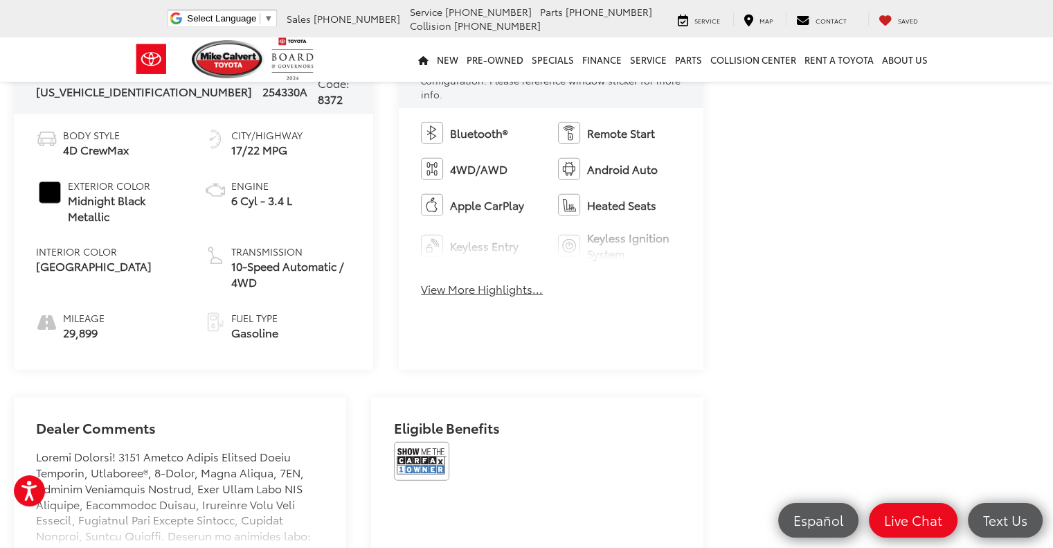
click at [481, 281] on button "View More Highlights..." at bounding box center [482, 289] width 122 height 16
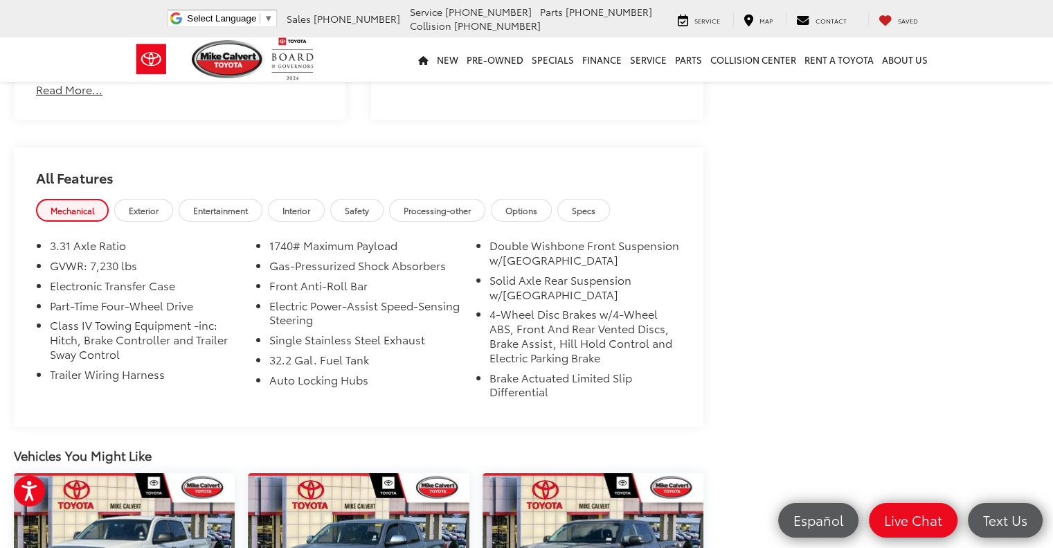
scroll to position [4501, 0]
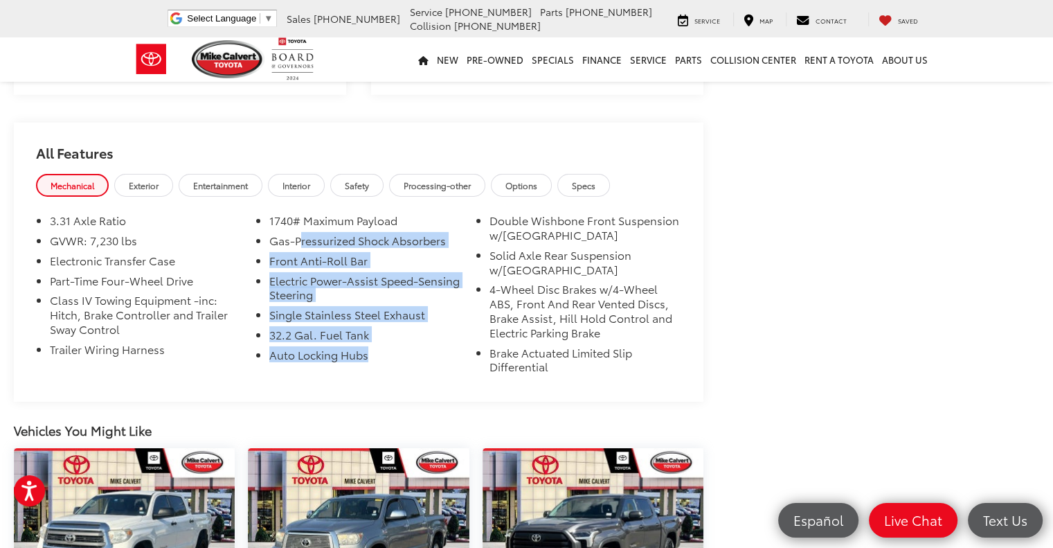
drag, startPoint x: 365, startPoint y: 330, endPoint x: 296, endPoint y: 213, distance: 136.0
click at [301, 217] on ul "3.31 Axle Ratio GVWR: 7,230 lbs Electronic Transfer Case Part-Time Four-Wheel D…" at bounding box center [358, 296] width 645 height 166
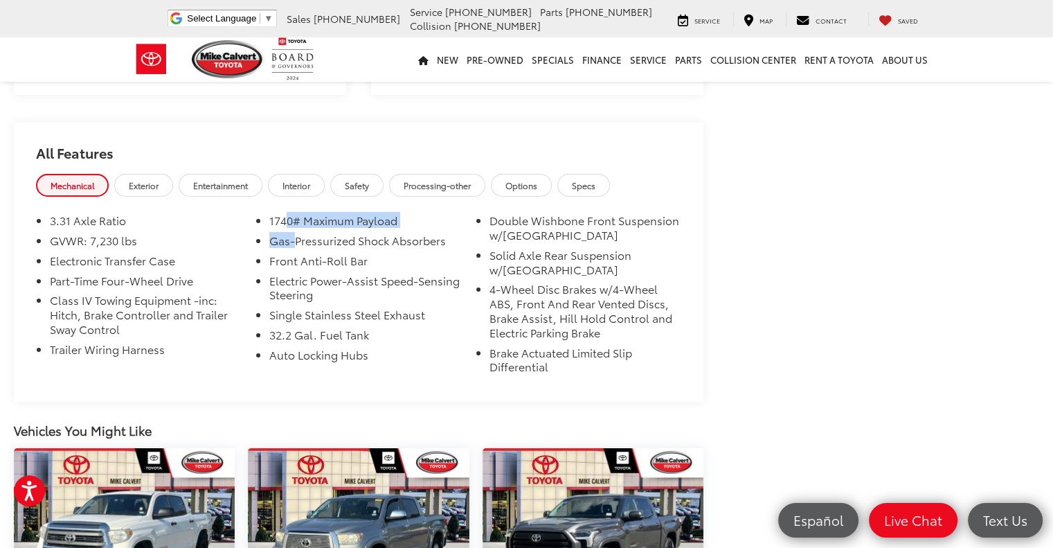
drag, startPoint x: 296, startPoint y: 213, endPoint x: 288, endPoint y: 207, distance: 9.4
click at [288, 213] on ul "3.31 Axle Ratio GVWR: 7,230 lbs Electronic Transfer Case Part-Time Four-Wheel D…" at bounding box center [358, 296] width 645 height 166
click at [287, 213] on li "1740# Maximum Payload" at bounding box center [365, 223] width 192 height 20
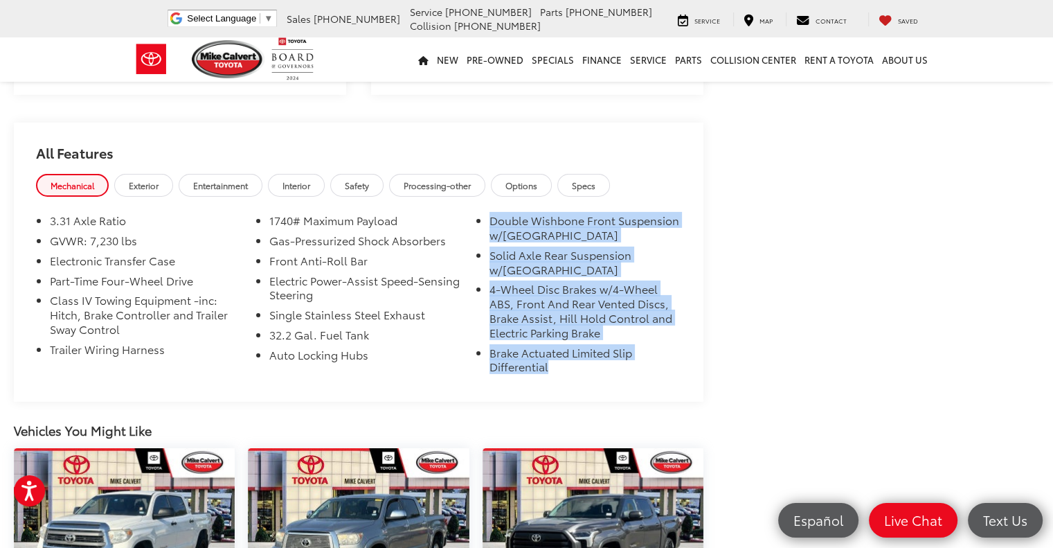
drag, startPoint x: 553, startPoint y: 344, endPoint x: 491, endPoint y: 198, distance: 158.8
click at [491, 213] on ul "3.31 Axle Ratio GVWR: 7,230 lbs Electronic Transfer Case Part-Time Four-Wheel D…" at bounding box center [358, 296] width 645 height 166
click at [490, 213] on li "Double Wishbone Front Suspension w/Coil Springs" at bounding box center [586, 230] width 192 height 35
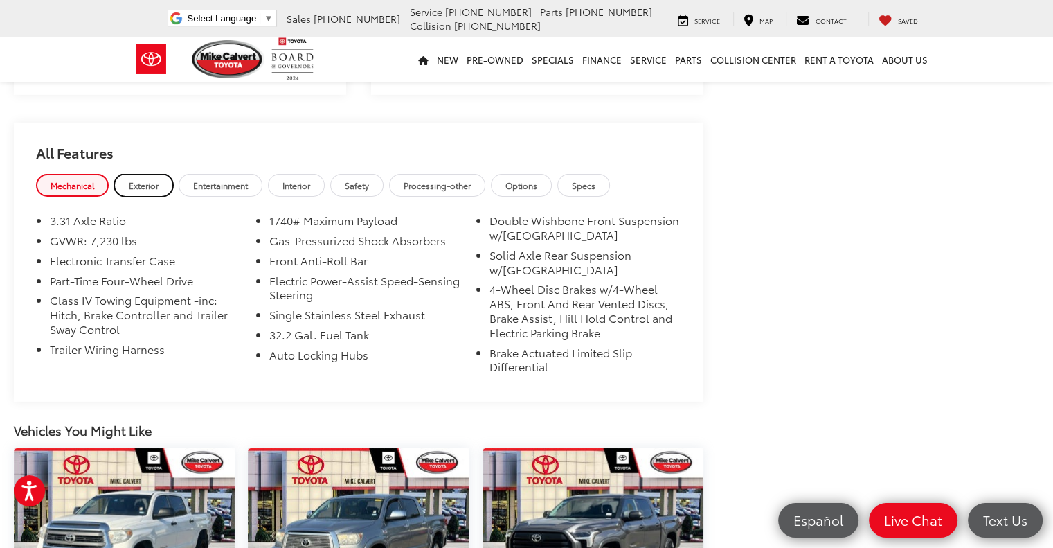
click at [165, 174] on link "Exterior" at bounding box center [143, 185] width 59 height 23
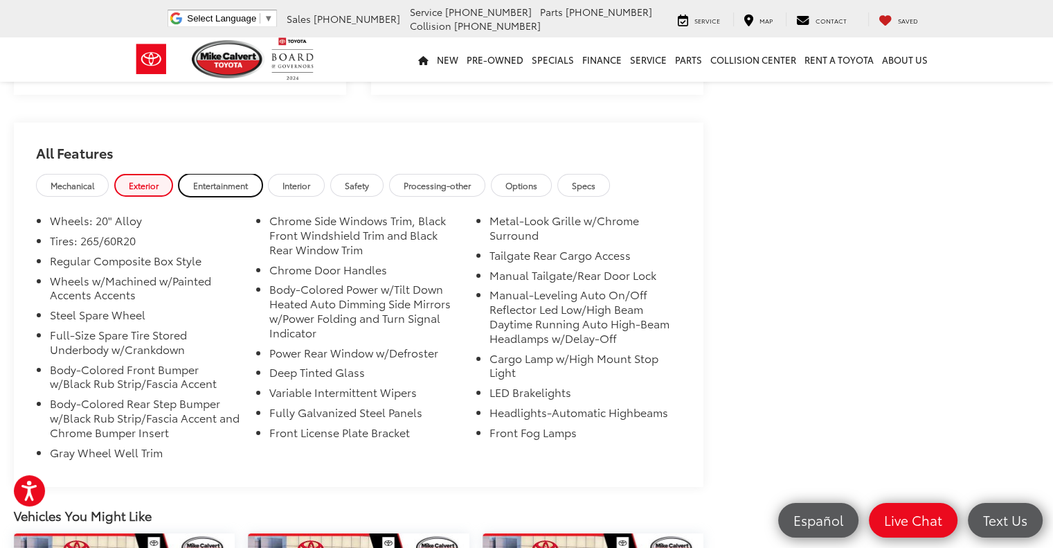
click at [225, 179] on span "Entertainment" at bounding box center [220, 185] width 55 height 12
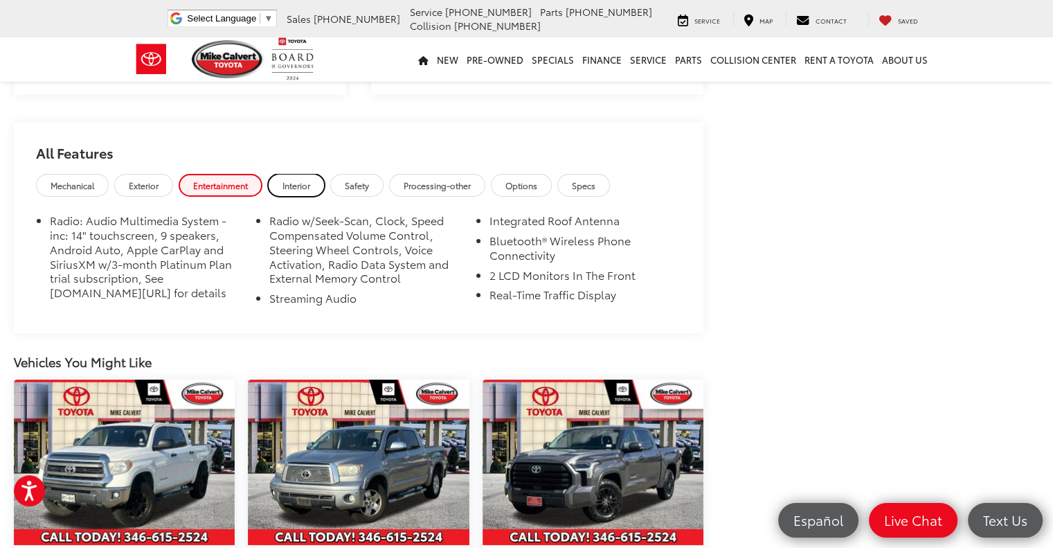
click at [310, 179] on span "Interior" at bounding box center [297, 185] width 28 height 12
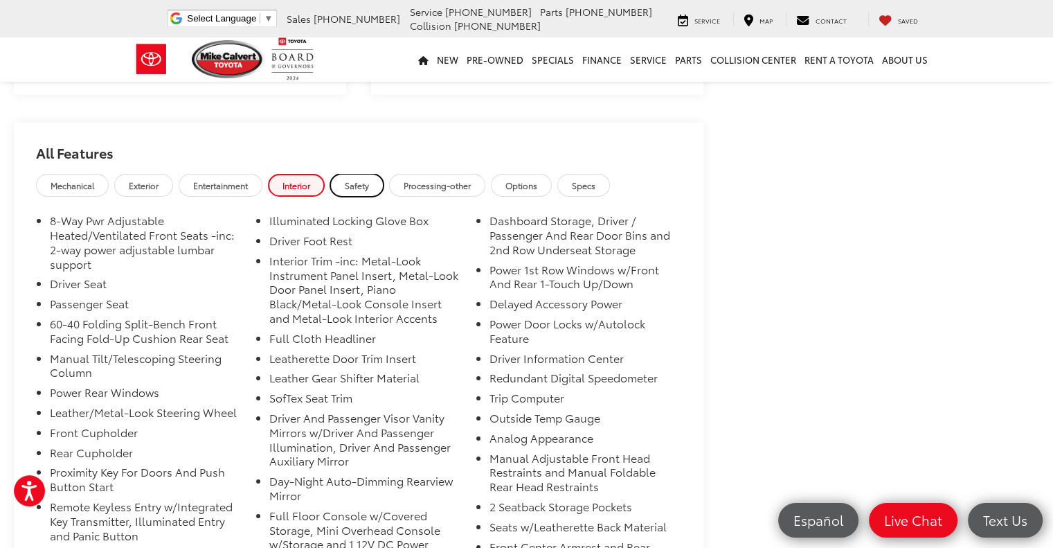
click at [377, 174] on link "Safety" at bounding box center [356, 185] width 53 height 23
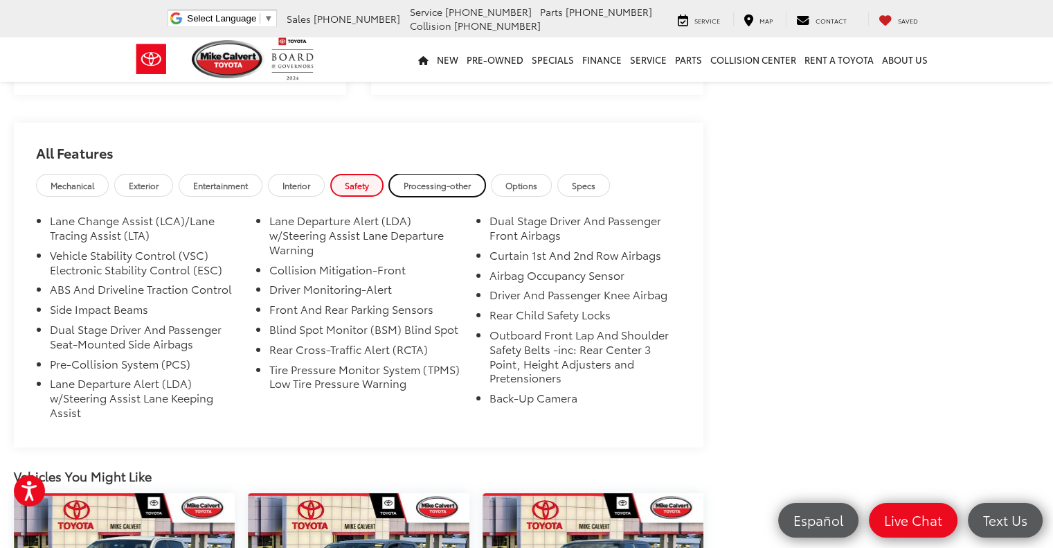
click at [437, 179] on span "Processing-other" at bounding box center [437, 185] width 67 height 12
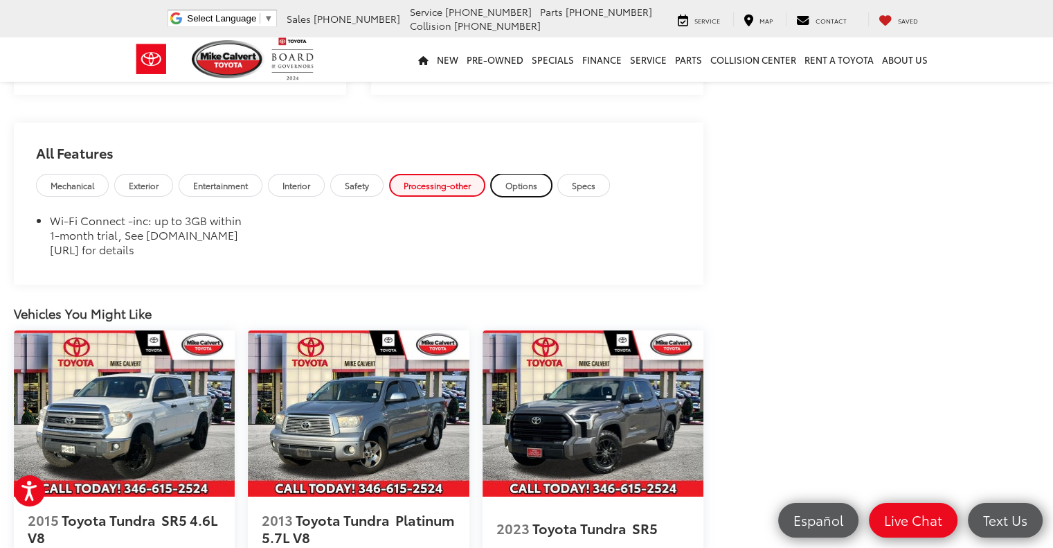
click at [537, 179] on span "Options" at bounding box center [521, 185] width 32 height 12
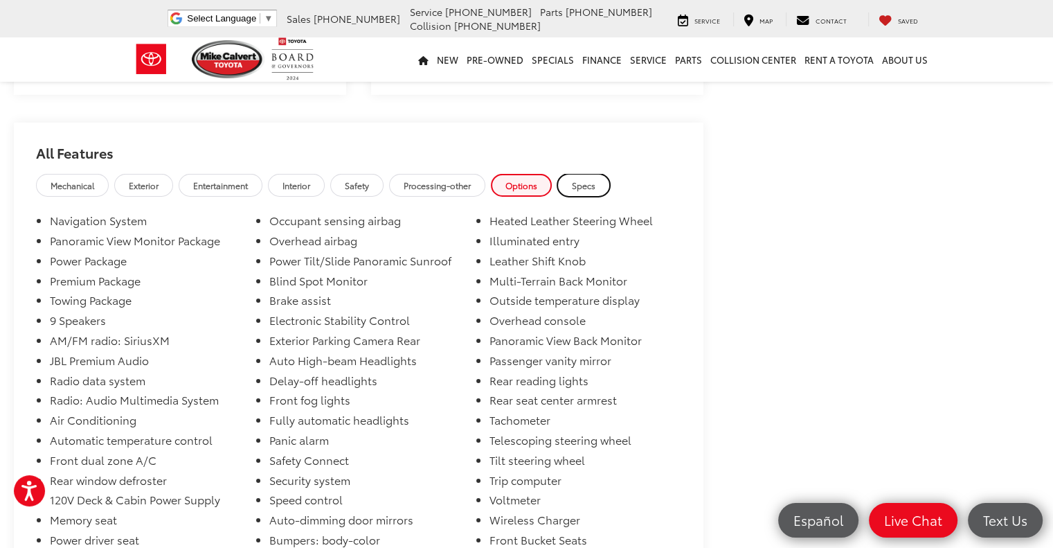
click at [591, 179] on span "Specs" at bounding box center [584, 185] width 24 height 12
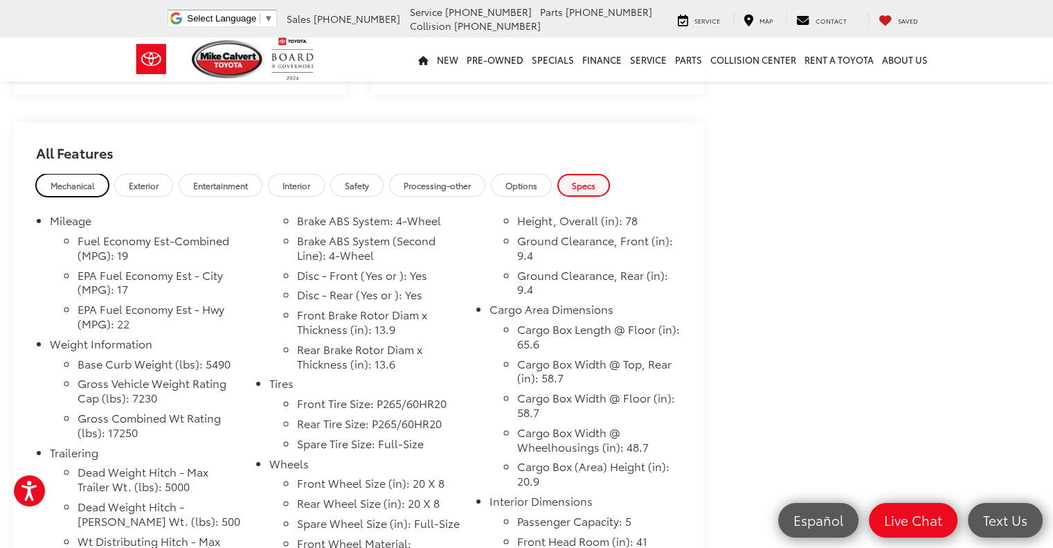
click at [92, 179] on span "Mechanical" at bounding box center [73, 185] width 44 height 12
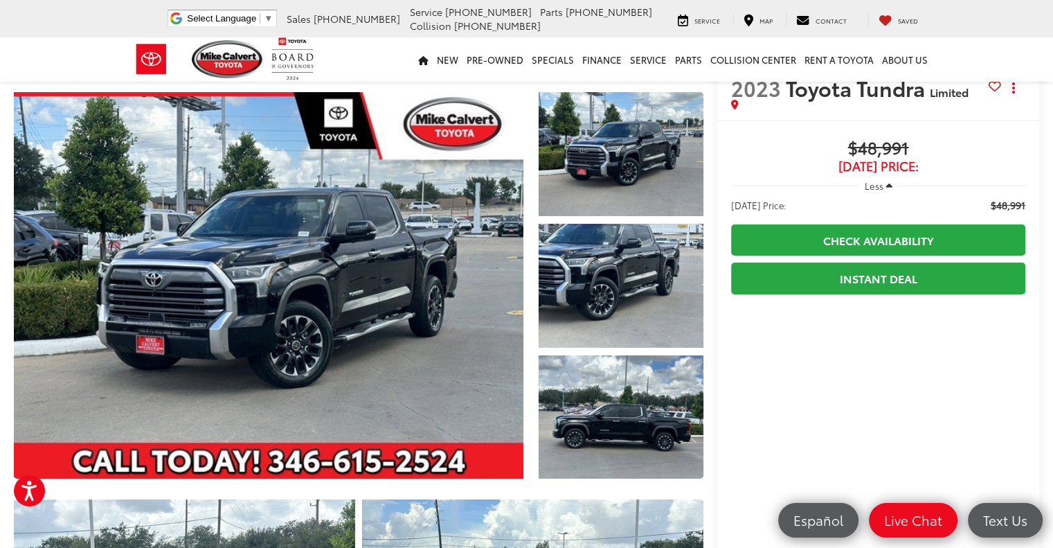
scroll to position [0, 0]
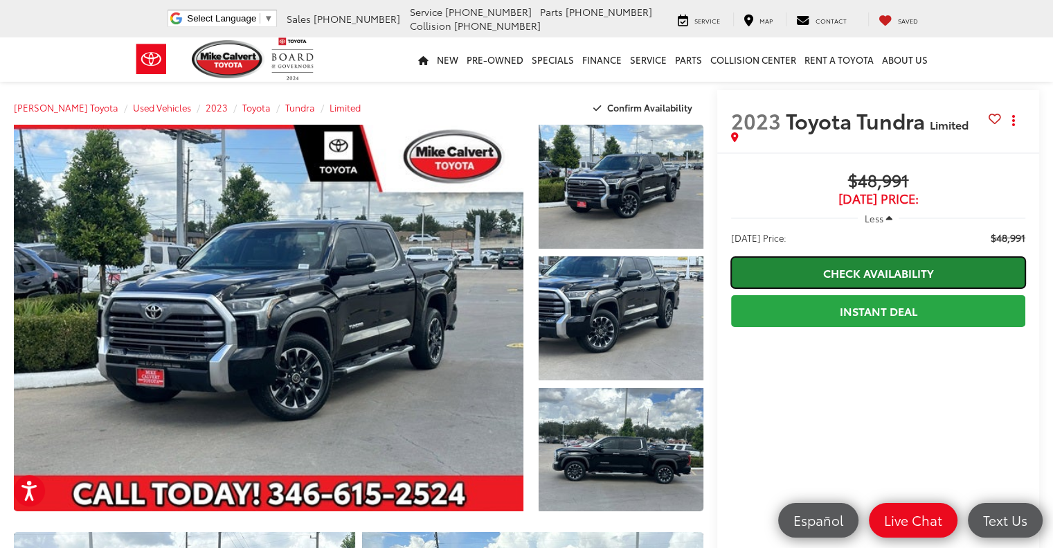
click at [830, 270] on link "Check Availability" at bounding box center [878, 272] width 294 height 31
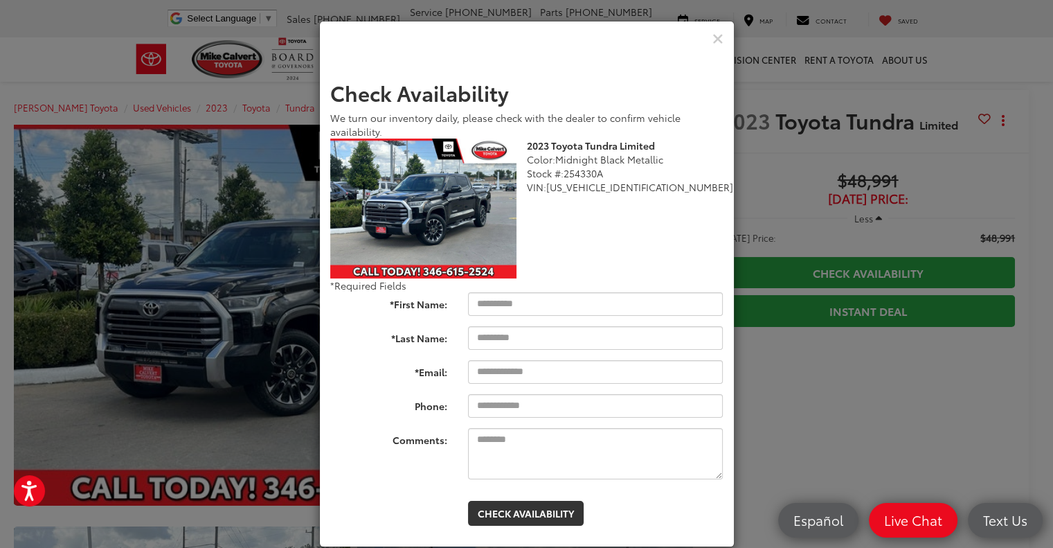
scroll to position [19, 0]
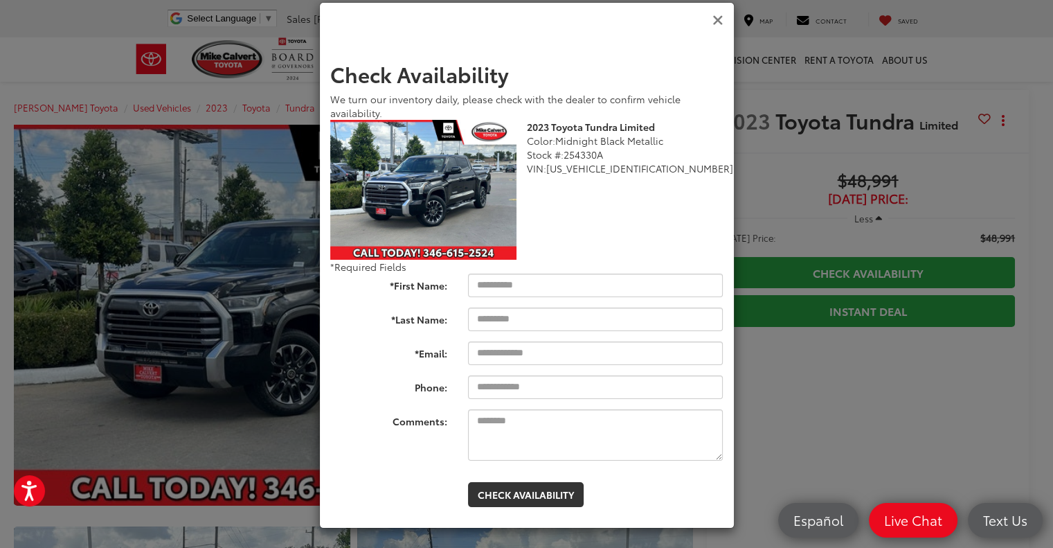
click at [713, 23] on icon "Close" at bounding box center [718, 20] width 11 height 15
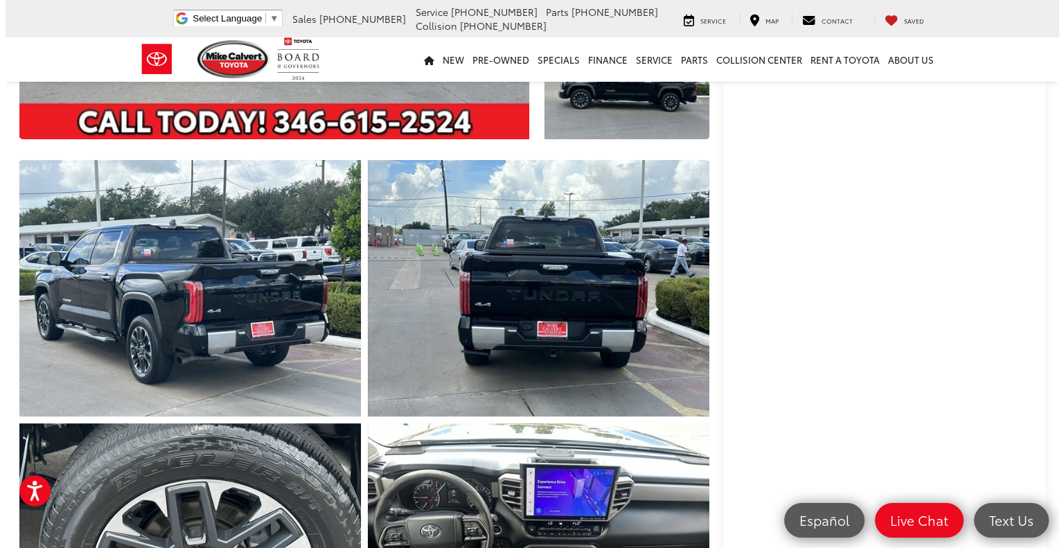
scroll to position [348, 0]
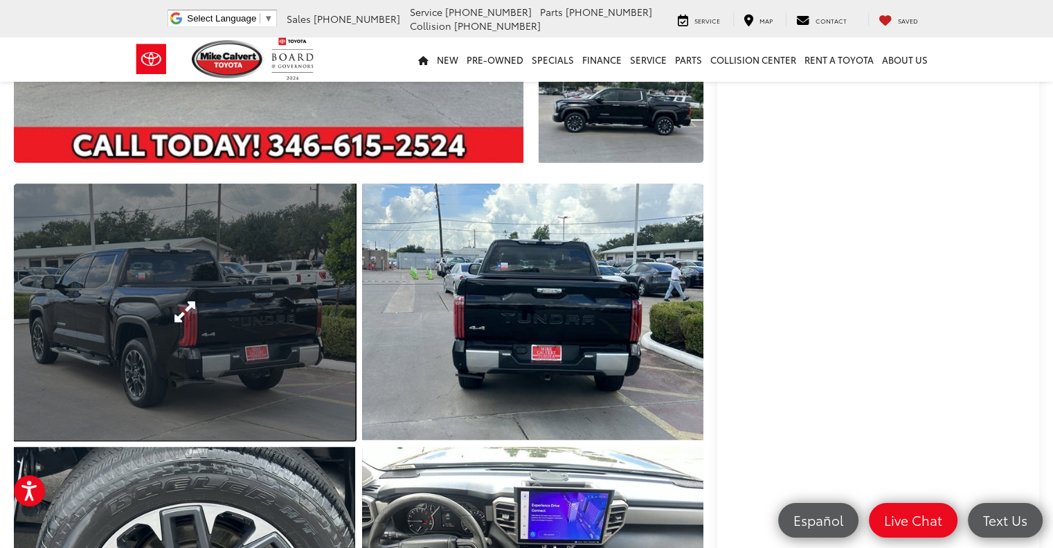
click at [252, 365] on link "Expand Photo 4" at bounding box center [184, 311] width 341 height 256
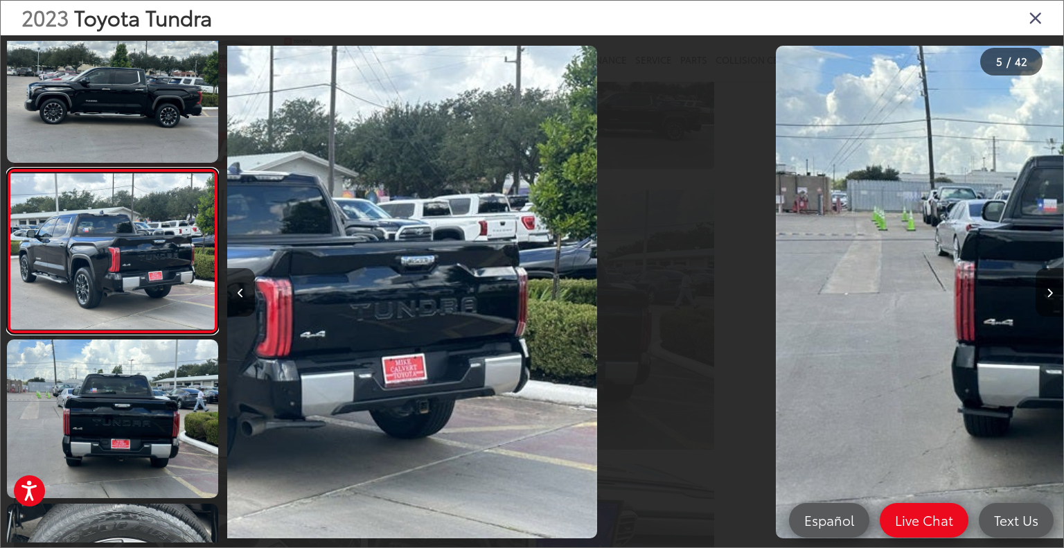
scroll to position [0, 3344]
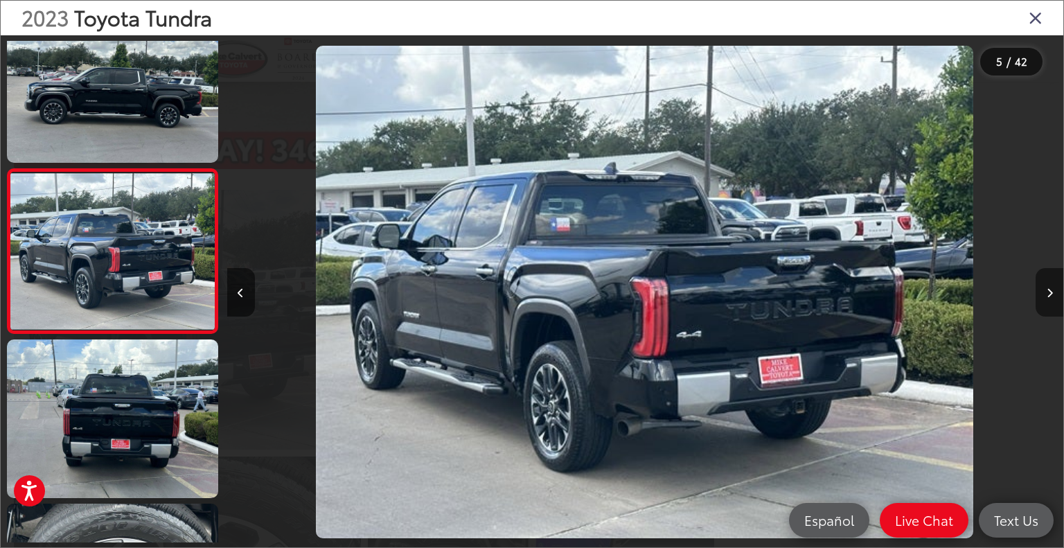
click at [1053, 290] on button "Next image" at bounding box center [1049, 292] width 28 height 48
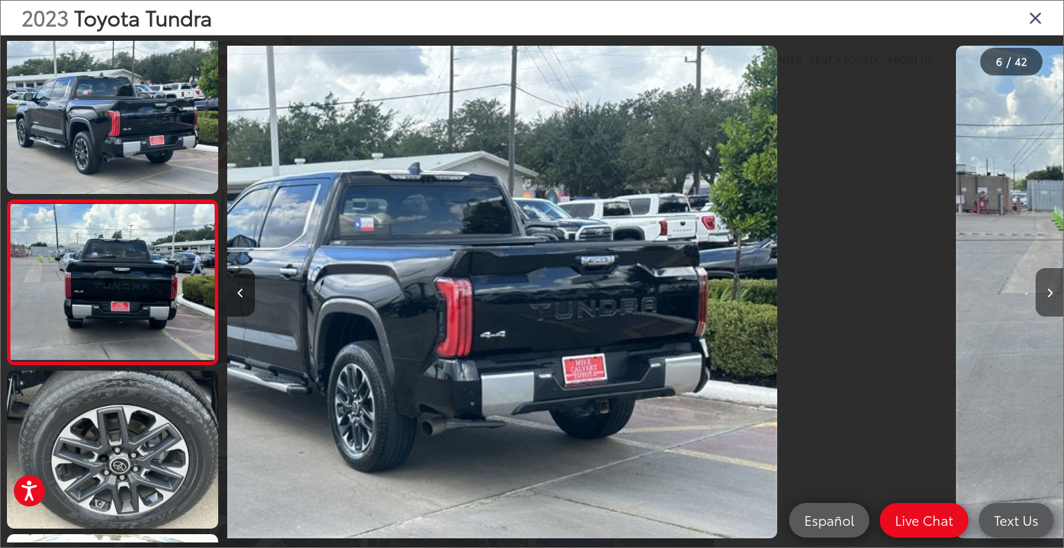
scroll to position [692, 0]
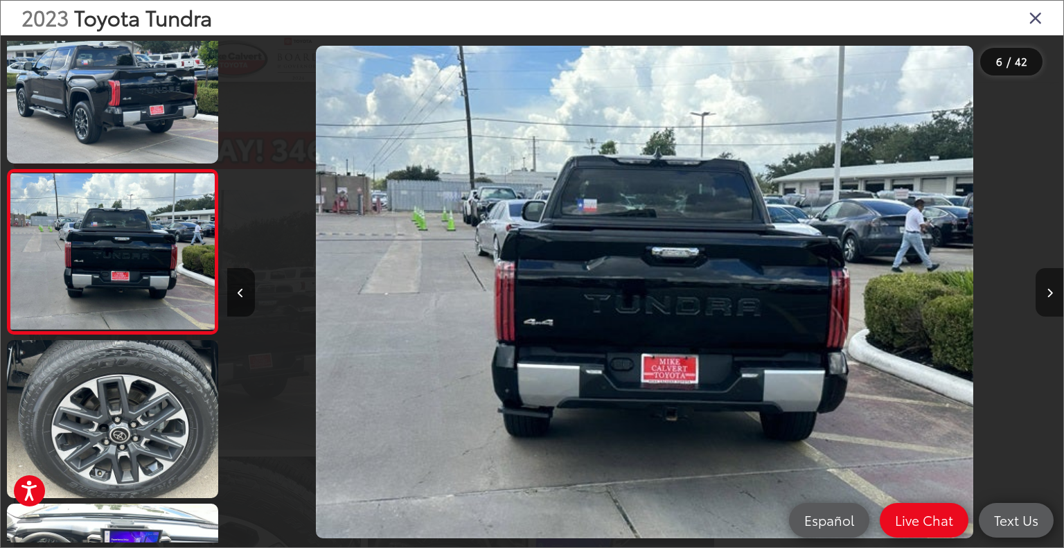
click at [1053, 290] on button "Next image" at bounding box center [1049, 292] width 28 height 48
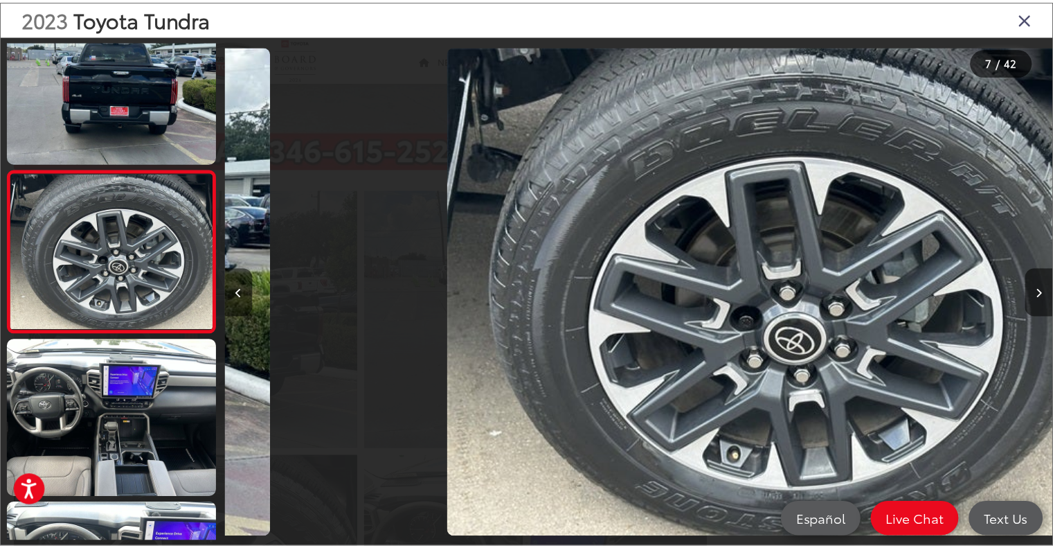
scroll to position [0, 5016]
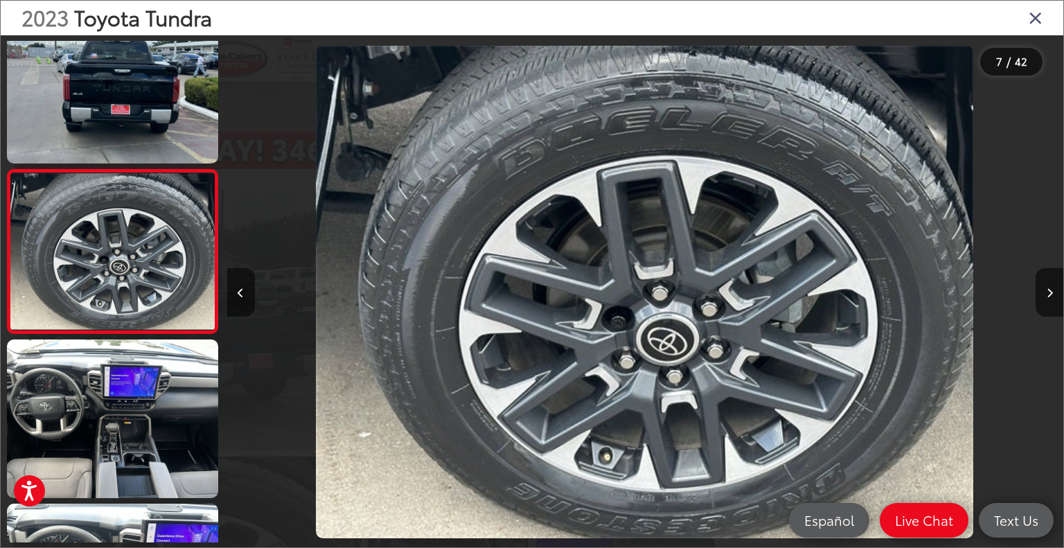
click at [1040, 21] on icon "Close gallery" at bounding box center [1035, 17] width 14 height 18
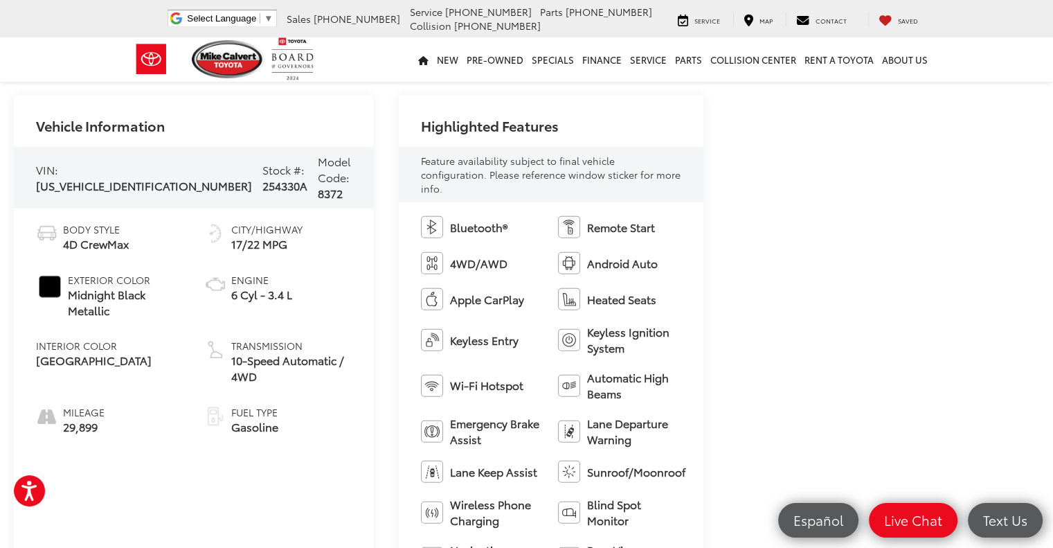
scroll to position [3670, 0]
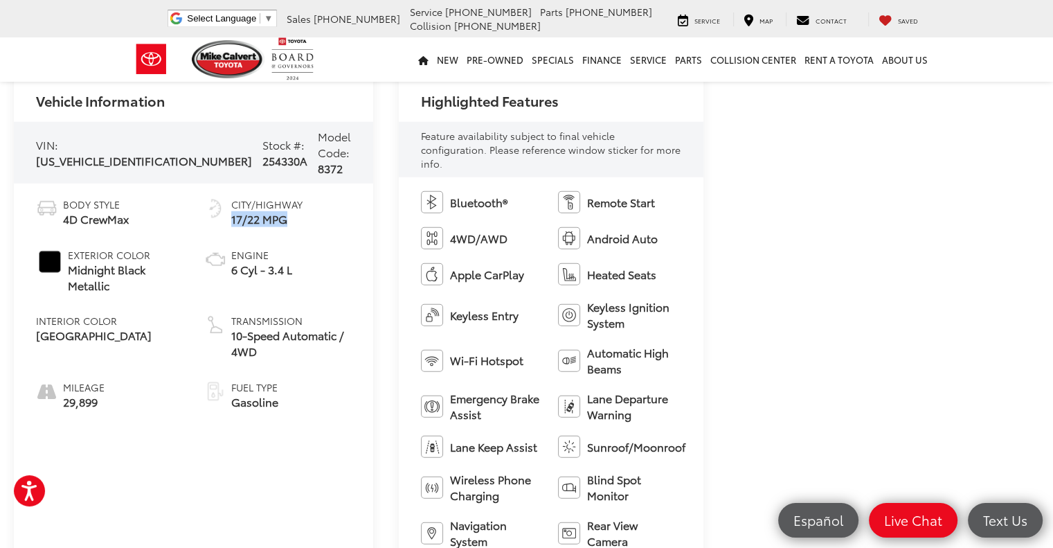
drag, startPoint x: 215, startPoint y: 204, endPoint x: 285, endPoint y: 204, distance: 69.9
click at [285, 204] on li "City/Highway 17/22 MPG" at bounding box center [277, 212] width 147 height 30
click at [250, 211] on span "17/22 MPG" at bounding box center [266, 219] width 71 height 16
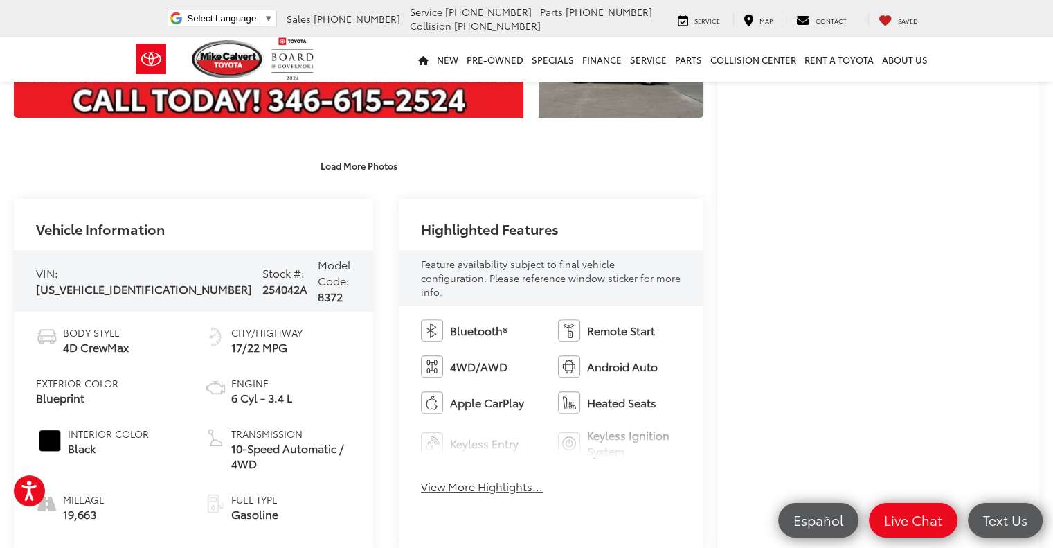
scroll to position [415, 0]
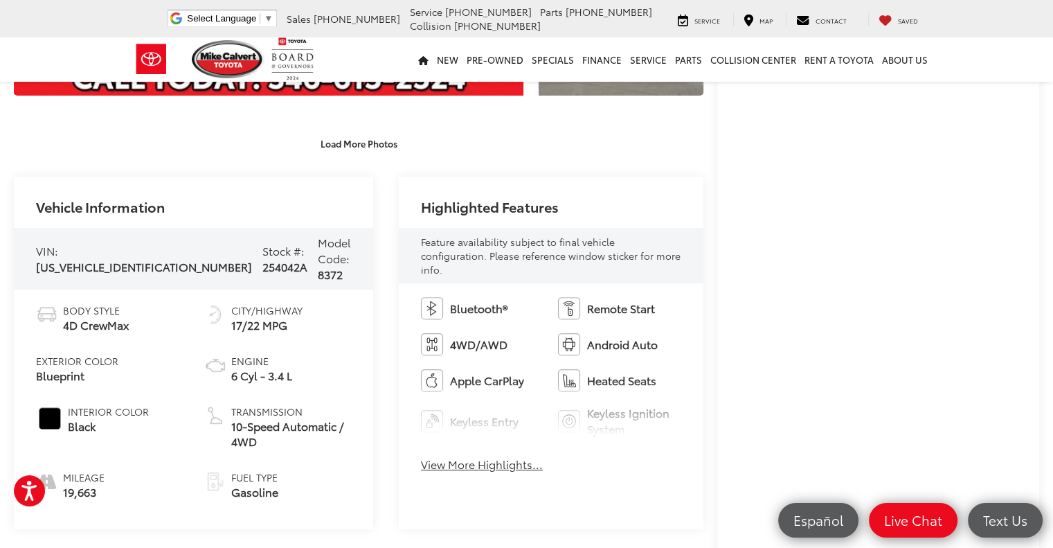
click at [727, 434] on div "Buy $49,492 [DATE] Price: Less [DATE] Price: $49,492 Check Availability Instant…" at bounding box center [878, 290] width 322 height 1107
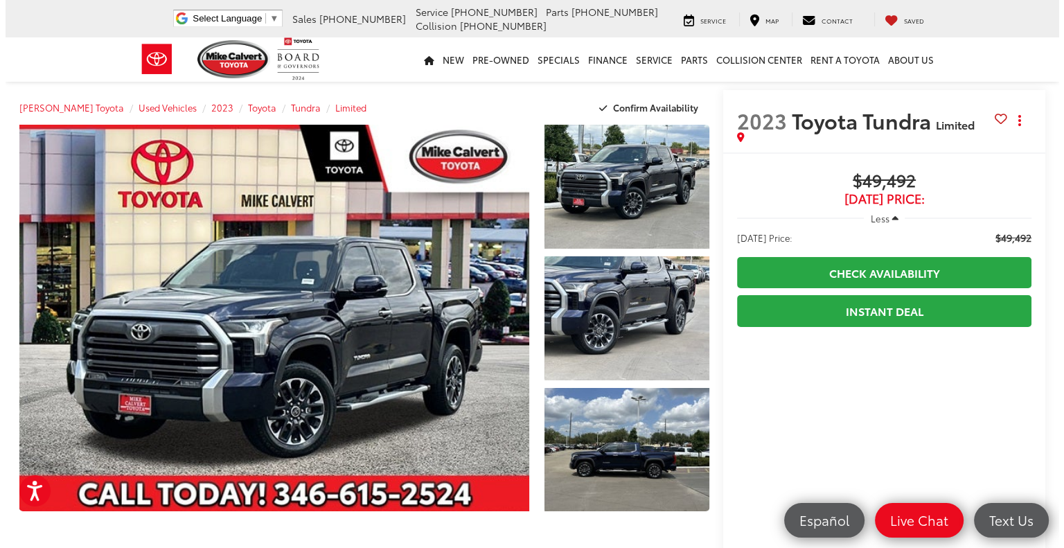
scroll to position [69, 0]
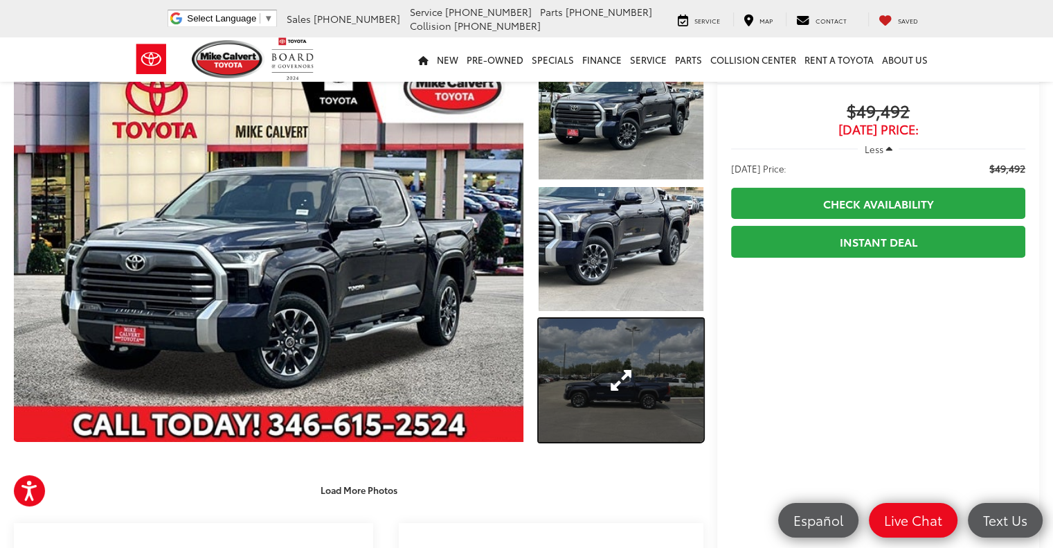
click at [665, 393] on link "Expand Photo 3" at bounding box center [621, 381] width 165 height 124
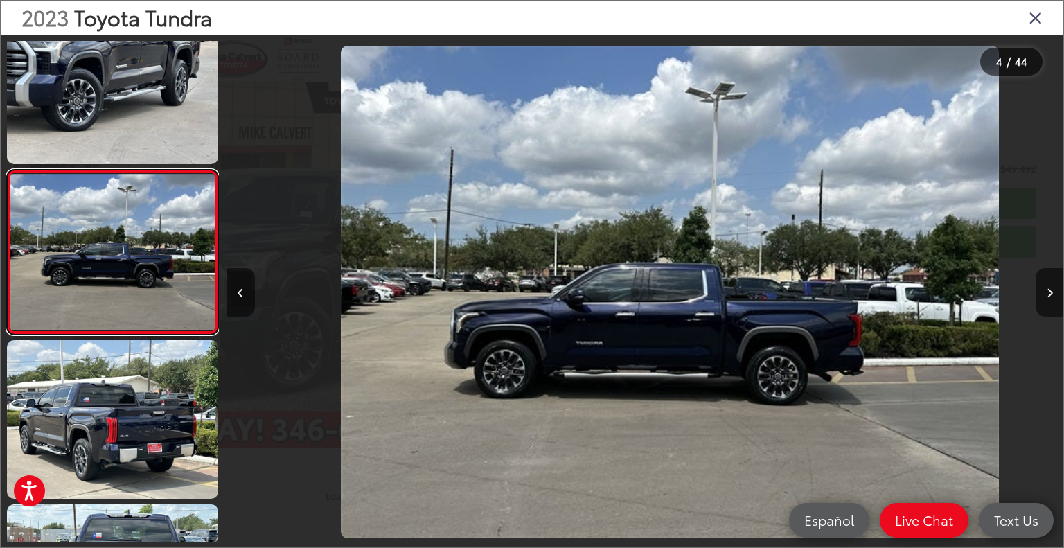
scroll to position [0, 2508]
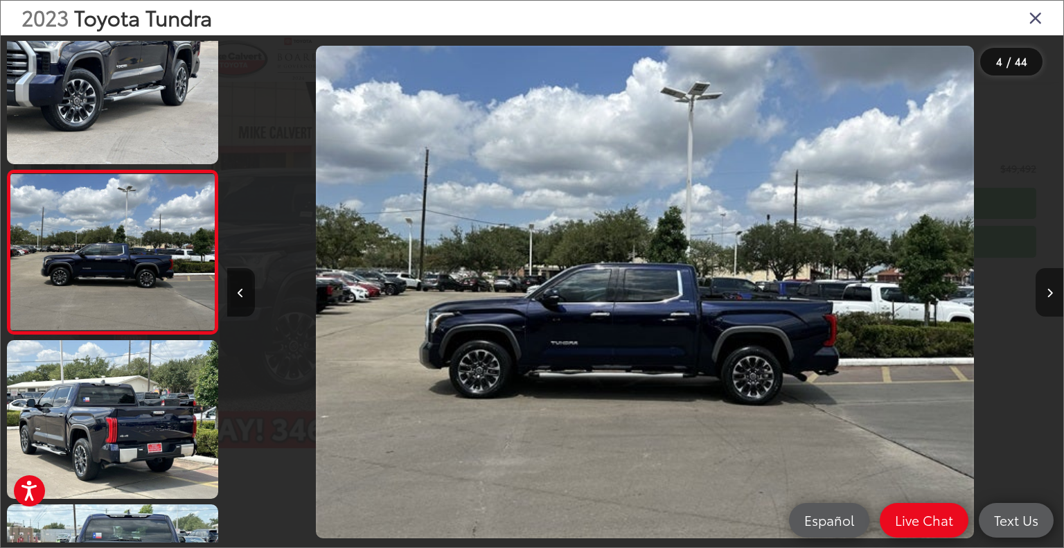
click at [1041, 293] on button "Next image" at bounding box center [1049, 292] width 28 height 48
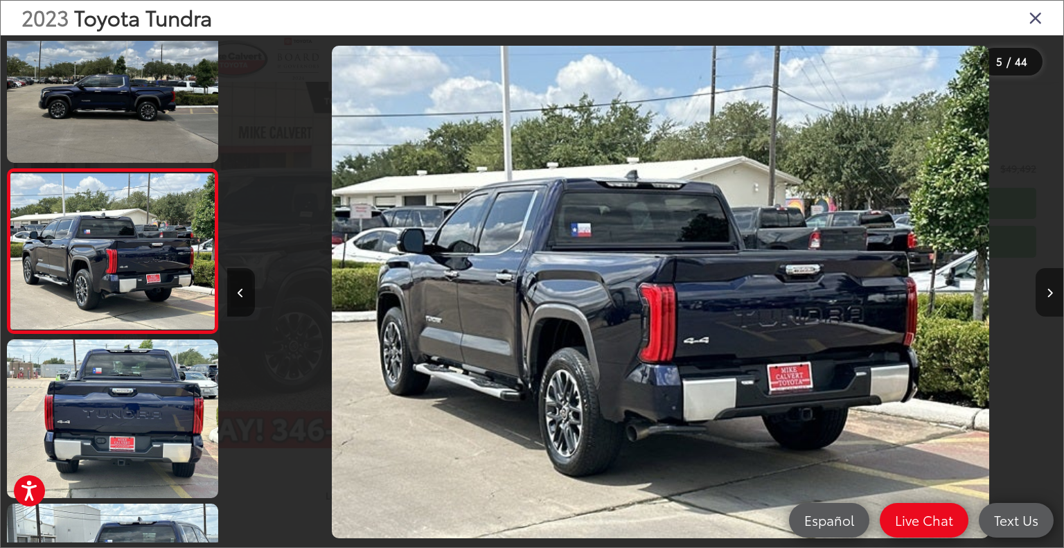
scroll to position [0, 3344]
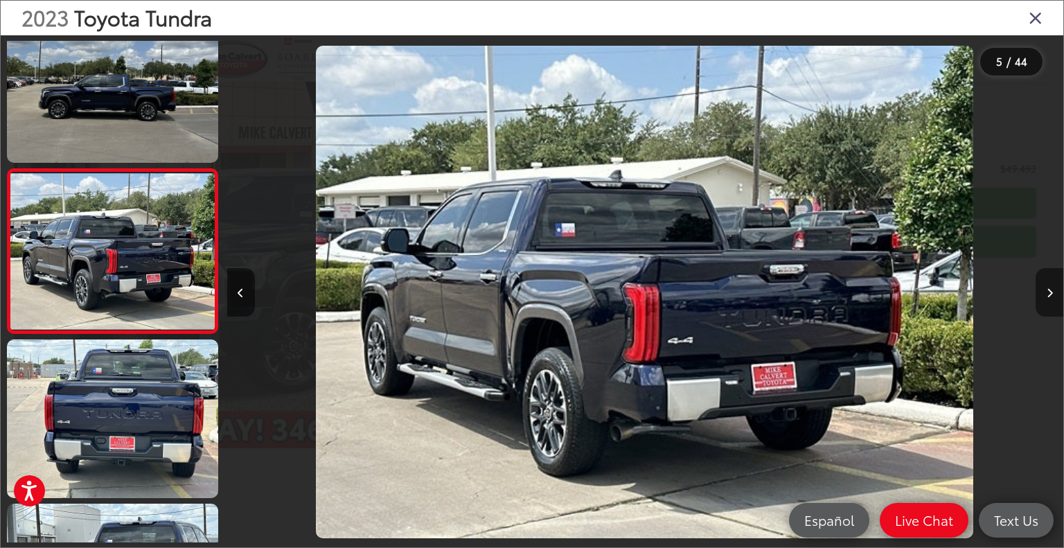
click at [1041, 293] on button "Next image" at bounding box center [1049, 292] width 28 height 48
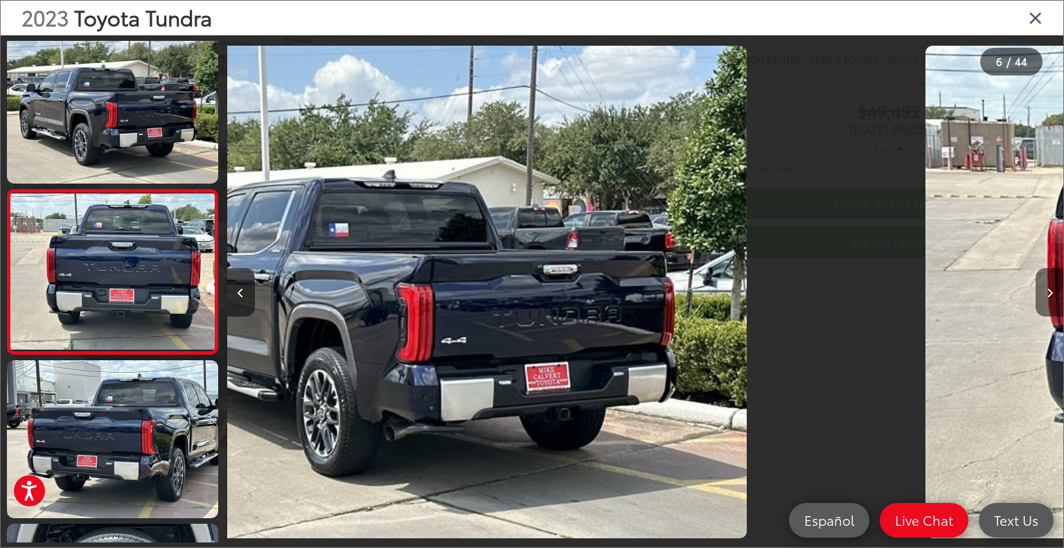
scroll to position [692, 0]
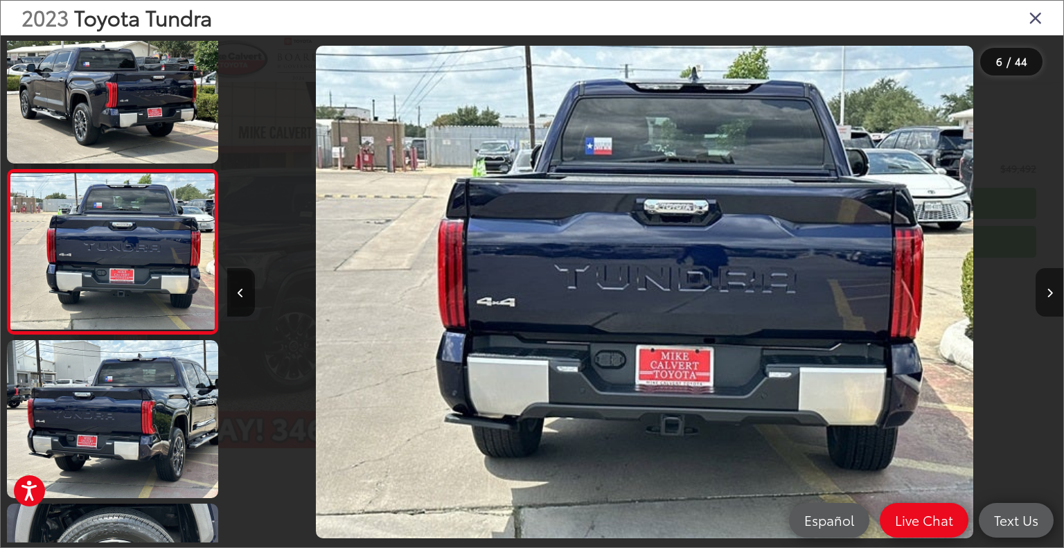
click at [1041, 293] on button "Next image" at bounding box center [1049, 292] width 28 height 48
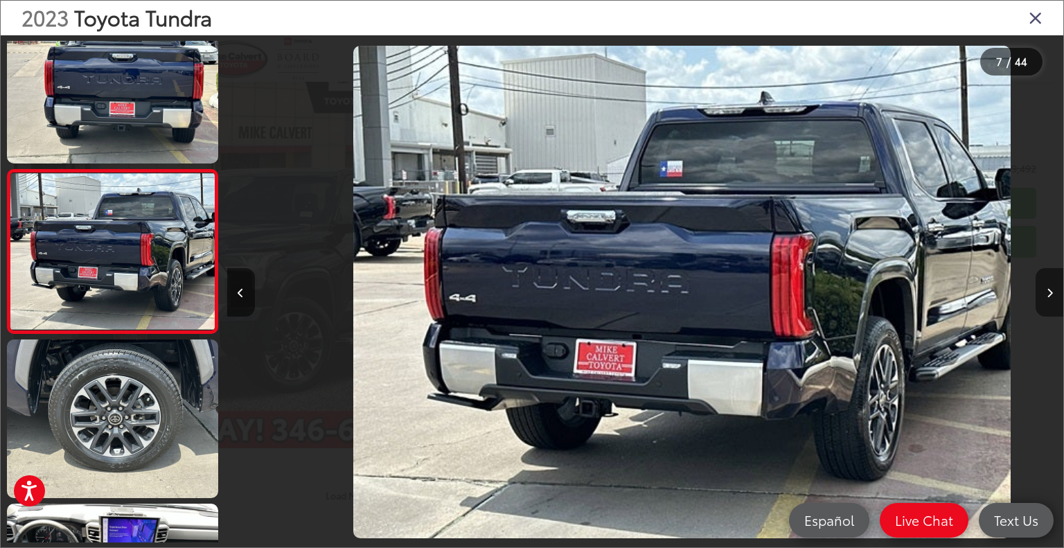
scroll to position [0, 5016]
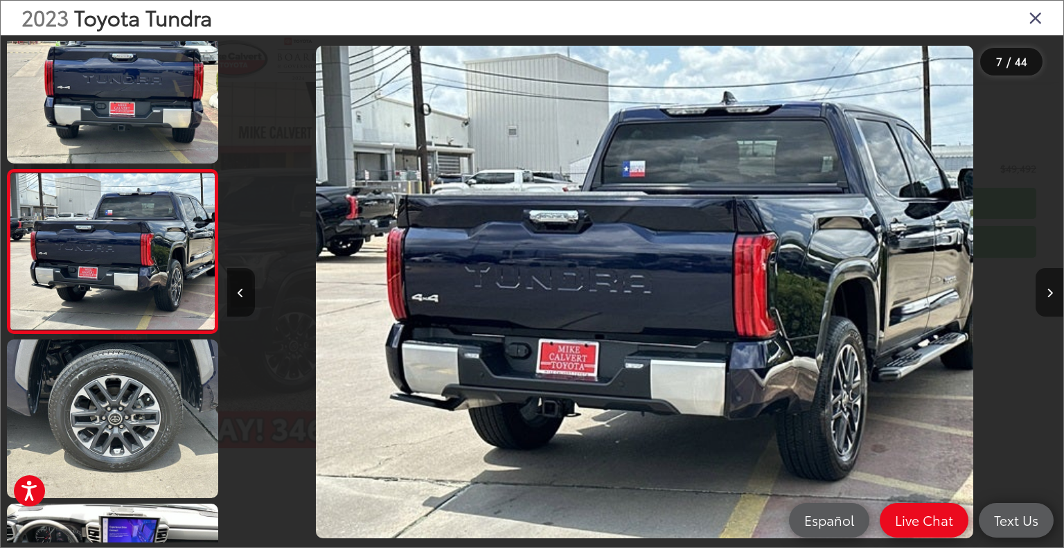
click at [1041, 293] on button "Next image" at bounding box center [1049, 292] width 28 height 48
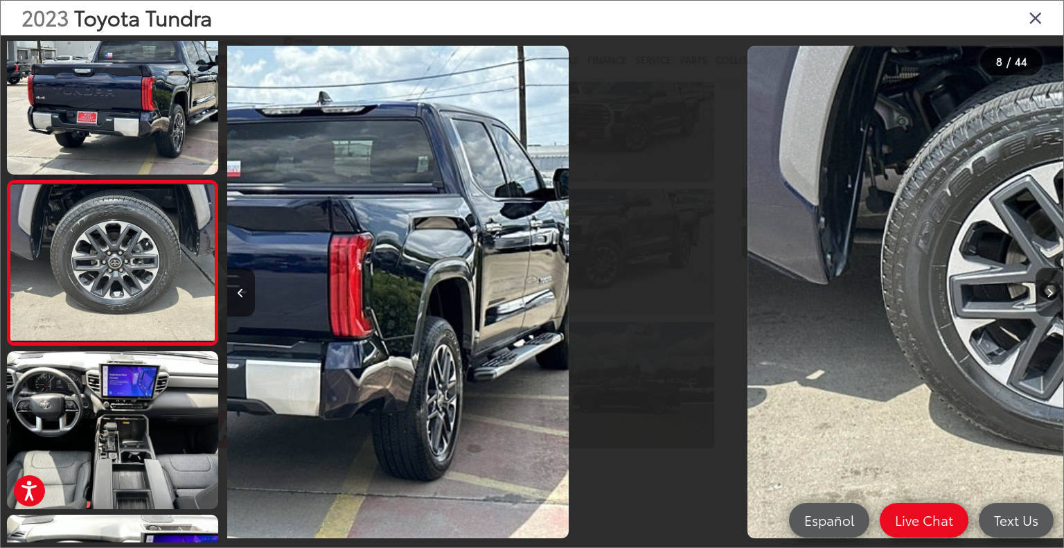
scroll to position [1019, 0]
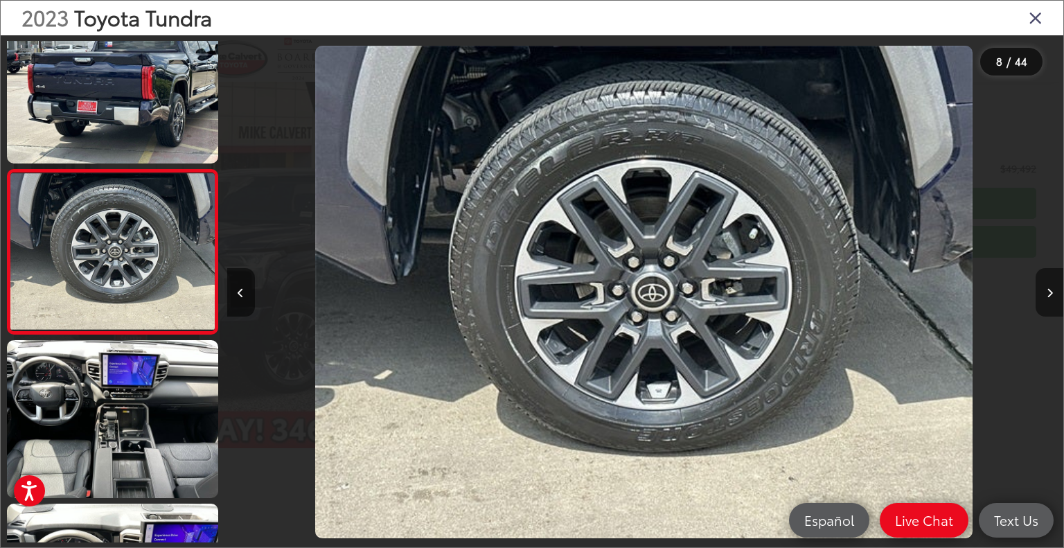
click at [1041, 293] on button "Next image" at bounding box center [1049, 292] width 28 height 48
